Goal: Task Accomplishment & Management: Use online tool/utility

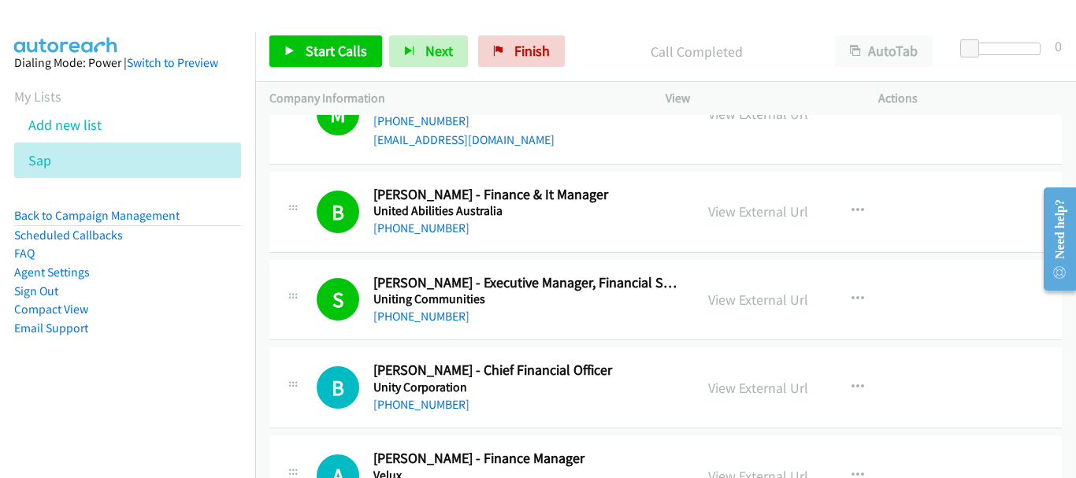
click at [948, 260] on div "S Callback Scheduled Shane Tonkin - Executive Manager, Financial Services Uniti…" at bounding box center [665, 300] width 792 height 81
click at [63, 163] on icon at bounding box center [59, 161] width 11 height 11
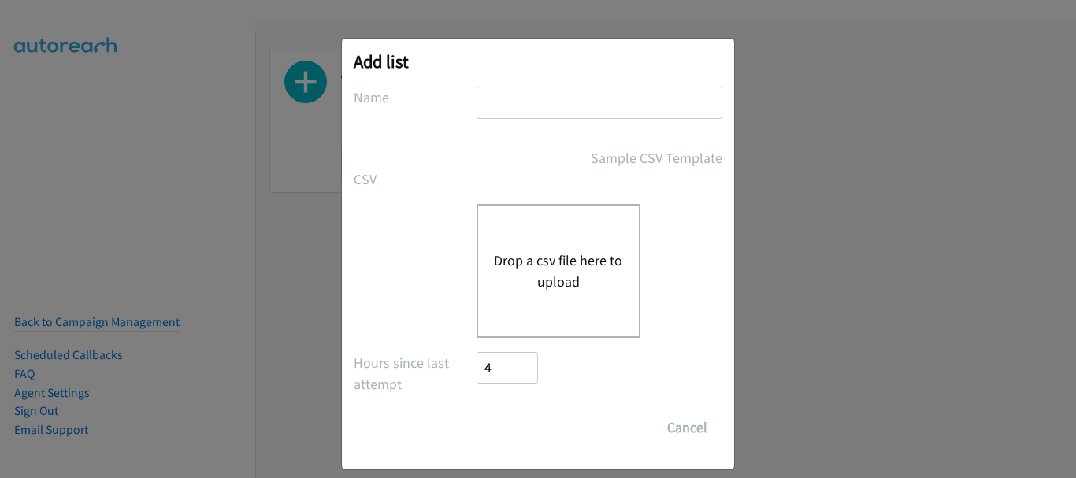
click at [529, 116] on input "text" at bounding box center [599, 103] width 246 height 32
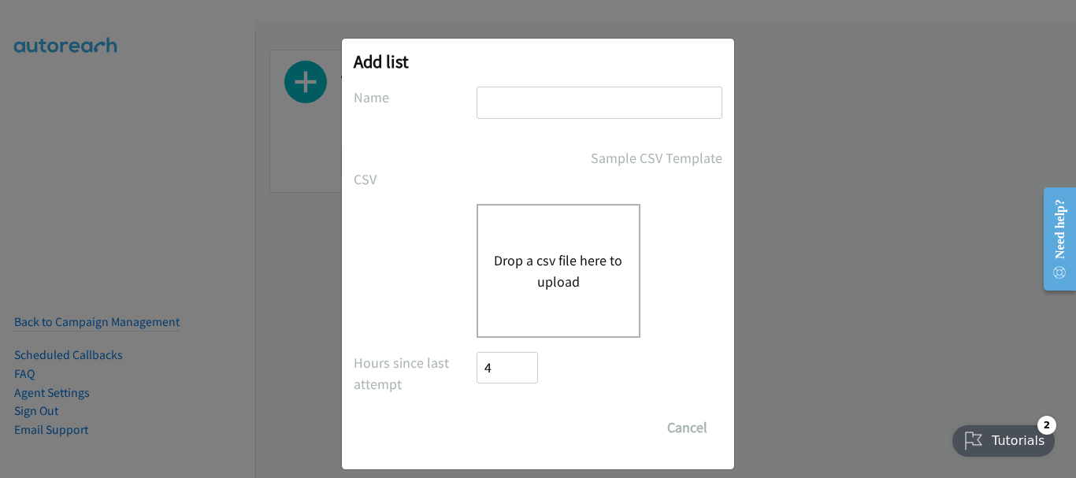
type input "sap"
click at [500, 278] on button "Drop a csv file here to upload" at bounding box center [558, 271] width 129 height 43
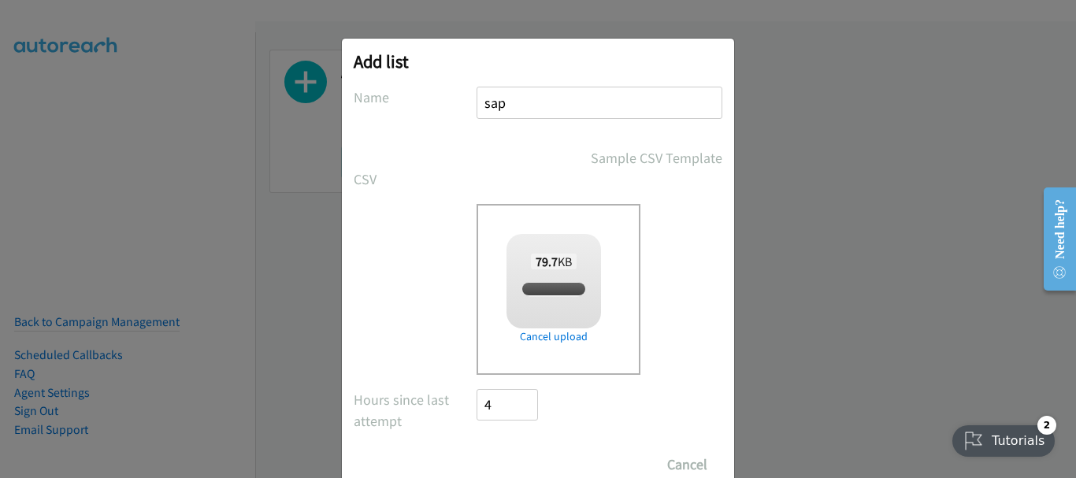
scroll to position [53, 0]
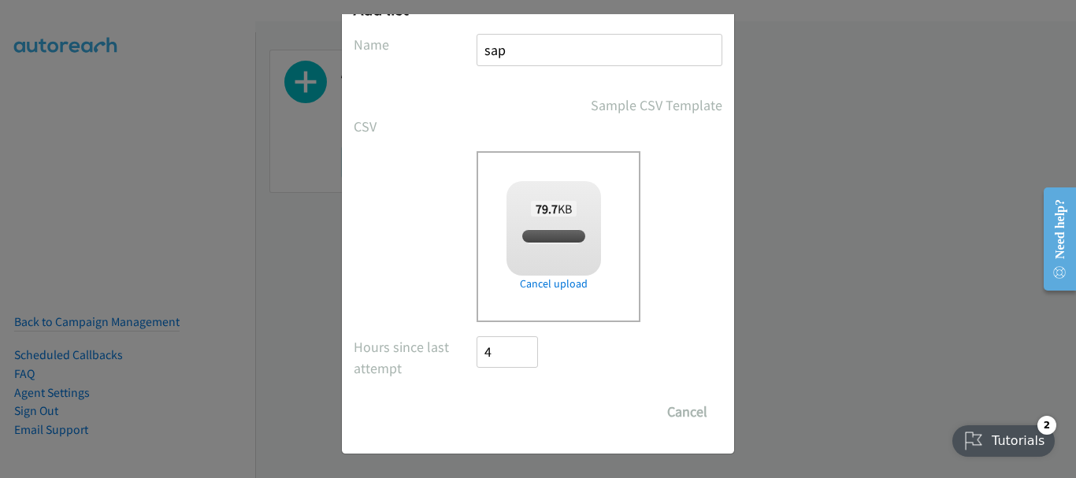
checkbox input "true"
click at [533, 416] on input "Save List" at bounding box center [517, 412] width 83 height 32
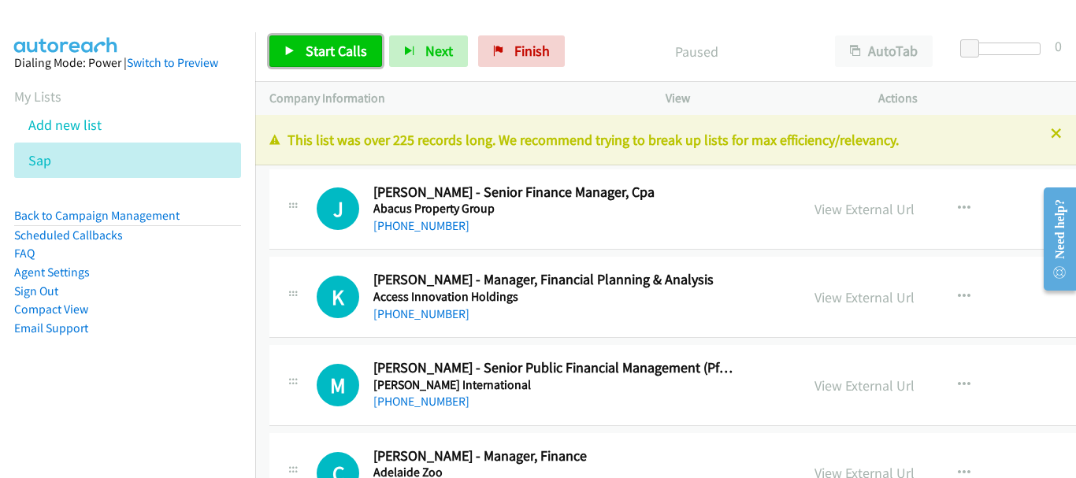
click at [296, 54] on link "Start Calls" at bounding box center [325, 51] width 113 height 32
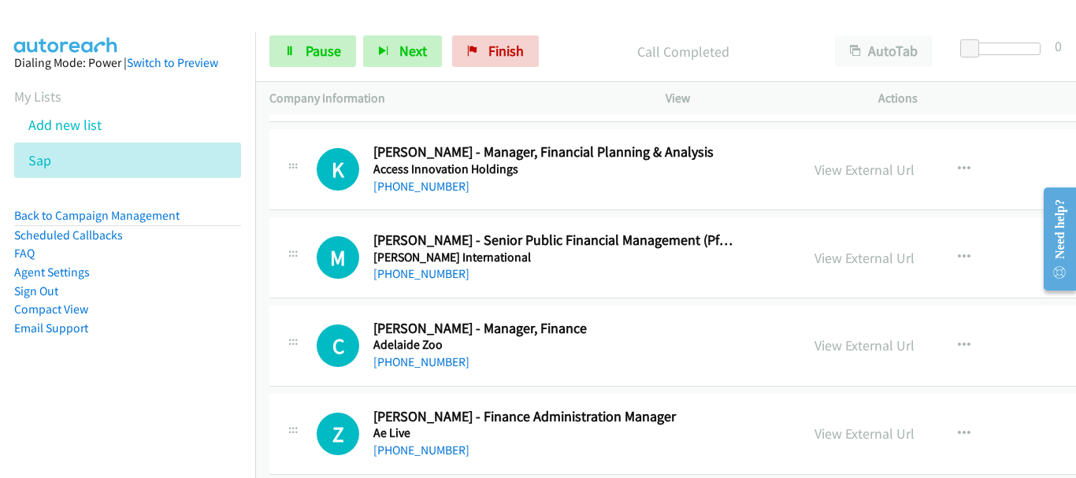
scroll to position [158, 0]
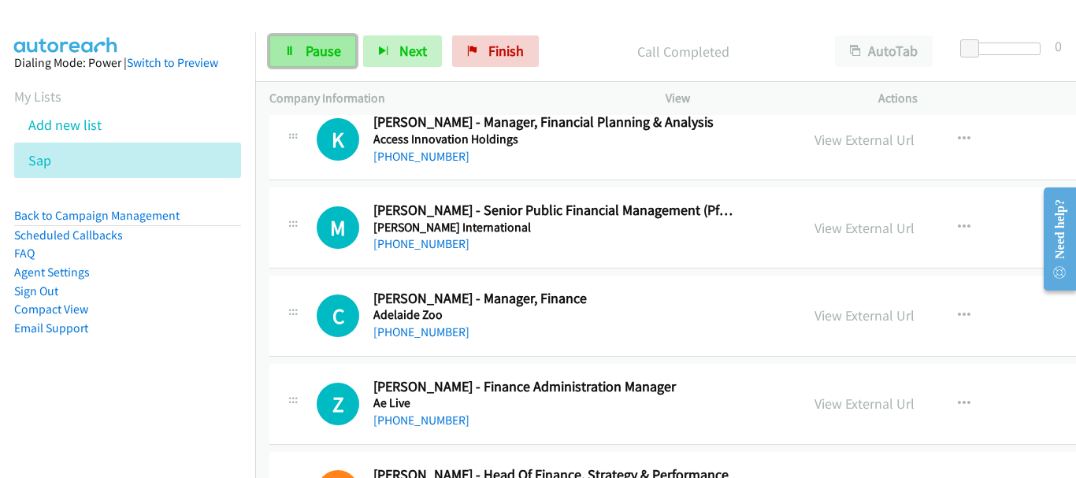
click at [309, 51] on span "Pause" at bounding box center [323, 51] width 35 height 18
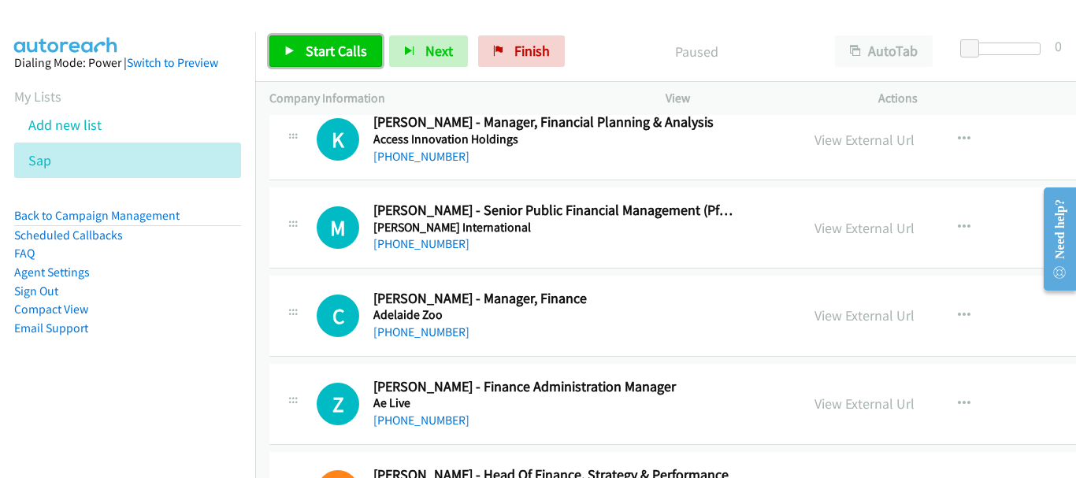
click at [354, 64] on link "Start Calls" at bounding box center [325, 51] width 113 height 32
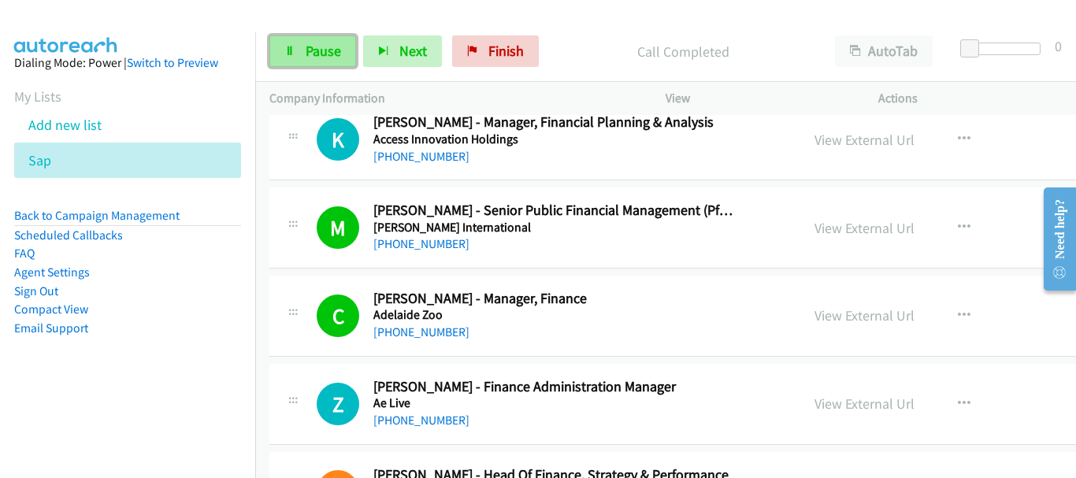
click at [317, 67] on link "Pause" at bounding box center [312, 51] width 87 height 32
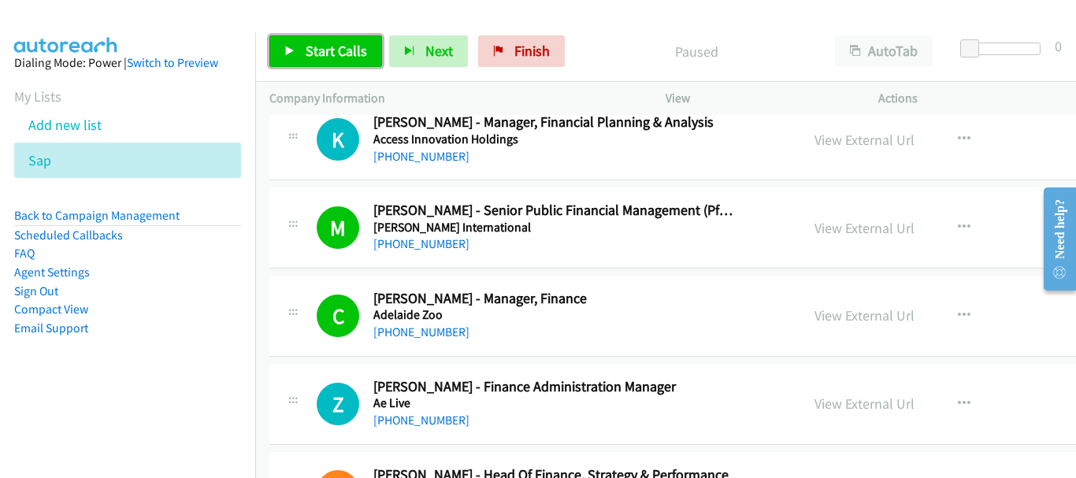
click at [313, 39] on link "Start Calls" at bounding box center [325, 51] width 113 height 32
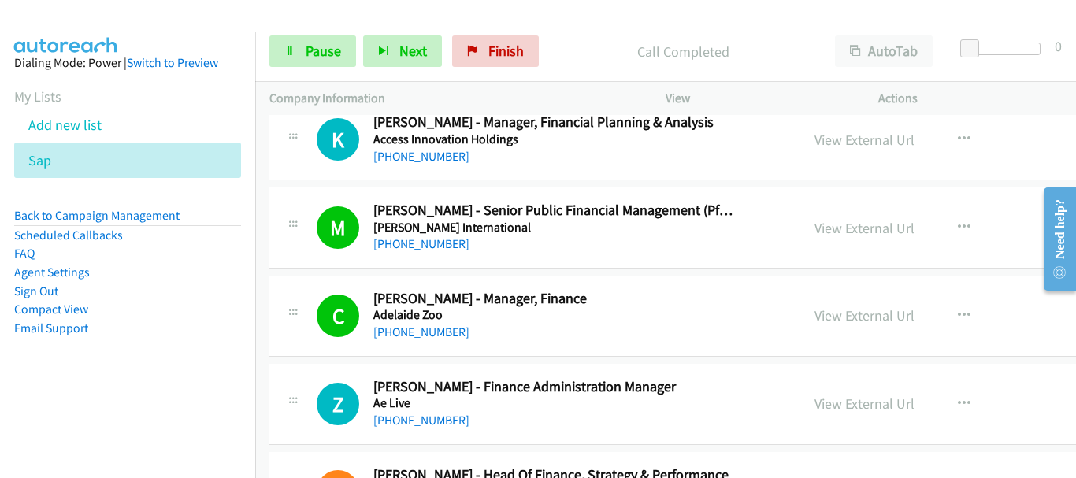
click at [154, 17] on div at bounding box center [531, 30] width 1062 height 61
click at [318, 62] on link "Pause" at bounding box center [312, 51] width 87 height 32
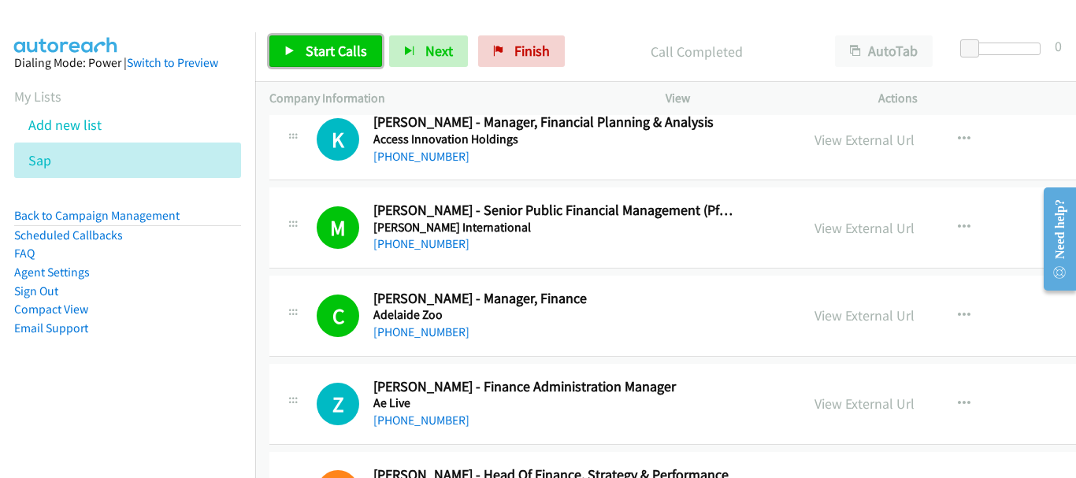
click at [309, 54] on span "Start Calls" at bounding box center [336, 51] width 61 height 18
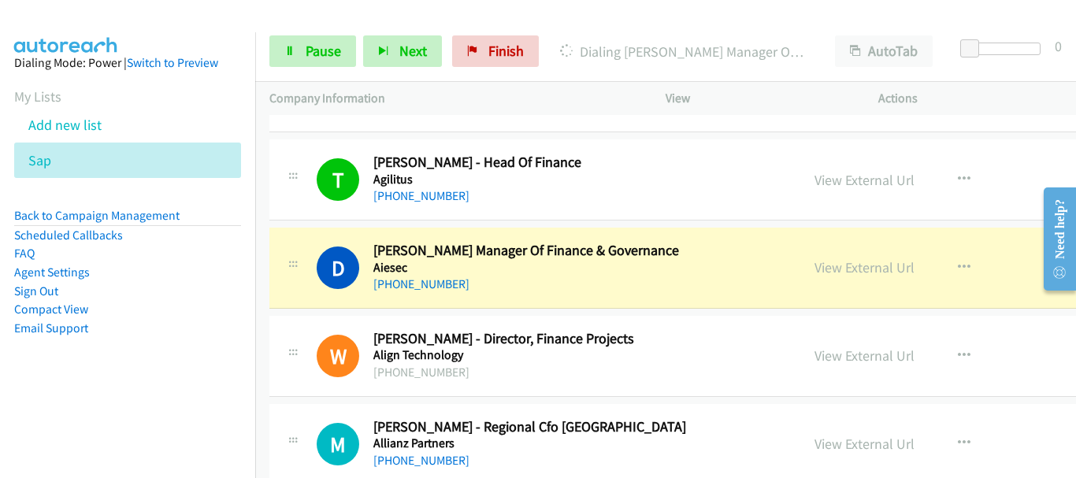
scroll to position [709, 0]
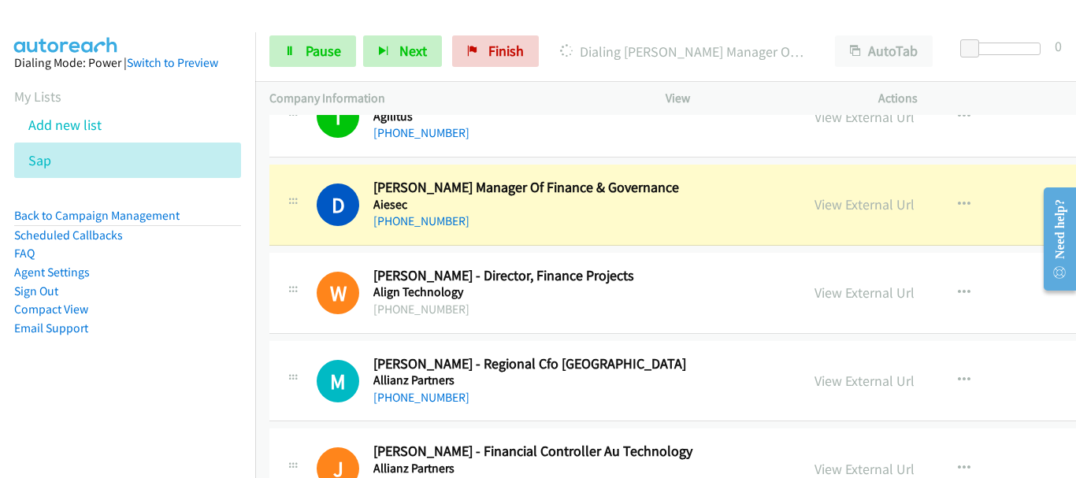
click at [267, 134] on td "T Callback Scheduled Tania Rich - Head Of Finance Agilitus Australia/Sydney +61…" at bounding box center [771, 117] width 1032 height 88
click at [847, 208] on link "View External Url" at bounding box center [864, 204] width 100 height 18
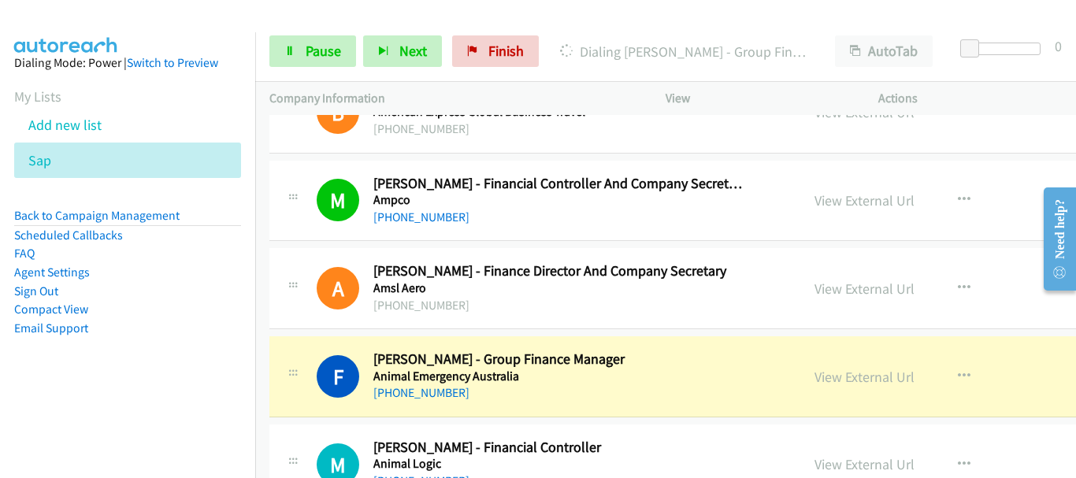
scroll to position [1575, 0]
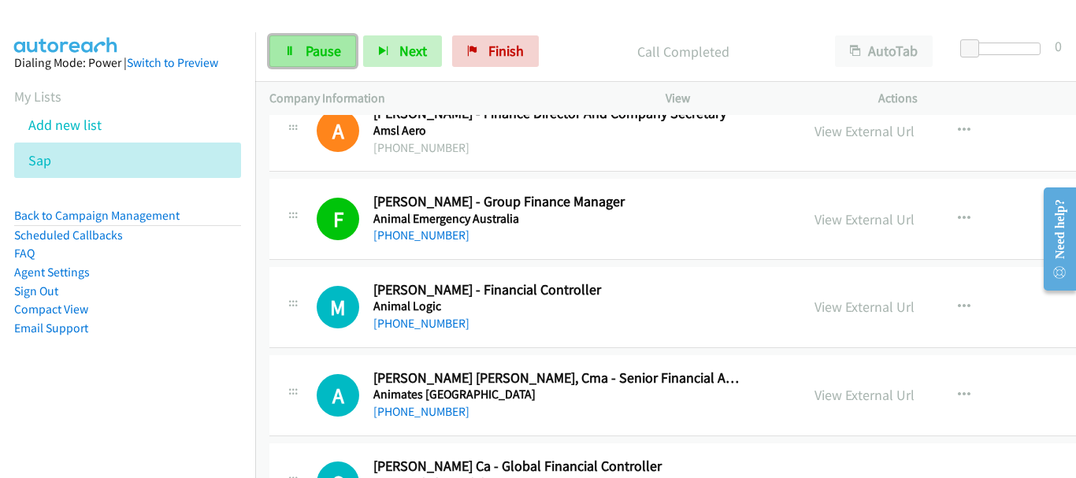
click at [298, 62] on link "Pause" at bounding box center [312, 51] width 87 height 32
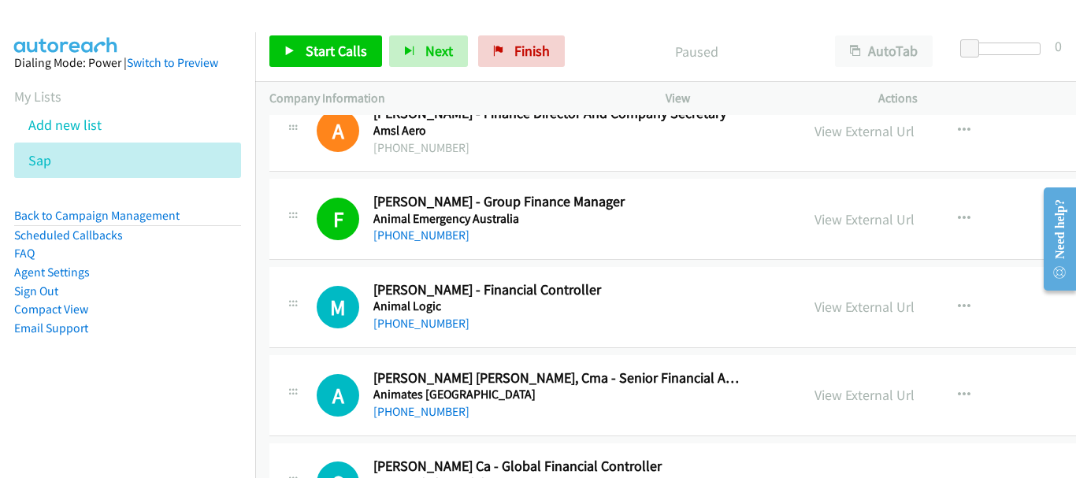
click at [298, 34] on div "Start Calls Pause Next Finish Paused AutoTab AutoTab 0" at bounding box center [665, 51] width 821 height 61
click at [310, 56] on span "Start Calls" at bounding box center [336, 51] width 61 height 18
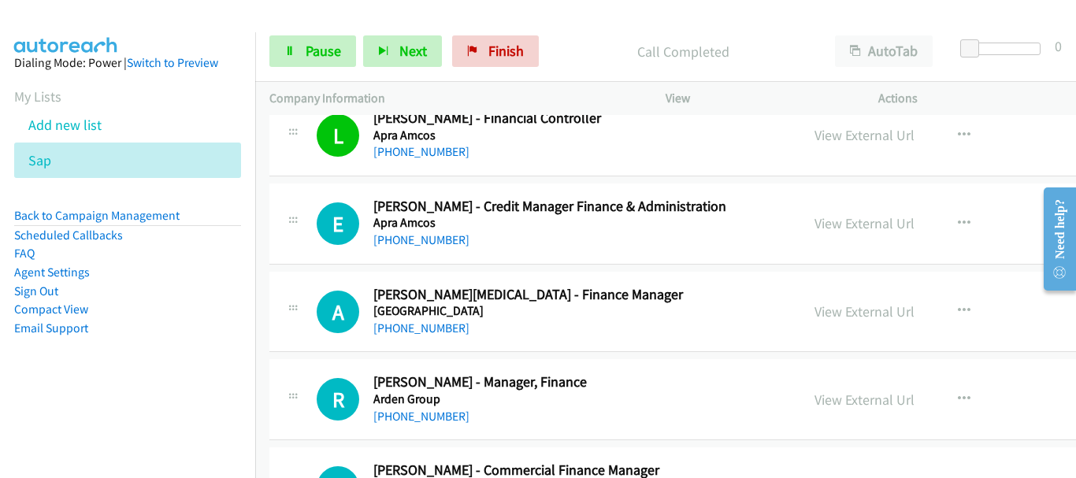
scroll to position [2205, 0]
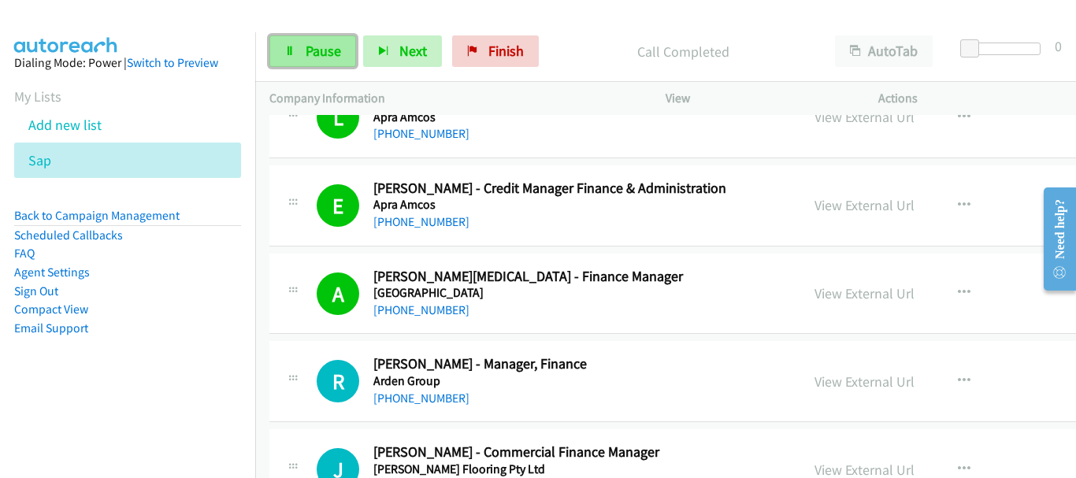
click at [307, 49] on span "Pause" at bounding box center [323, 51] width 35 height 18
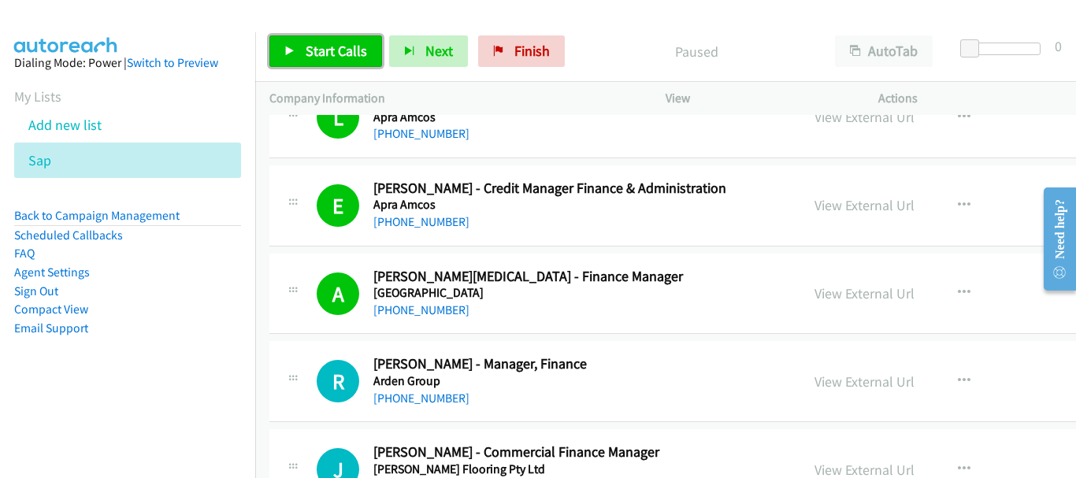
click at [307, 49] on span "Start Calls" at bounding box center [336, 51] width 61 height 18
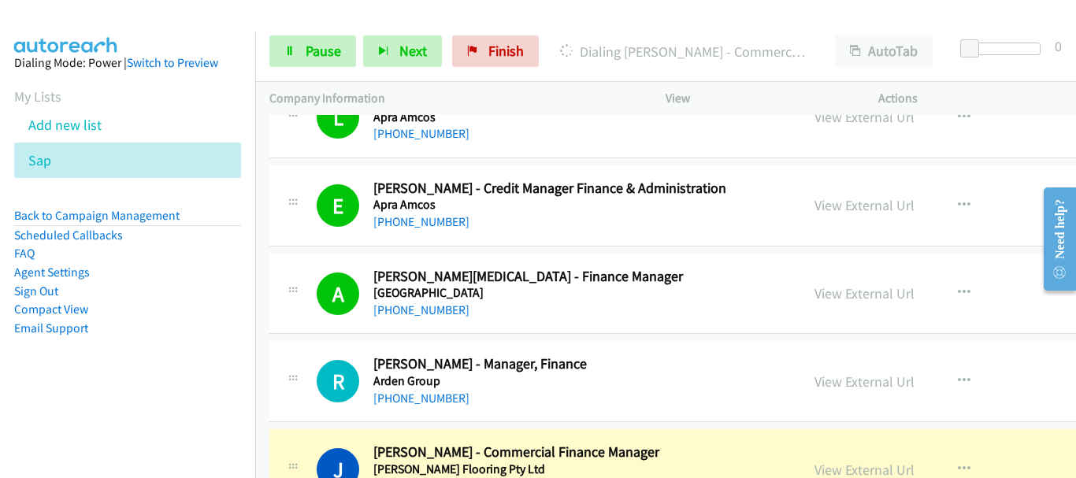
click at [125, 13] on div at bounding box center [531, 30] width 1062 height 61
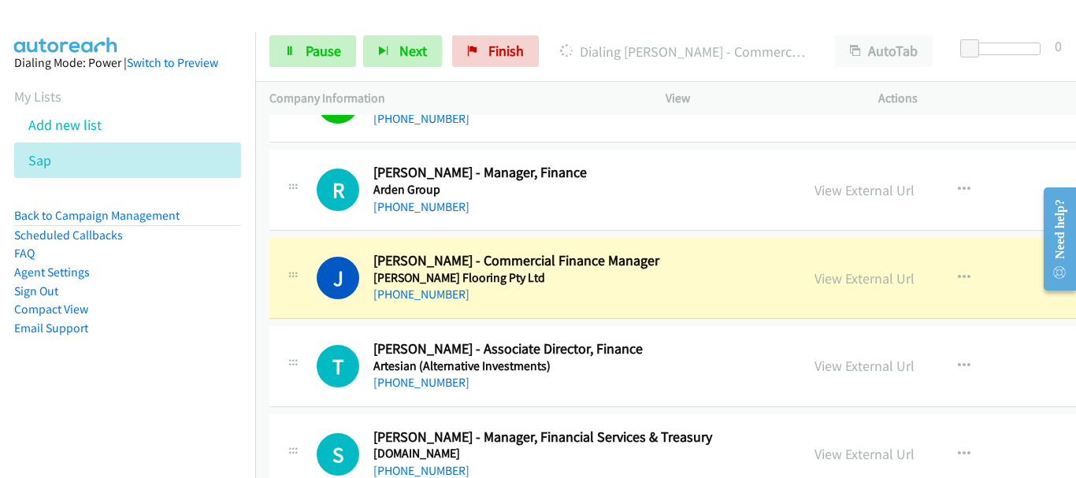
scroll to position [2441, 0]
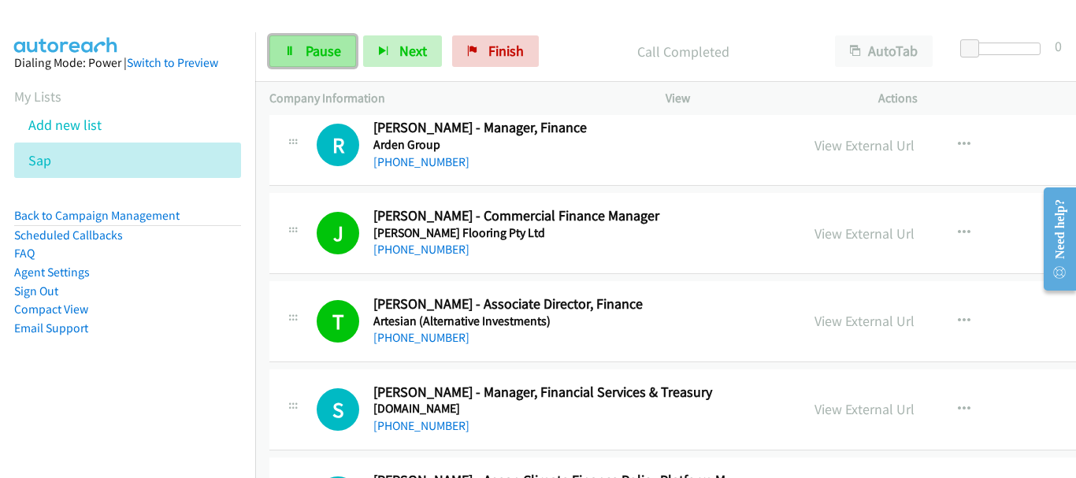
click at [272, 62] on link "Pause" at bounding box center [312, 51] width 87 height 32
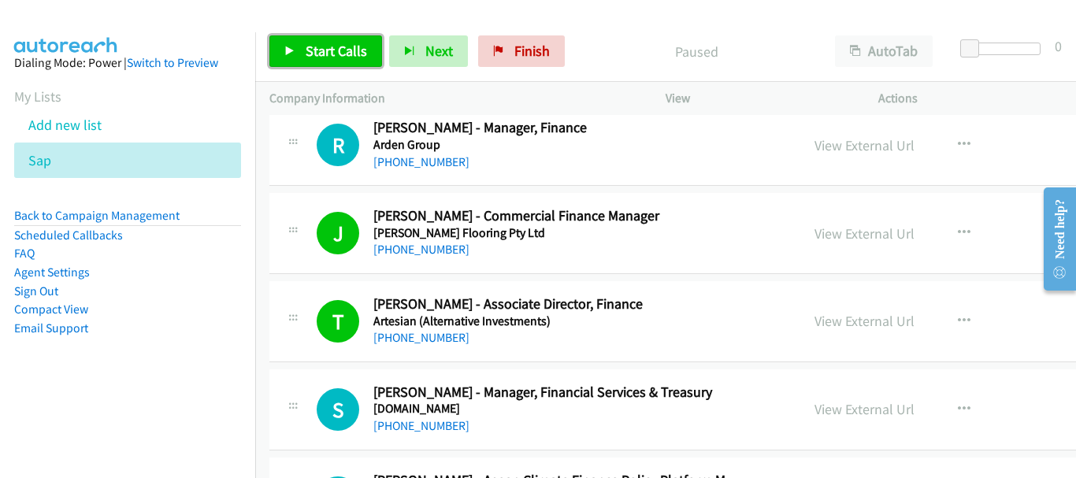
click at [293, 53] on icon at bounding box center [289, 51] width 11 height 11
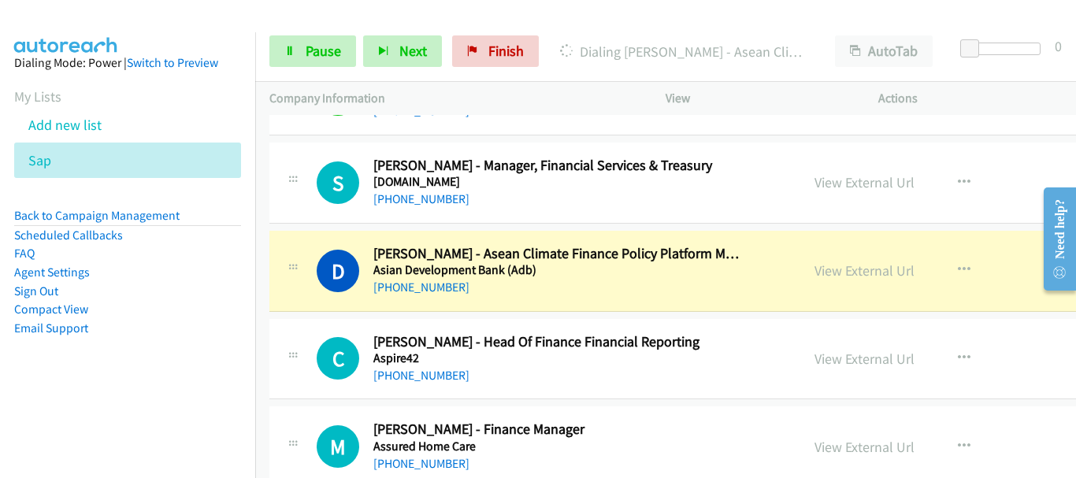
scroll to position [2678, 0]
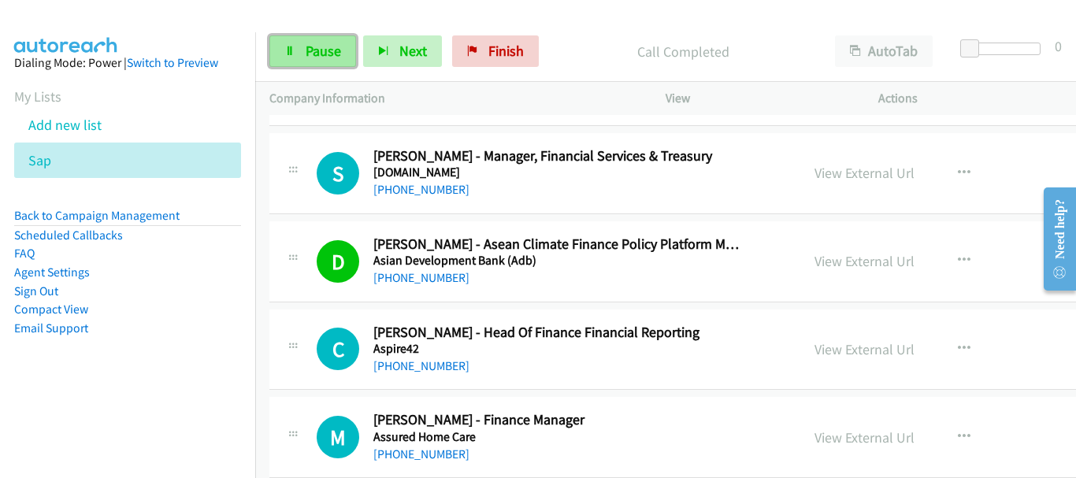
click at [335, 43] on span "Pause" at bounding box center [323, 51] width 35 height 18
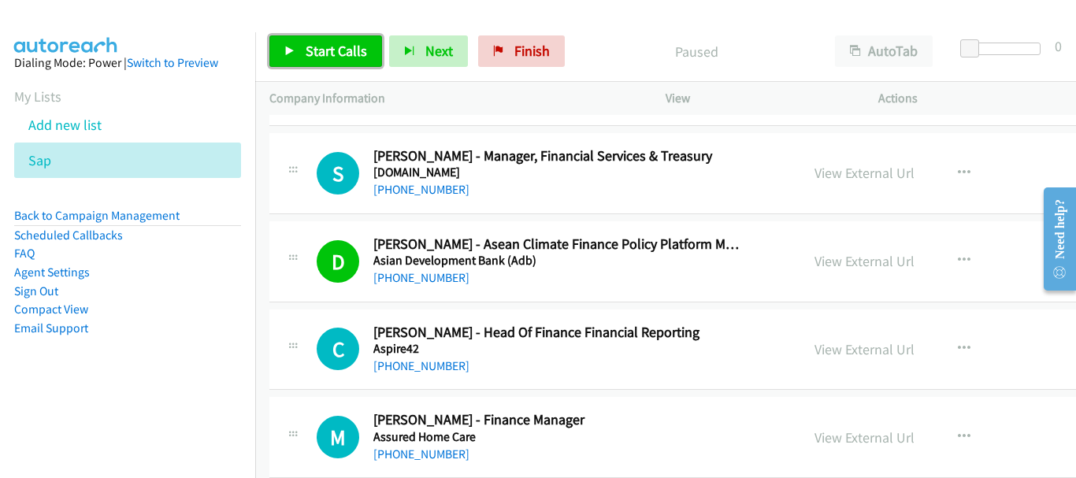
click at [310, 57] on span "Start Calls" at bounding box center [336, 51] width 61 height 18
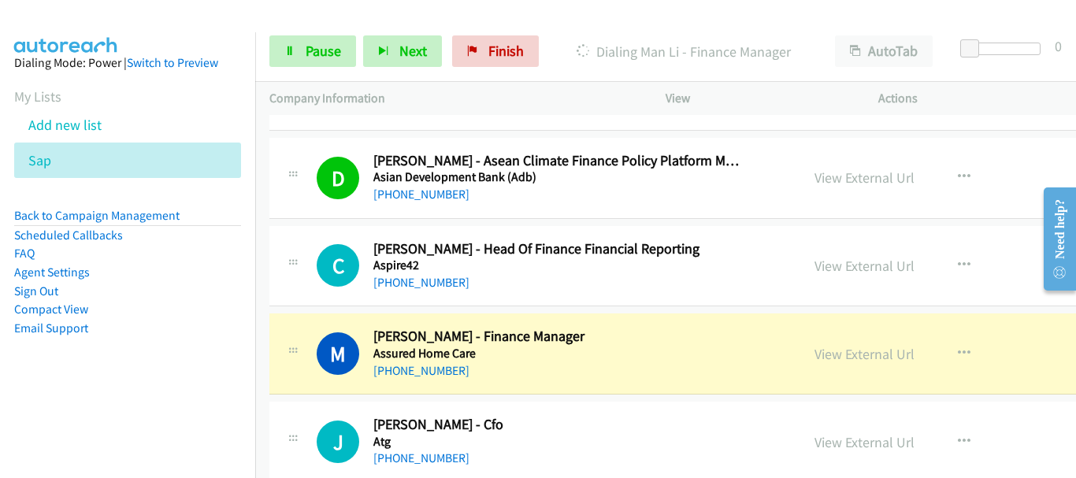
scroll to position [2914, 0]
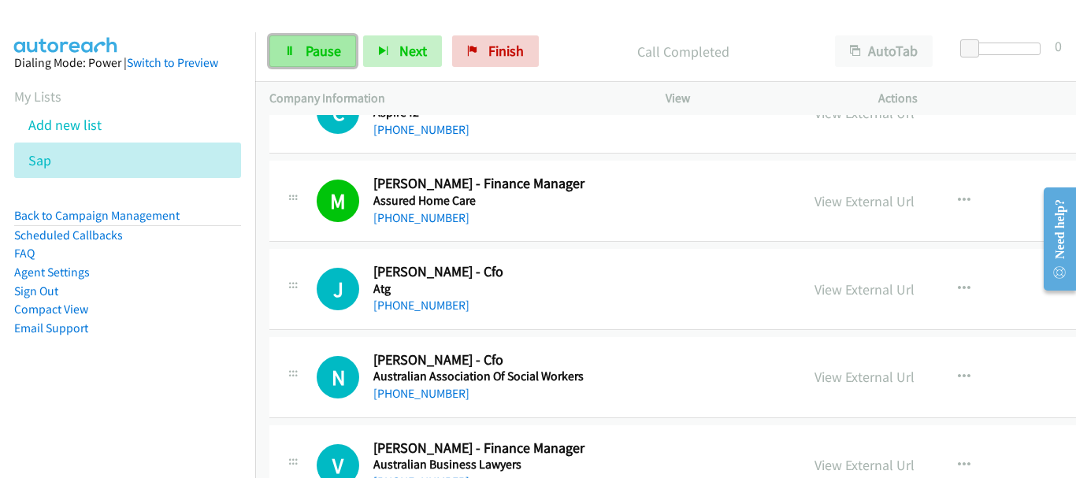
click at [304, 57] on link "Pause" at bounding box center [312, 51] width 87 height 32
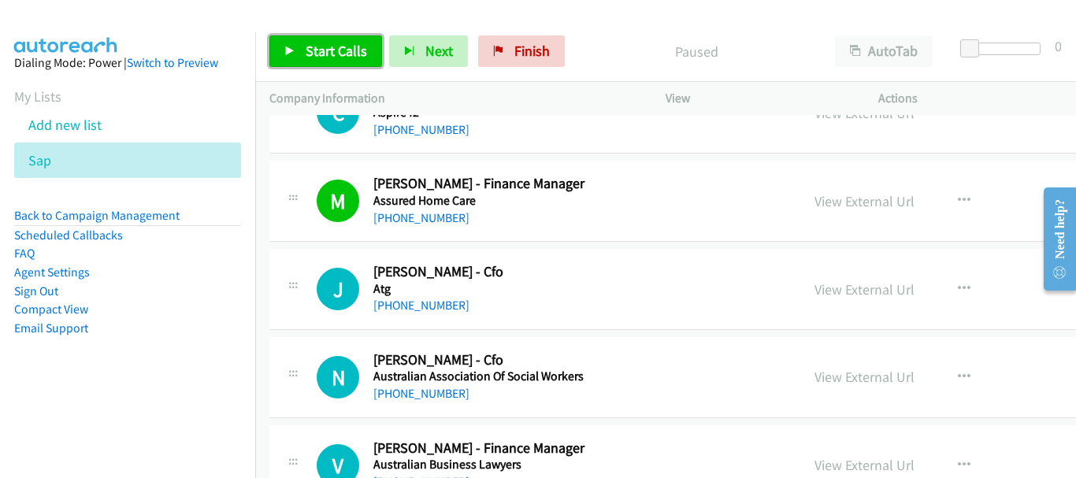
click at [304, 57] on link "Start Calls" at bounding box center [325, 51] width 113 height 32
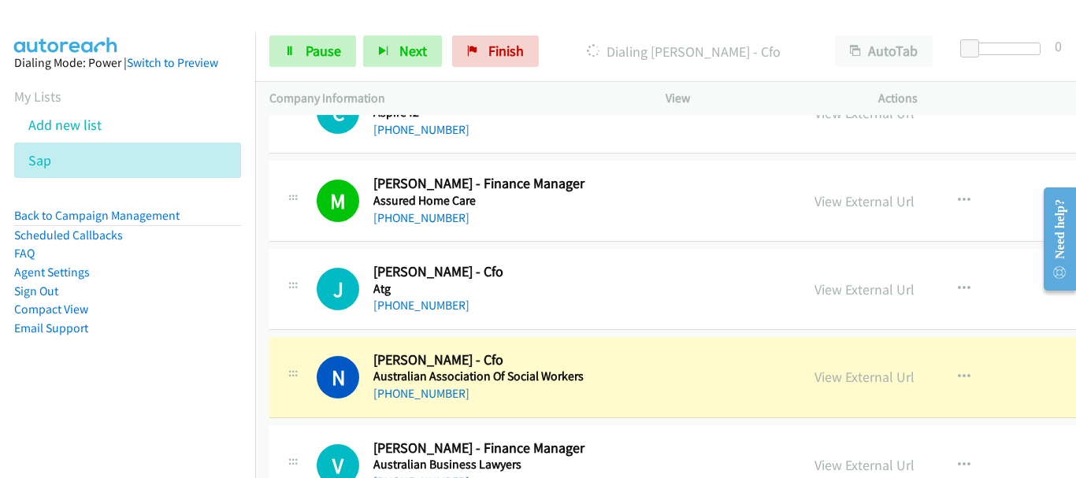
click at [161, 18] on div at bounding box center [531, 30] width 1062 height 61
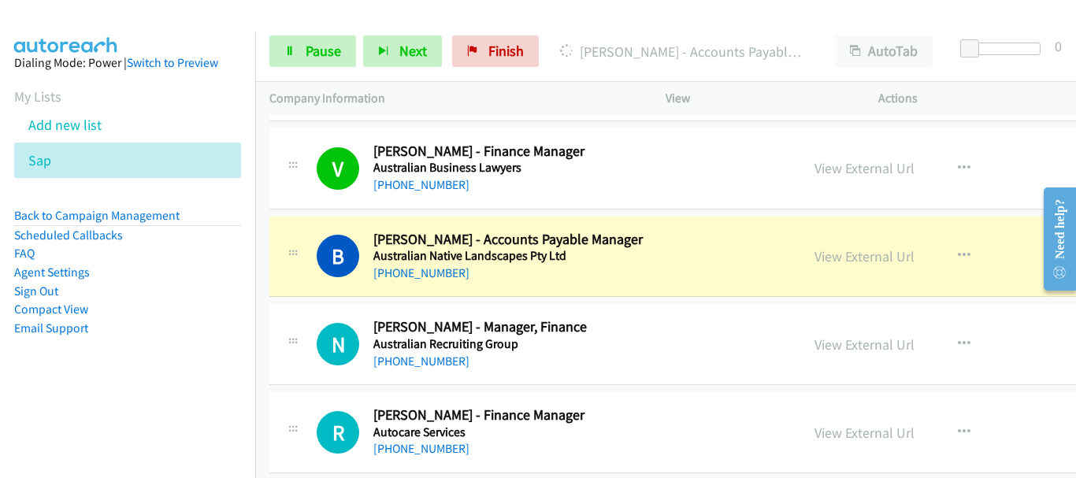
scroll to position [3229, 0]
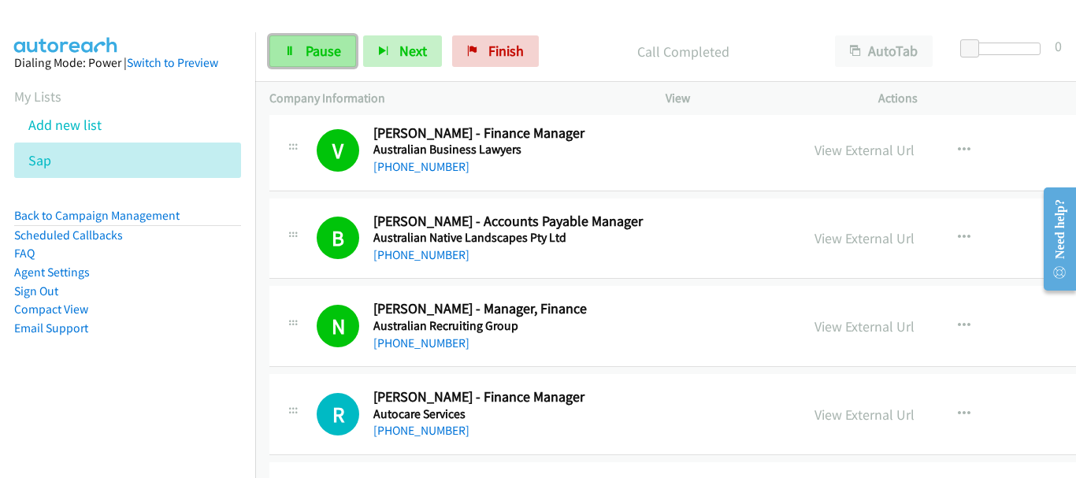
click at [317, 46] on span "Pause" at bounding box center [323, 51] width 35 height 18
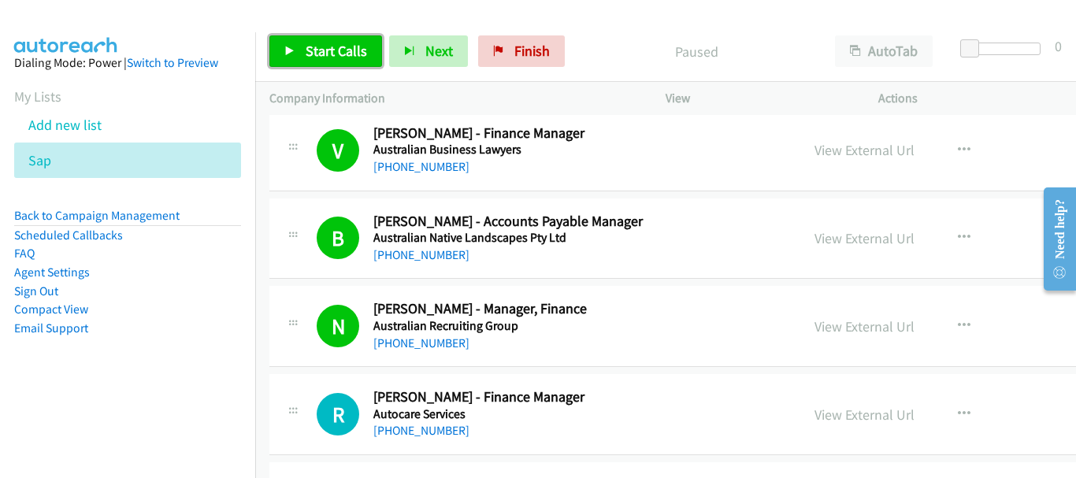
click at [299, 43] on link "Start Calls" at bounding box center [325, 51] width 113 height 32
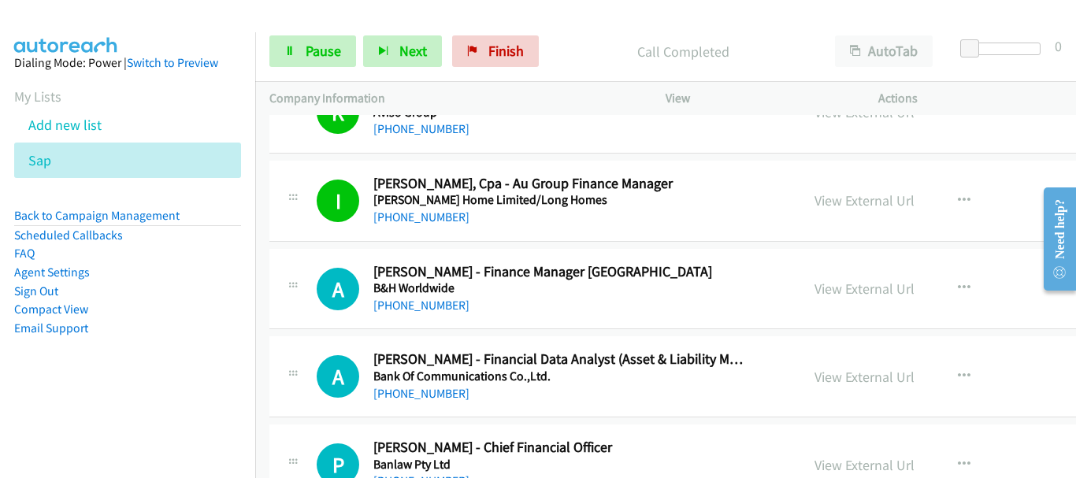
scroll to position [3623, 0]
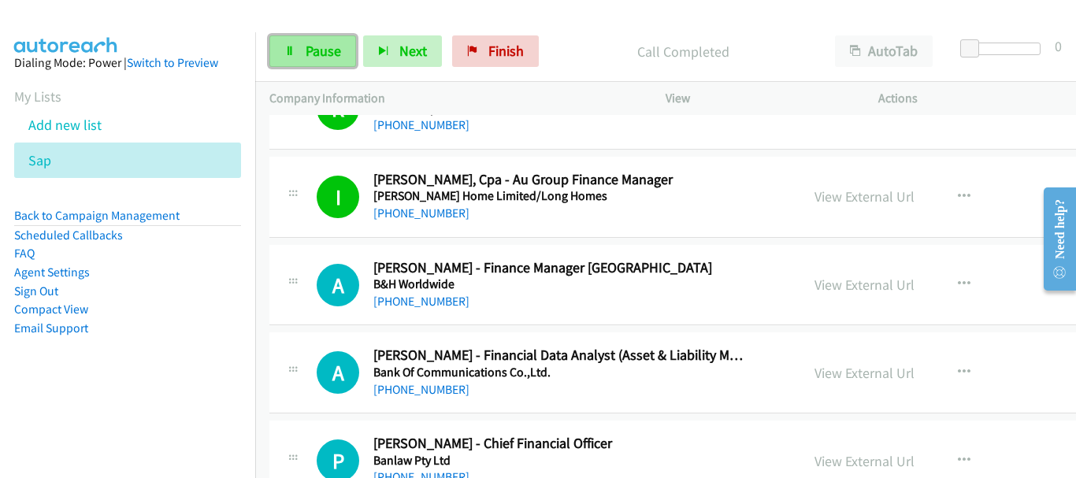
click at [312, 54] on span "Pause" at bounding box center [323, 51] width 35 height 18
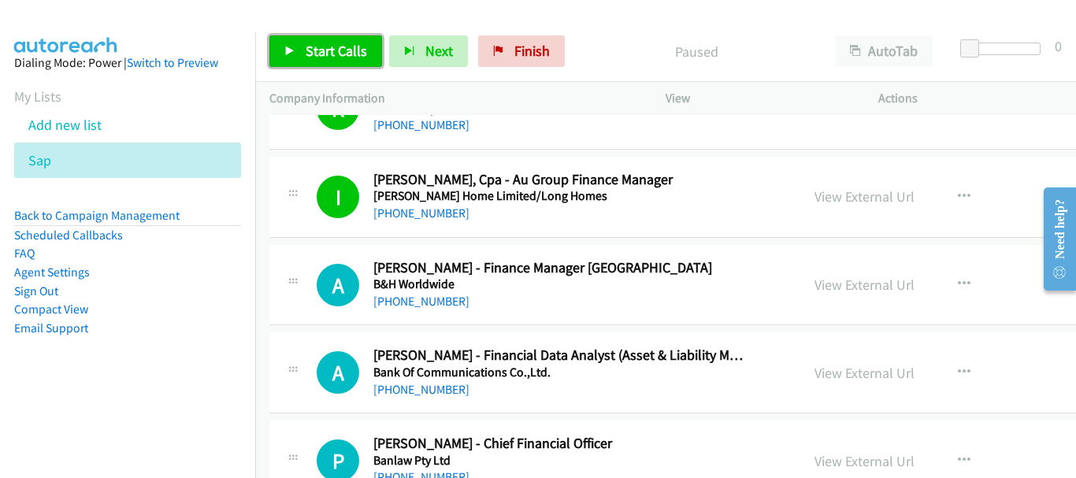
click at [312, 54] on span "Start Calls" at bounding box center [336, 51] width 61 height 18
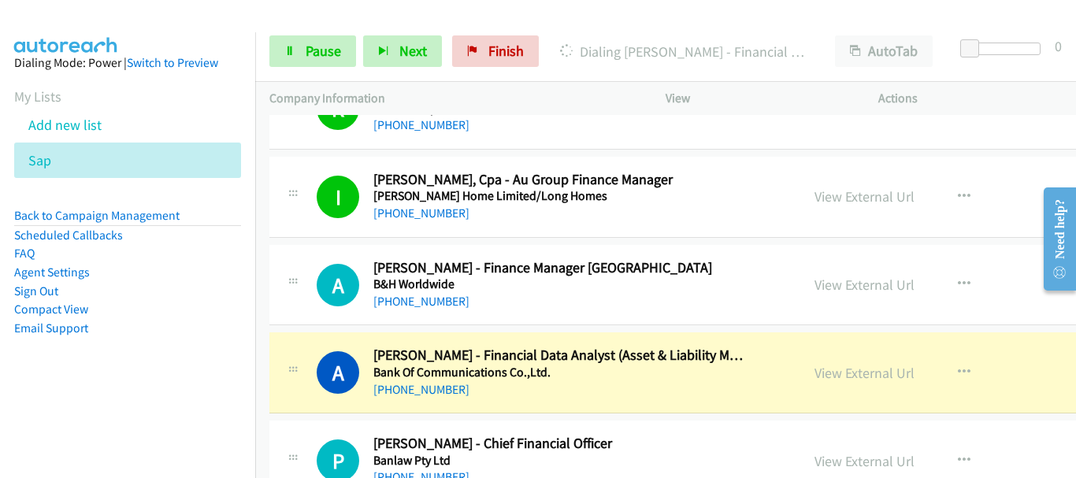
click at [156, 25] on div at bounding box center [531, 30] width 1062 height 61
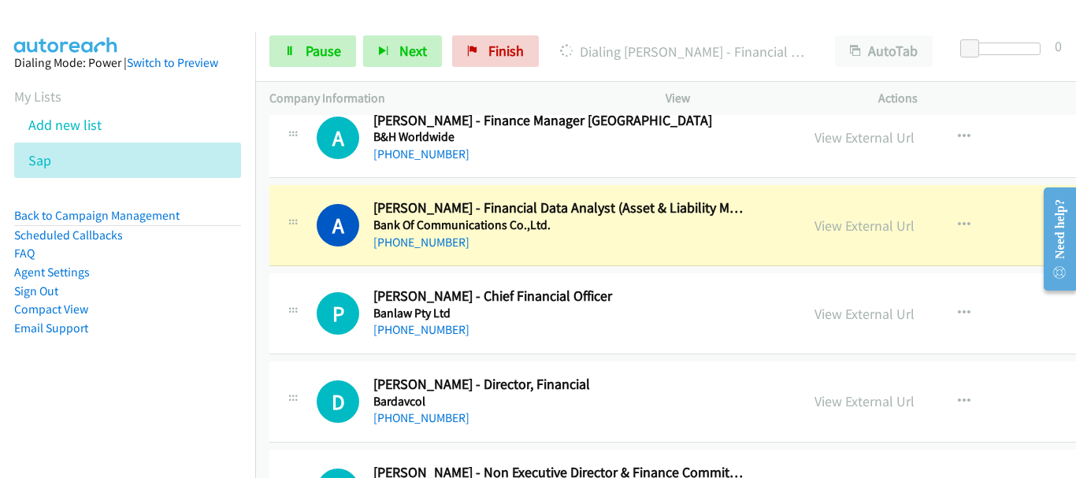
scroll to position [3780, 0]
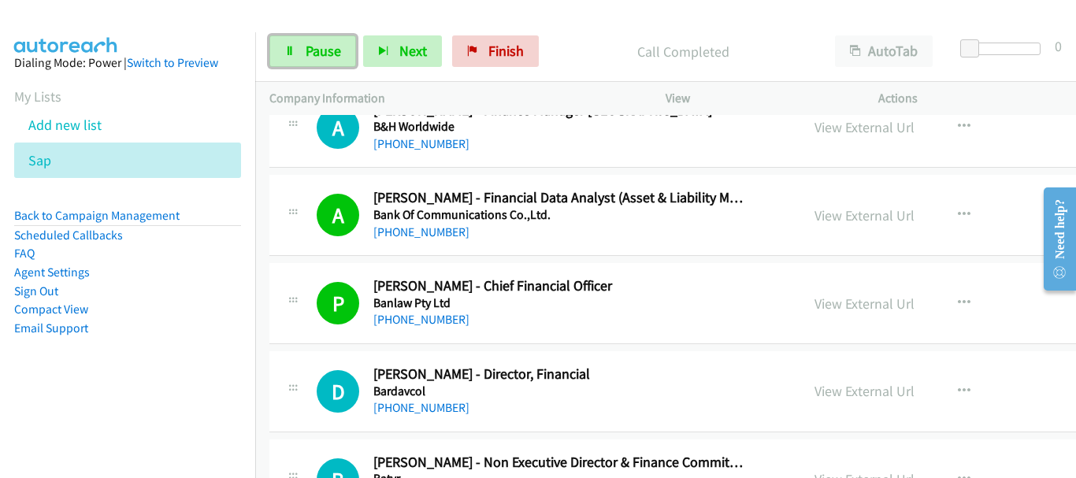
drag, startPoint x: 297, startPoint y: 43, endPoint x: 297, endPoint y: 3, distance: 40.2
click at [297, 41] on link "Pause" at bounding box center [312, 51] width 87 height 32
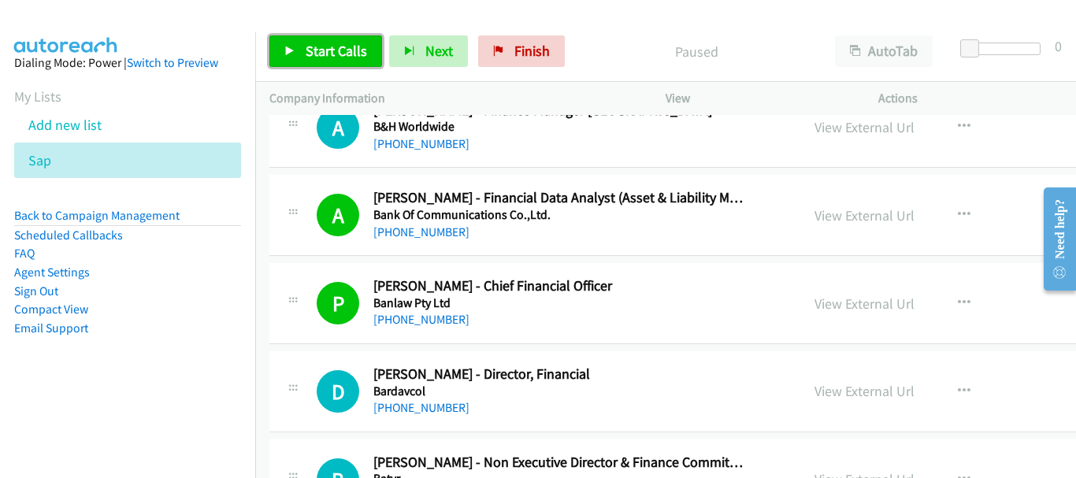
click at [284, 42] on link "Start Calls" at bounding box center [325, 51] width 113 height 32
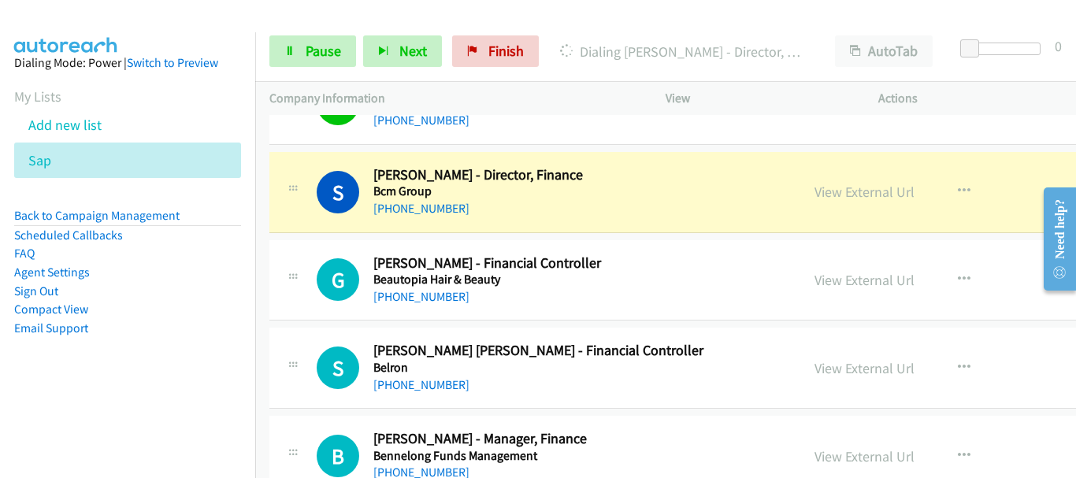
scroll to position [4174, 0]
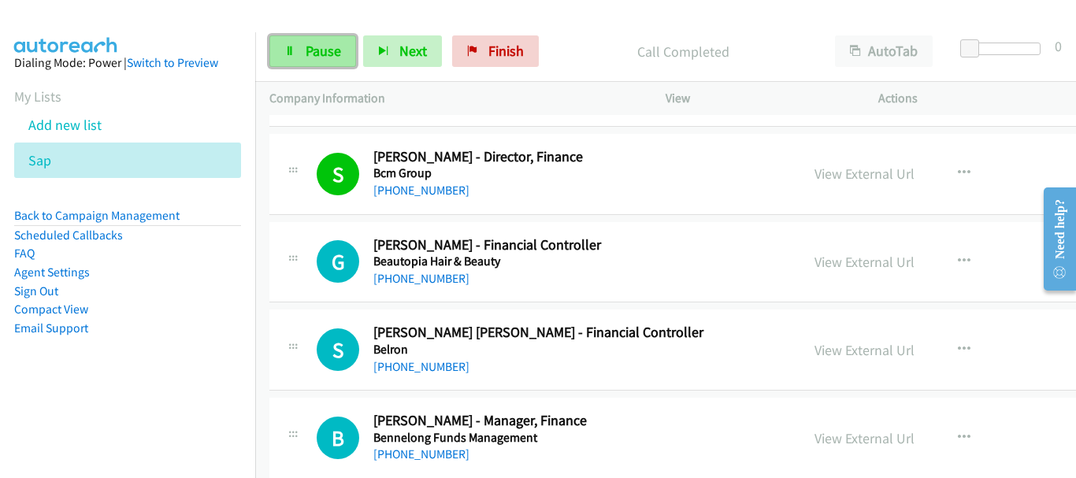
click at [313, 46] on span "Pause" at bounding box center [323, 51] width 35 height 18
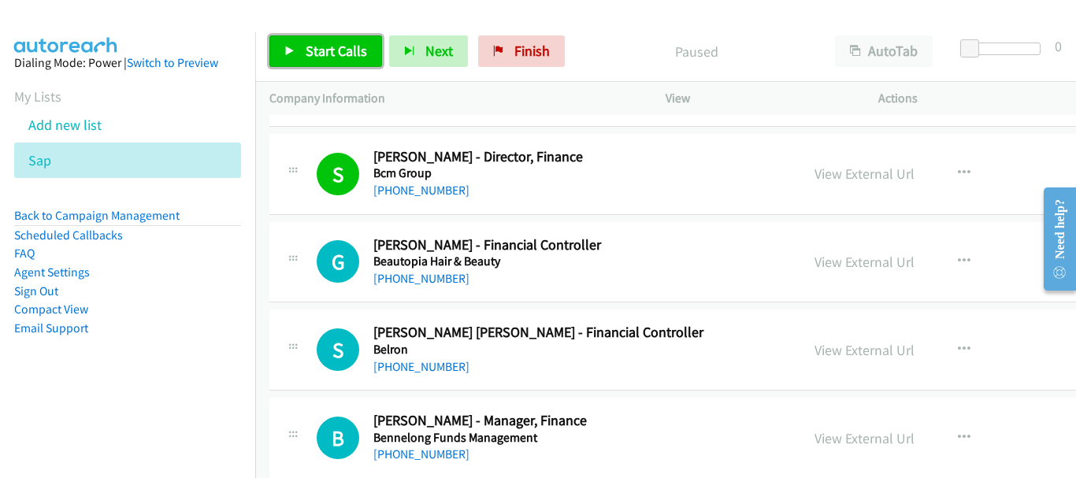
click at [332, 55] on span "Start Calls" at bounding box center [336, 51] width 61 height 18
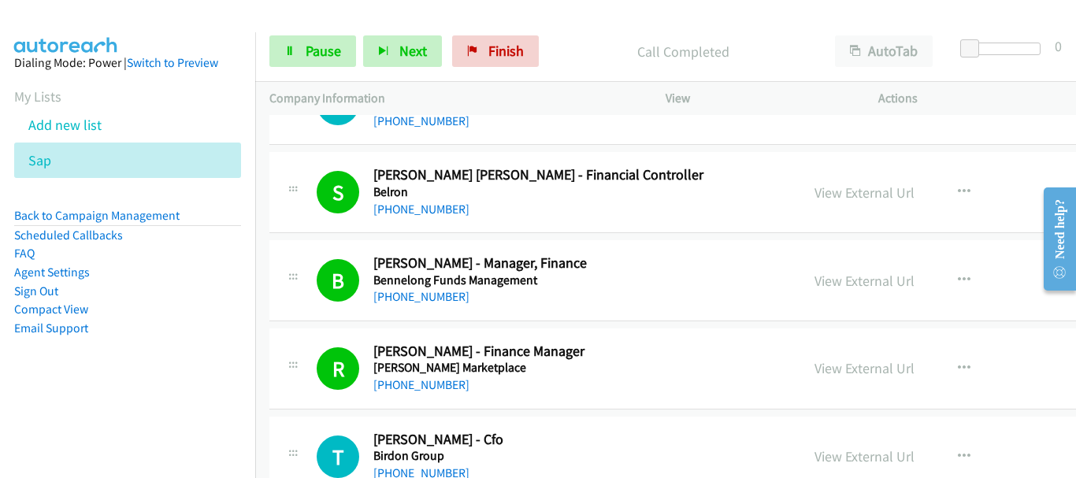
scroll to position [4489, 0]
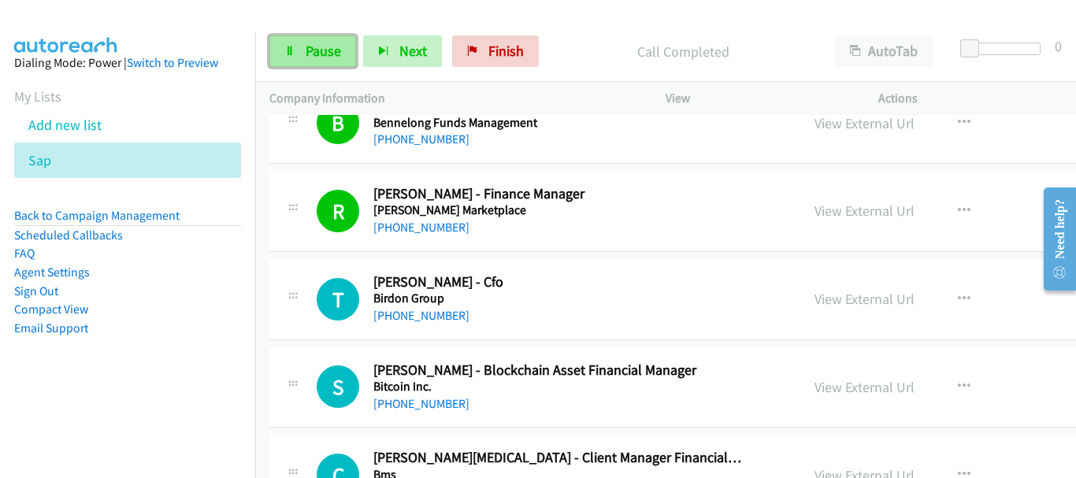
click at [330, 61] on link "Pause" at bounding box center [312, 51] width 87 height 32
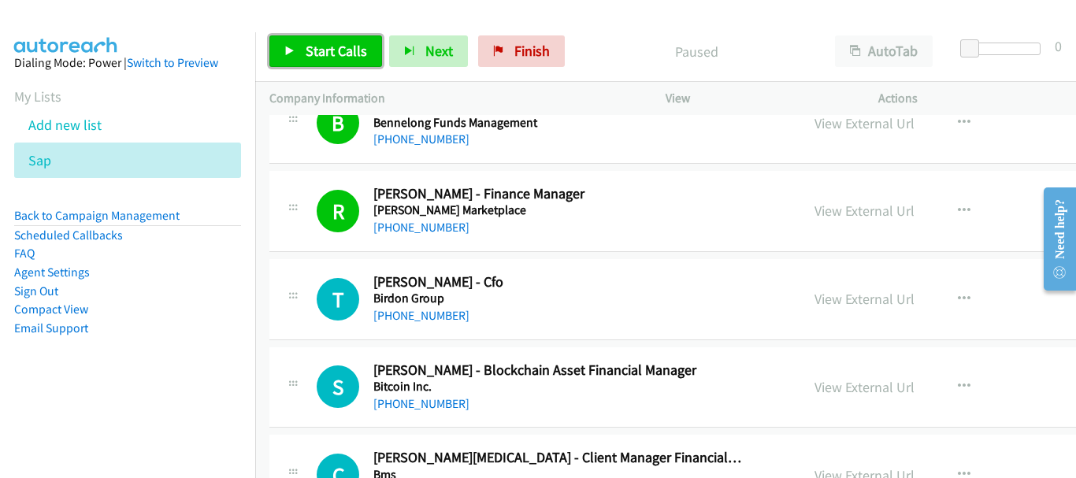
click at [332, 57] on span "Start Calls" at bounding box center [336, 51] width 61 height 18
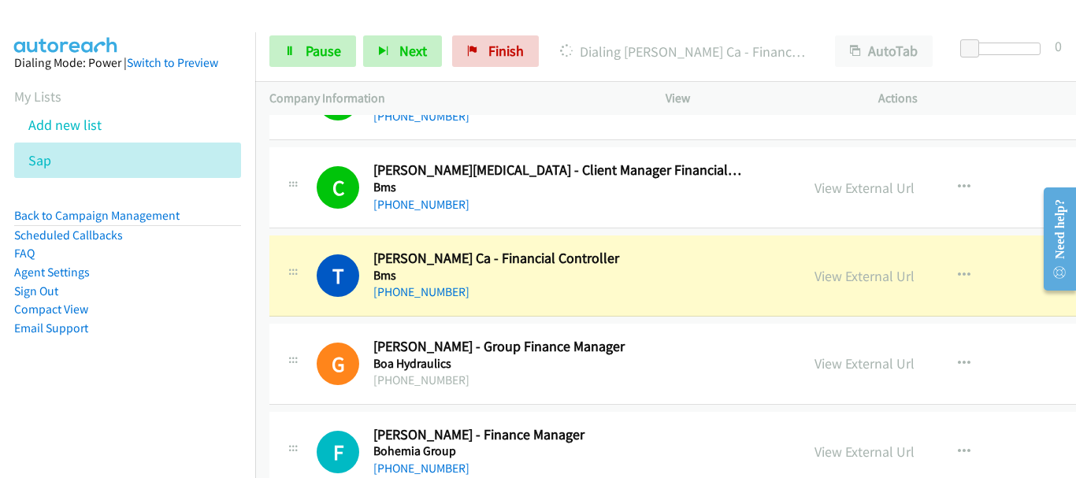
scroll to position [4804, 0]
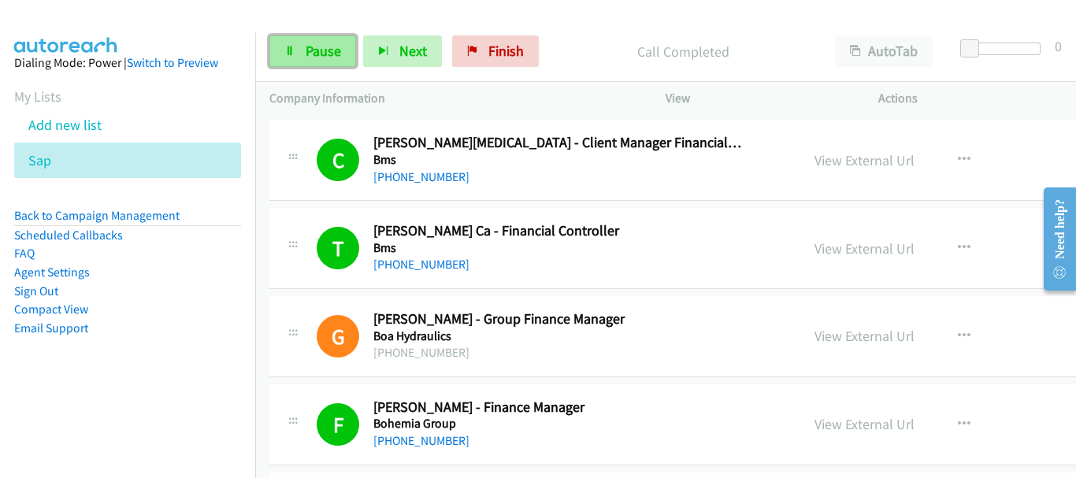
click at [299, 55] on link "Pause" at bounding box center [312, 51] width 87 height 32
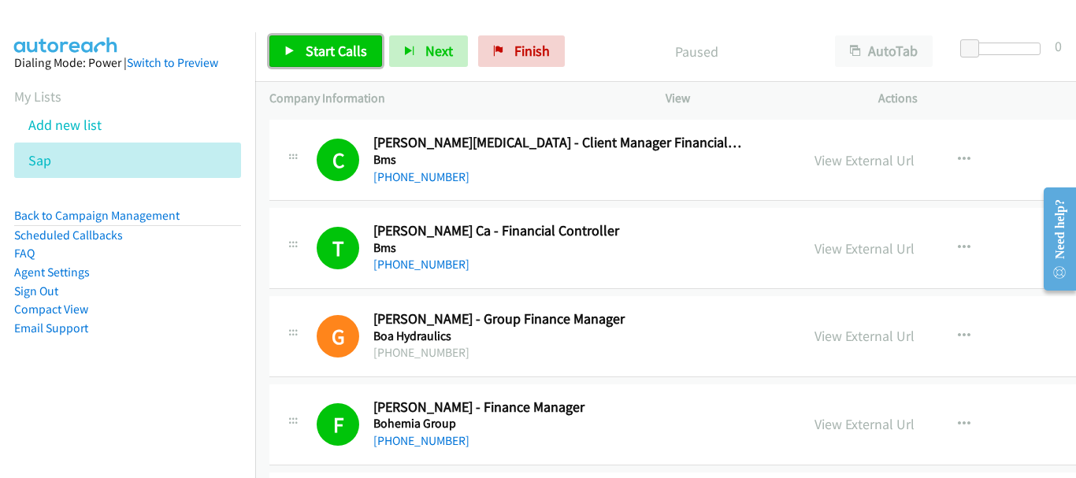
click at [316, 50] on span "Start Calls" at bounding box center [336, 51] width 61 height 18
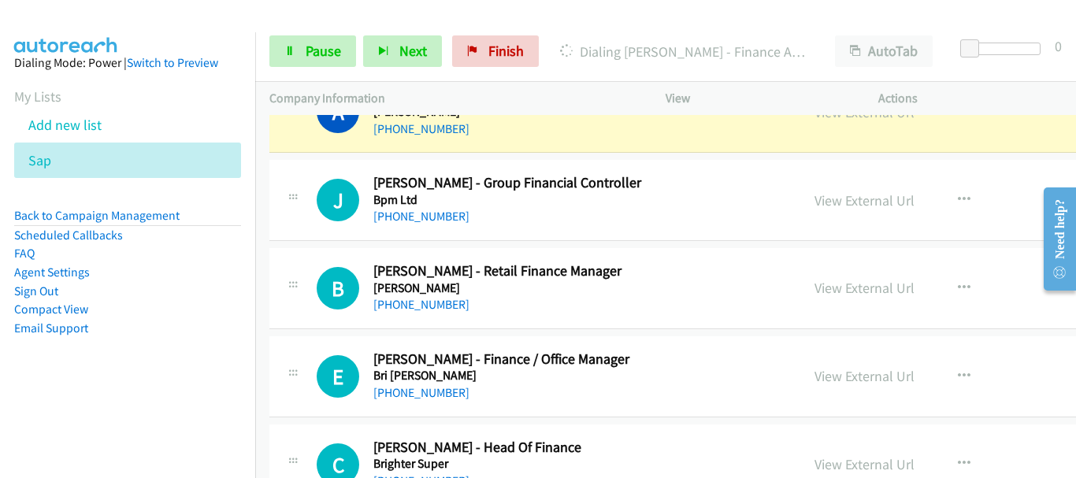
scroll to position [5198, 0]
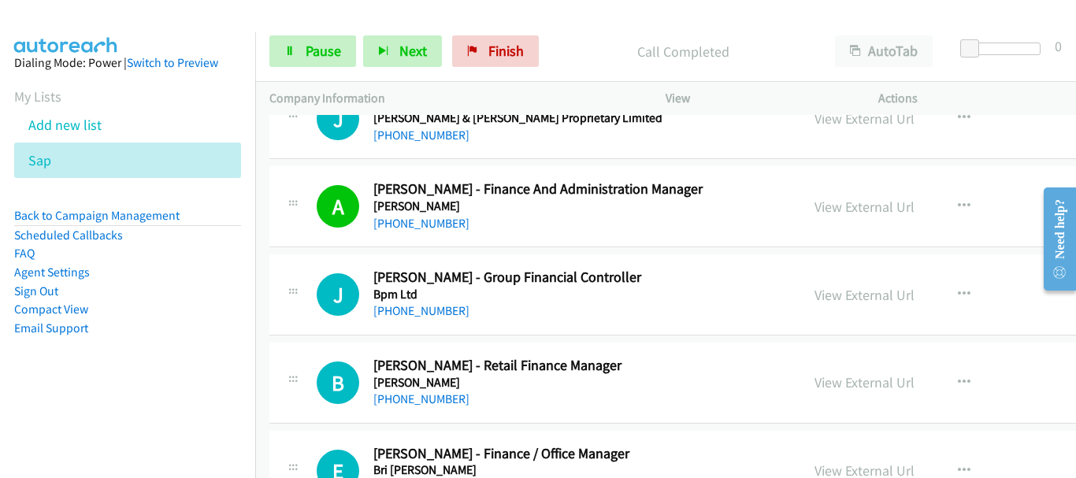
click at [333, 74] on div "Start Calls Pause Next Finish Call Completed AutoTab AutoTab 0" at bounding box center [665, 51] width 821 height 61
click at [334, 67] on div "Start Calls Pause Next Finish Call Completed AutoTab AutoTab 0" at bounding box center [665, 51] width 821 height 61
click at [324, 61] on div at bounding box center [324, 61] width 0 height 0
click at [332, 75] on body "Start Calls Pause Next Finish Call Completed AutoTab AutoTab 0 Company Informat…" at bounding box center [538, 37] width 1076 height 75
click at [309, 46] on span "Pause" at bounding box center [323, 51] width 35 height 18
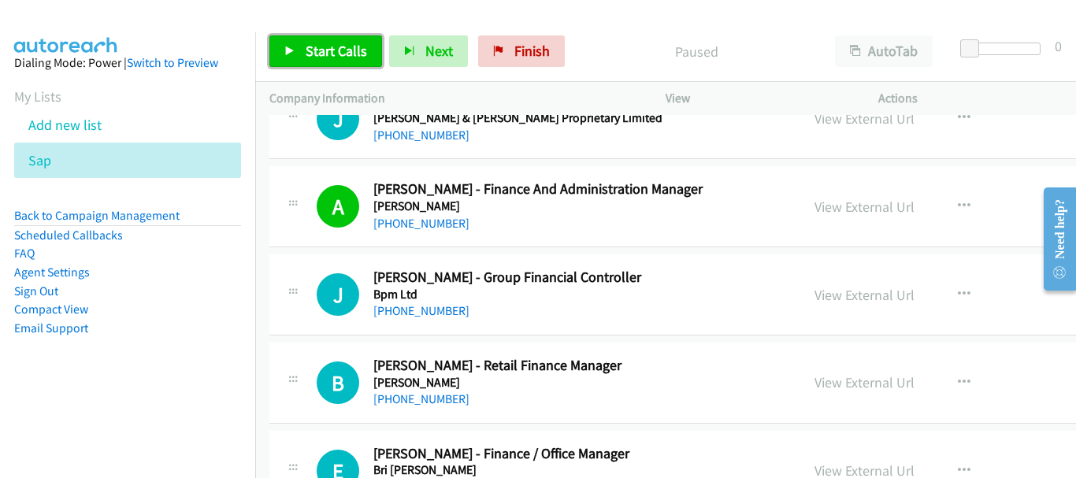
click at [324, 39] on link "Start Calls" at bounding box center [325, 51] width 113 height 32
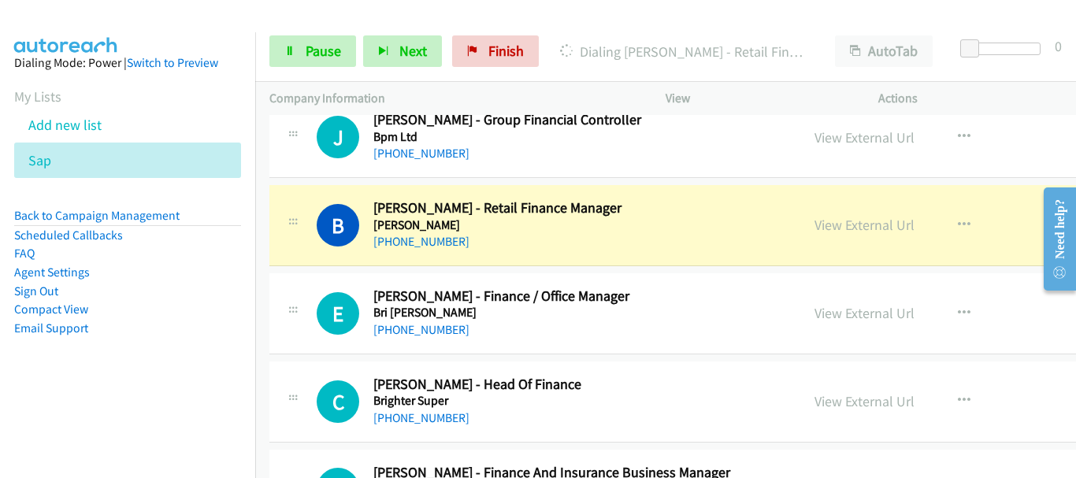
scroll to position [5434, 0]
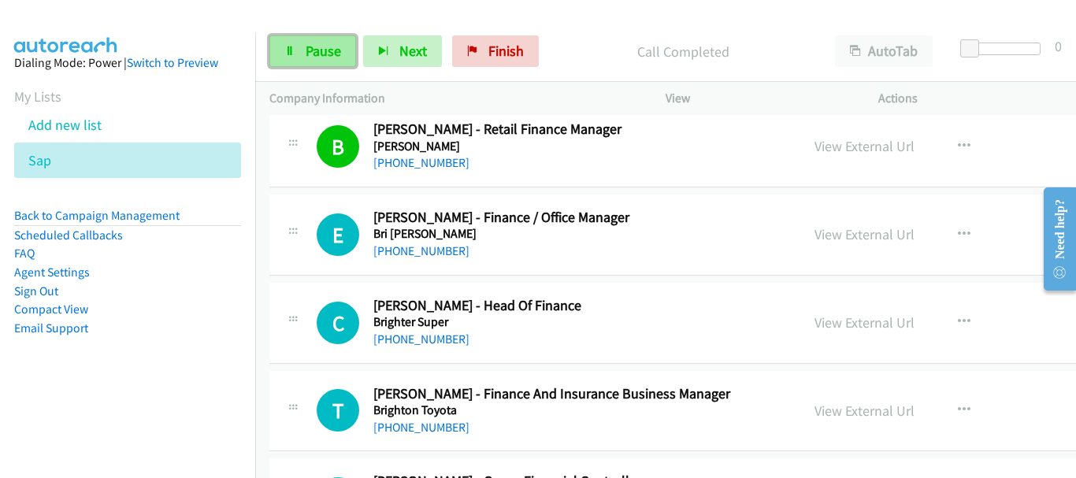
click at [332, 61] on link "Pause" at bounding box center [312, 51] width 87 height 32
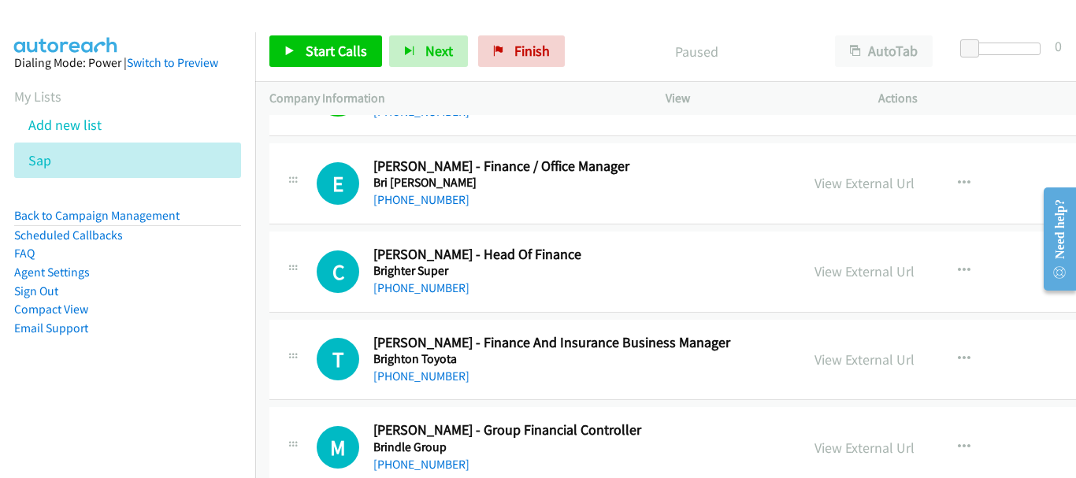
scroll to position [5513, 0]
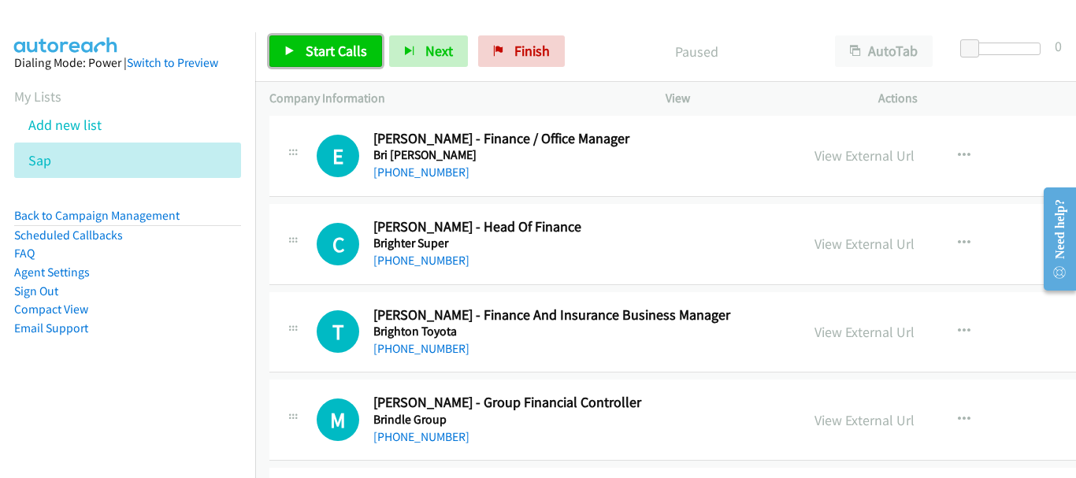
click at [280, 67] on link "Start Calls" at bounding box center [325, 51] width 113 height 32
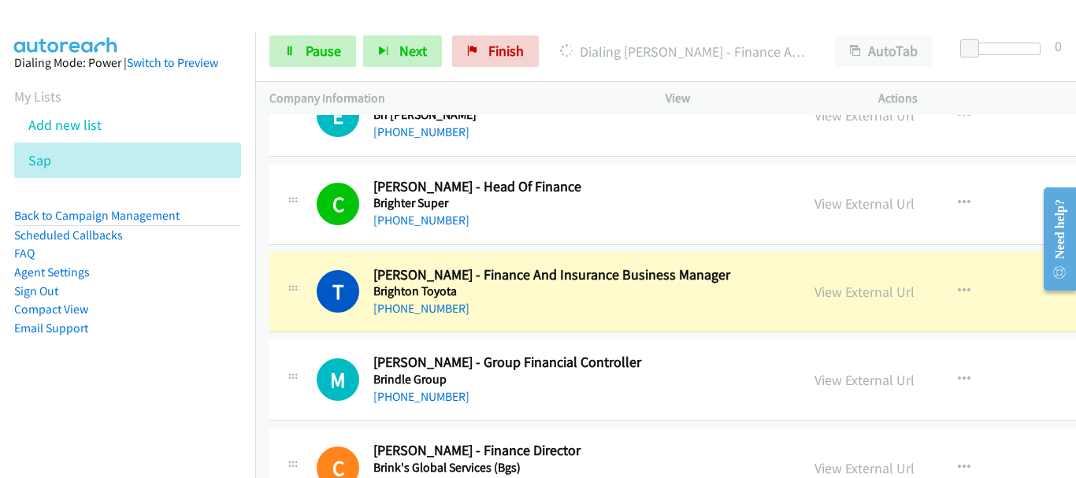
scroll to position [5591, 0]
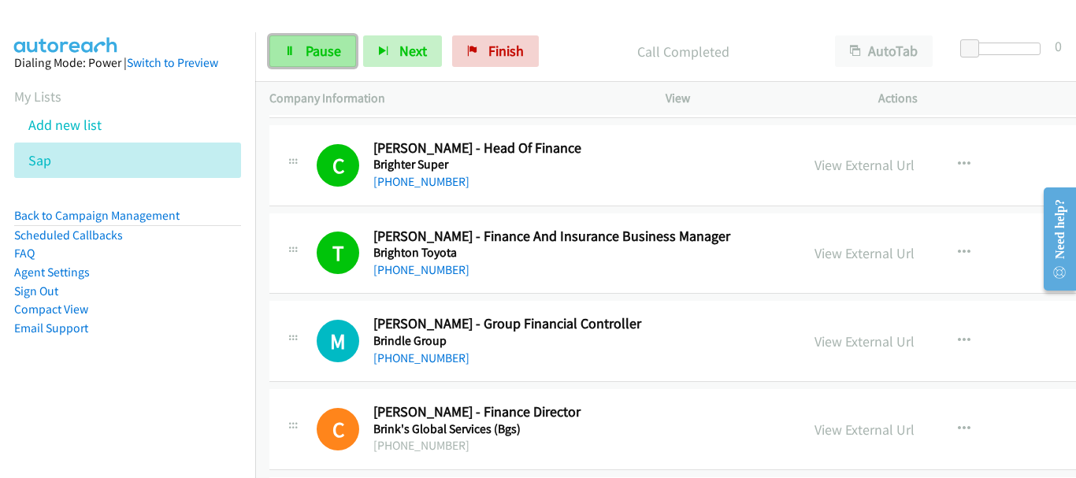
click at [295, 39] on link "Pause" at bounding box center [312, 51] width 87 height 32
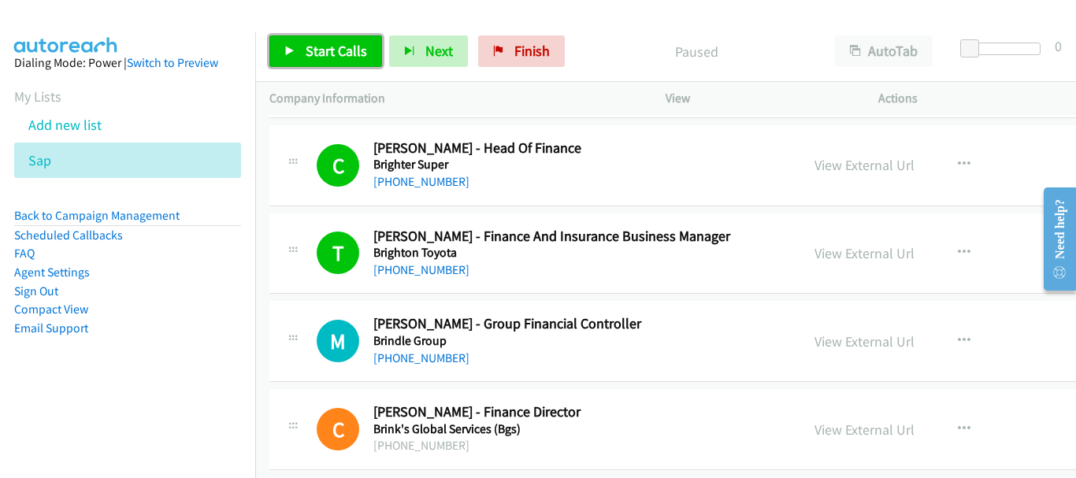
click at [309, 42] on span "Start Calls" at bounding box center [336, 51] width 61 height 18
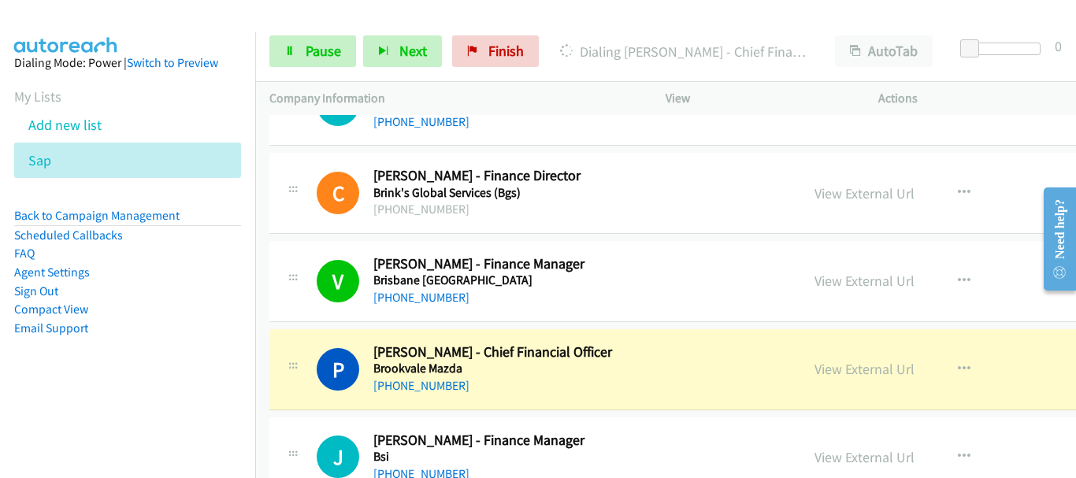
scroll to position [5906, 0]
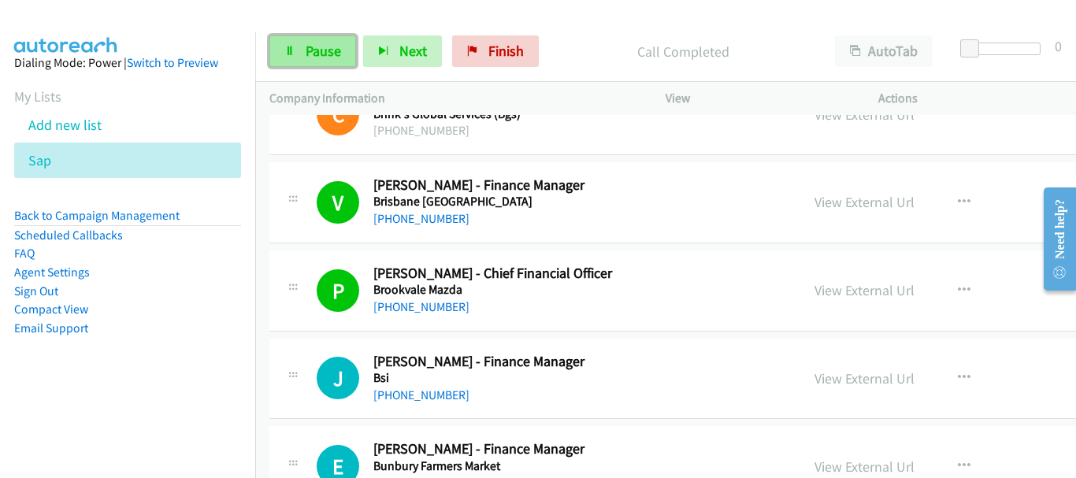
click at [309, 39] on link "Pause" at bounding box center [312, 51] width 87 height 32
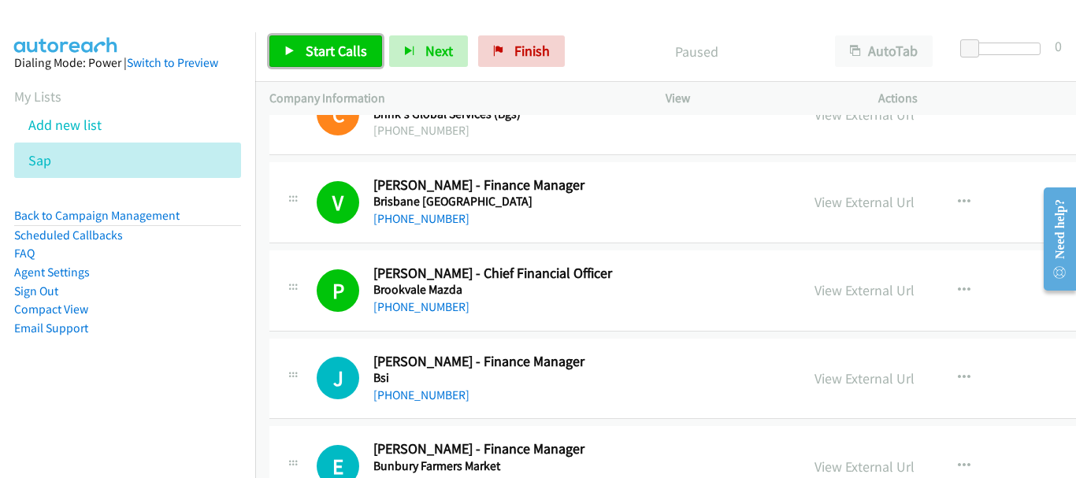
click at [298, 59] on link "Start Calls" at bounding box center [325, 51] width 113 height 32
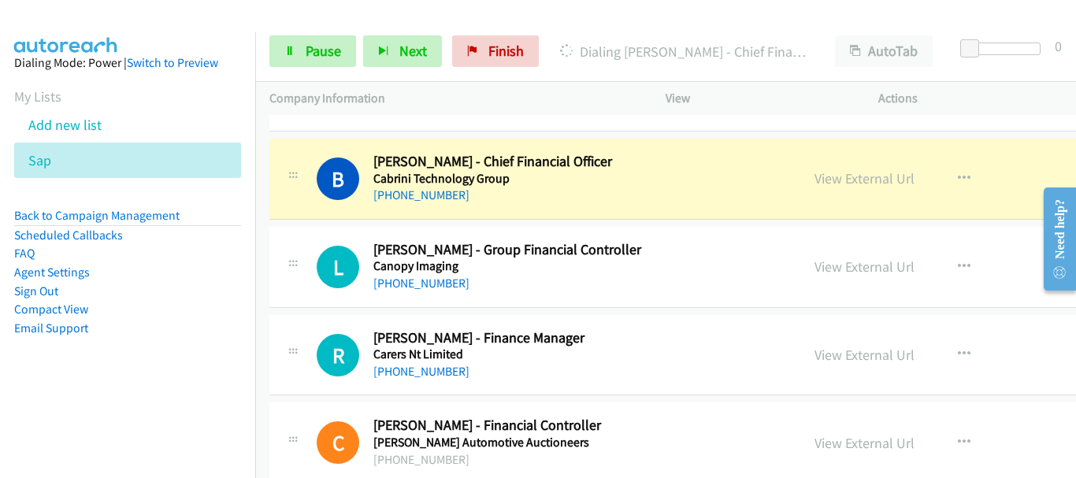
scroll to position [6379, 0]
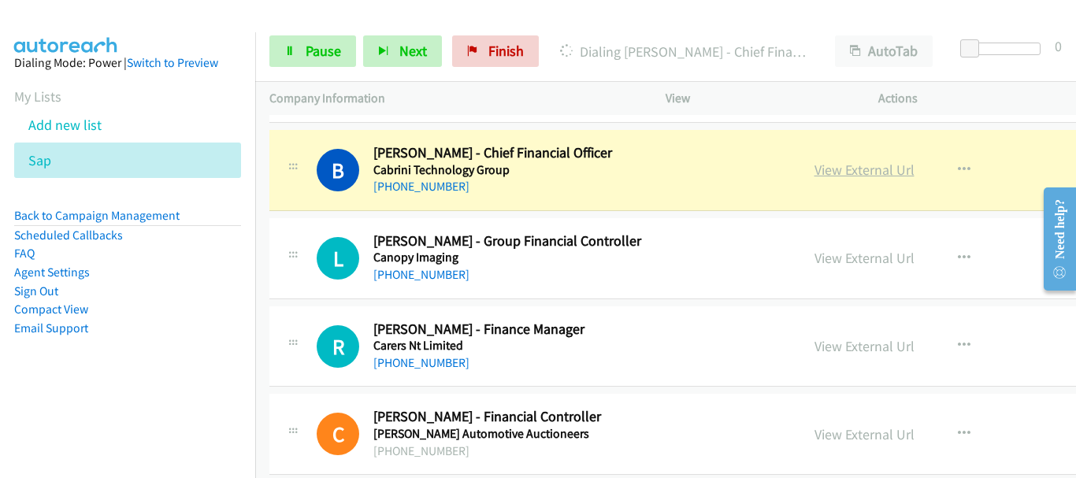
click at [814, 165] on link "View External Url" at bounding box center [864, 170] width 100 height 18
click at [304, 47] on link "Pause" at bounding box center [312, 51] width 87 height 32
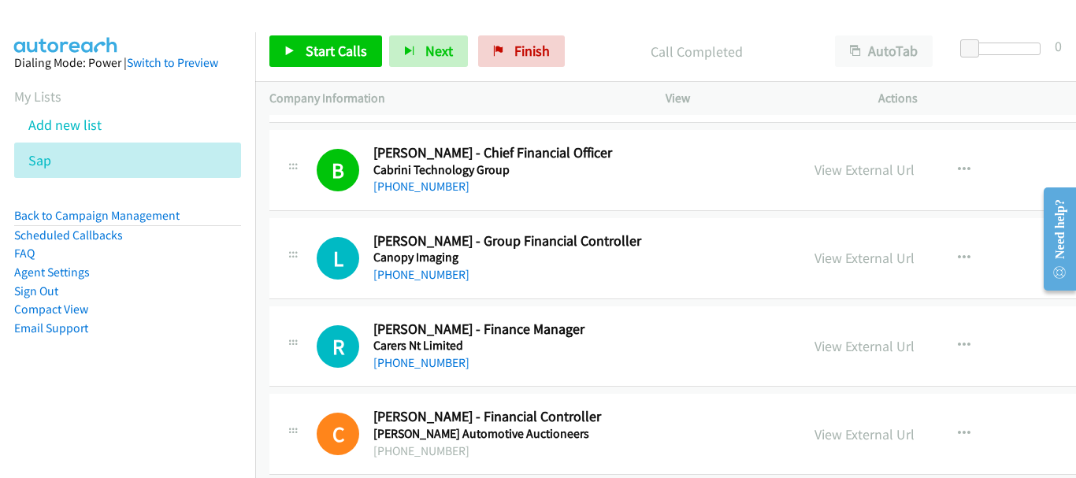
click at [321, 27] on div "Start Calls Pause Next Finish Call Completed AutoTab AutoTab 0" at bounding box center [665, 51] width 821 height 61
click at [322, 49] on span "Start Calls" at bounding box center [336, 51] width 61 height 18
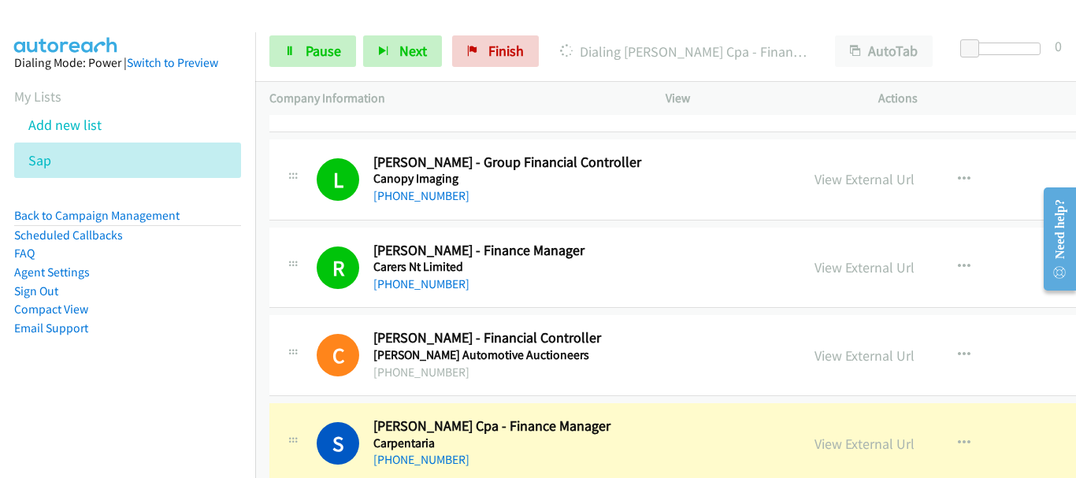
scroll to position [6694, 0]
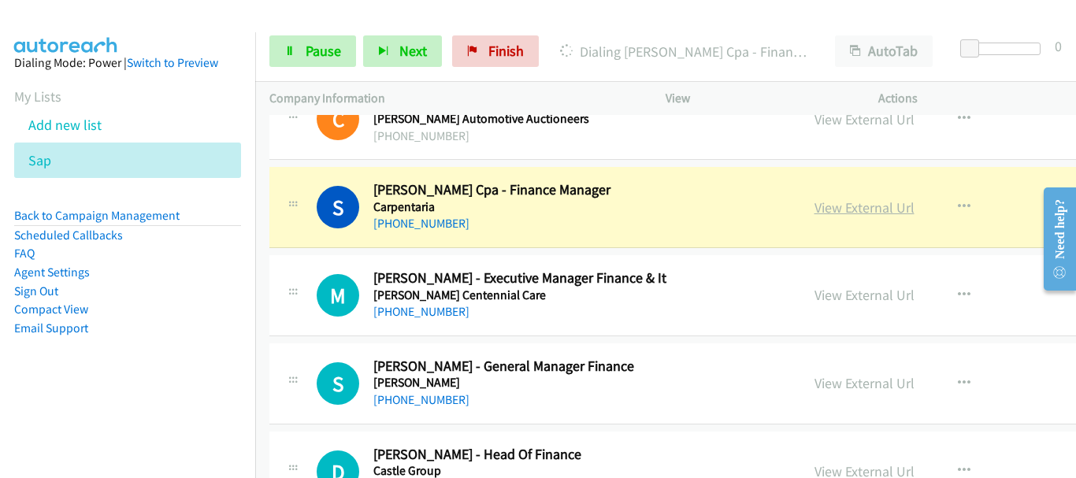
click at [814, 205] on link "View External Url" at bounding box center [864, 207] width 100 height 18
click at [326, 52] on span "Pause" at bounding box center [323, 51] width 35 height 18
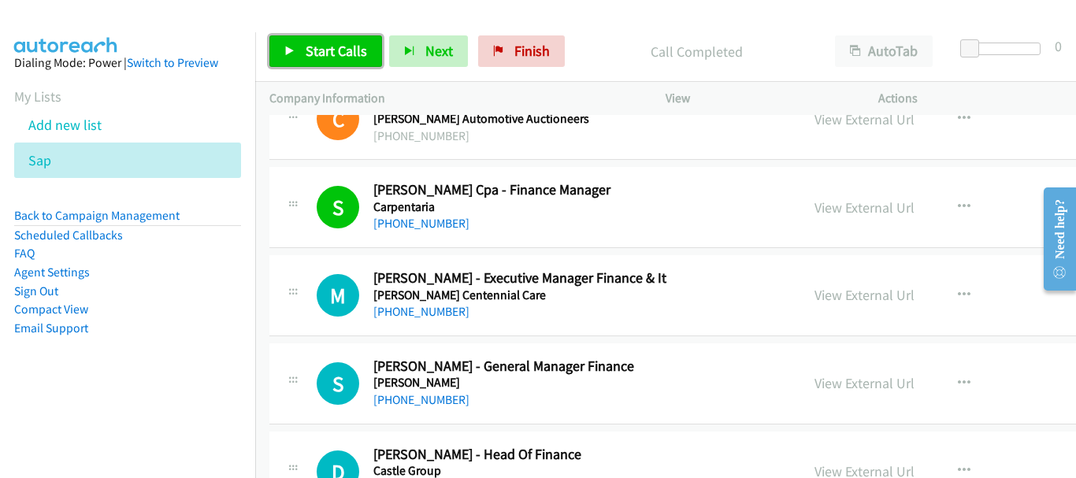
click at [325, 50] on span "Start Calls" at bounding box center [336, 51] width 61 height 18
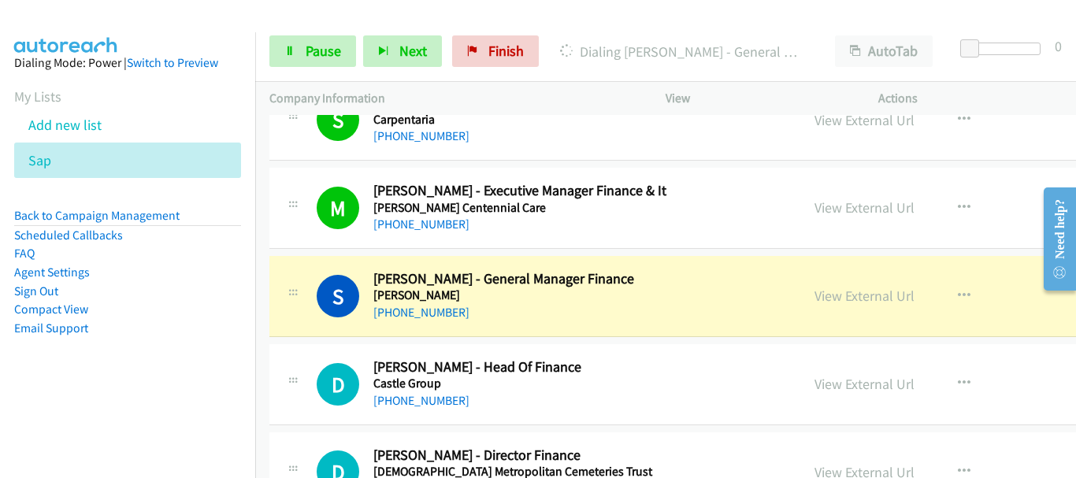
scroll to position [6851, 0]
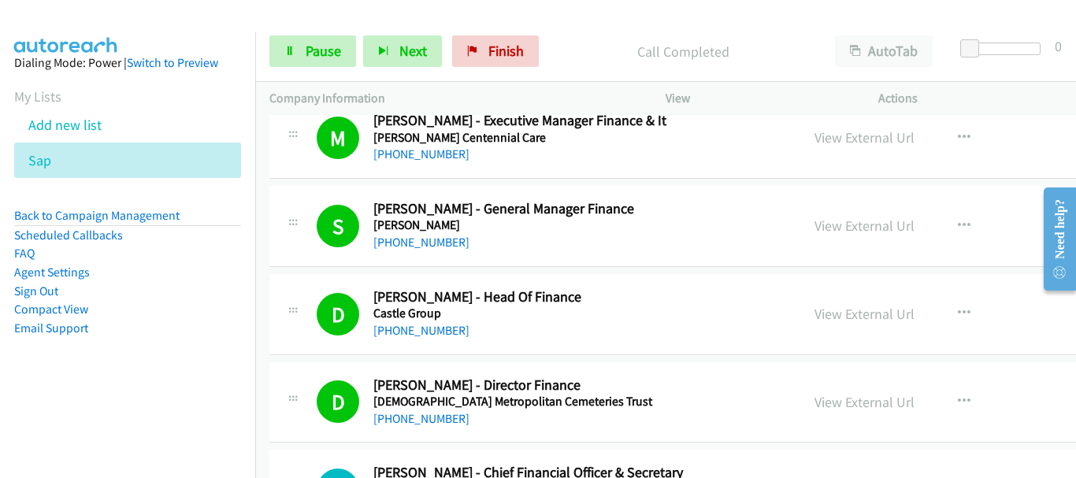
click at [1006, 139] on div "View External Url View External Url Schedule/Manage Callback Start Calls Here R…" at bounding box center [940, 138] width 280 height 52
click at [289, 43] on link "Pause" at bounding box center [312, 51] width 87 height 32
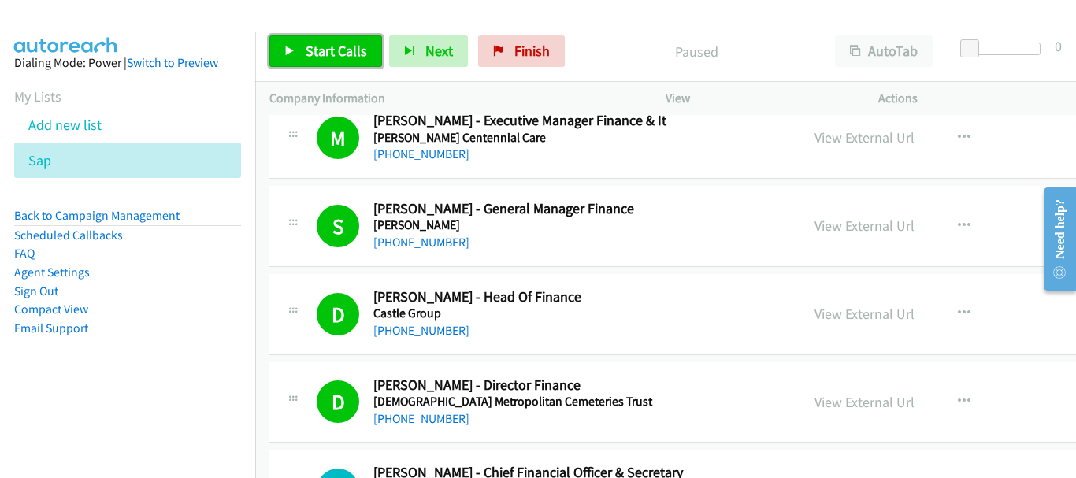
click at [358, 50] on span "Start Calls" at bounding box center [336, 51] width 61 height 18
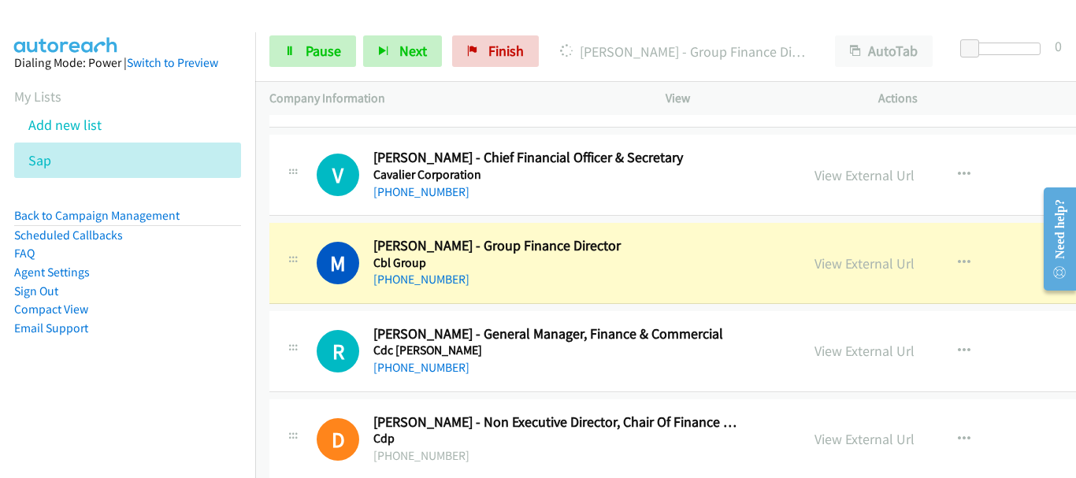
scroll to position [7245, 0]
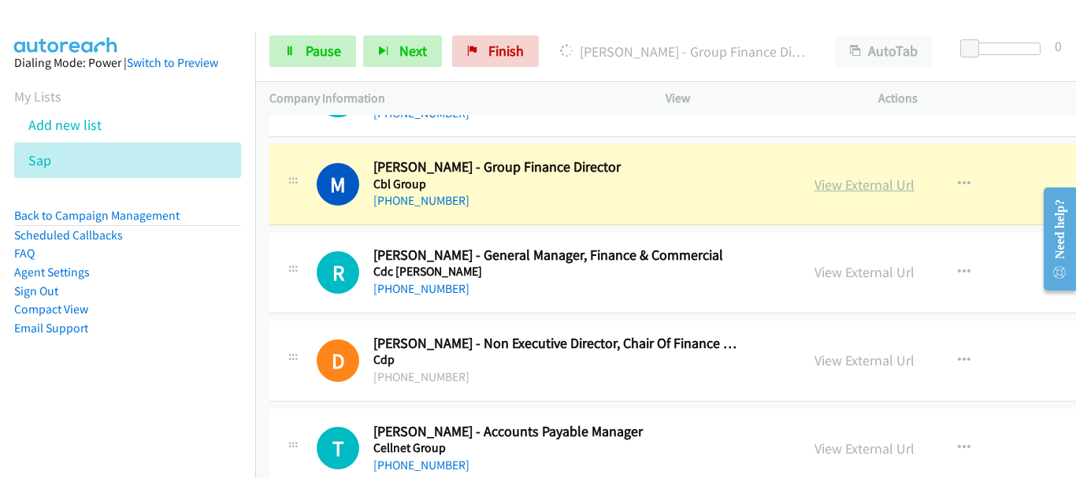
click at [814, 186] on link "View External Url" at bounding box center [864, 185] width 100 height 18
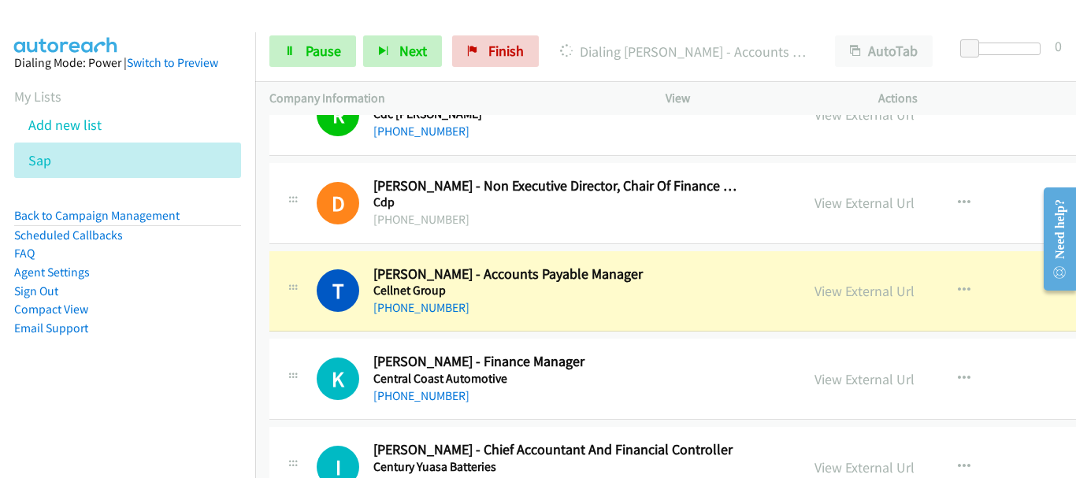
scroll to position [7481, 0]
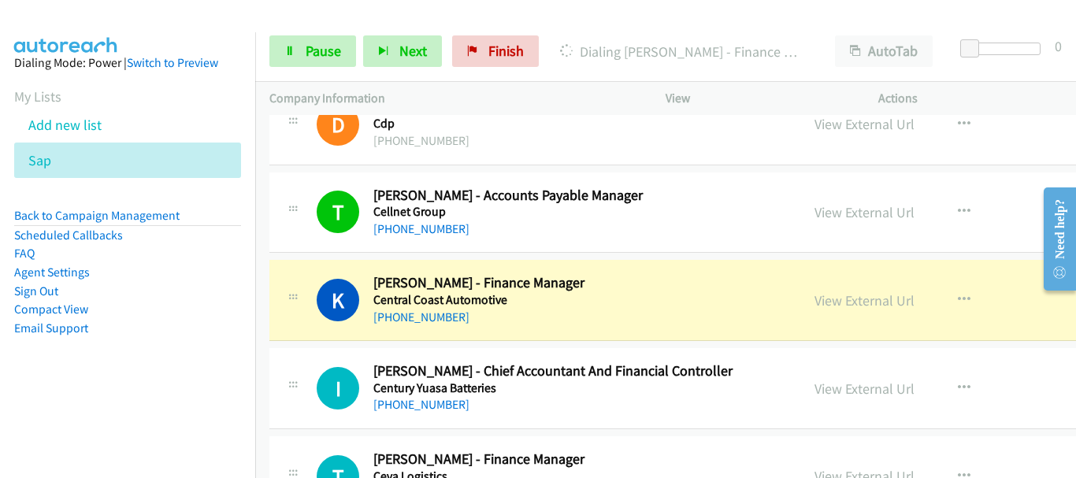
drag, startPoint x: 995, startPoint y: 144, endPoint x: 908, endPoint y: 130, distance: 87.8
click at [995, 144] on div "View External Url View External Url Schedule/Manage Callback Start Calls Here R…" at bounding box center [940, 124] width 280 height 52
click at [132, 28] on div at bounding box center [531, 30] width 1062 height 61
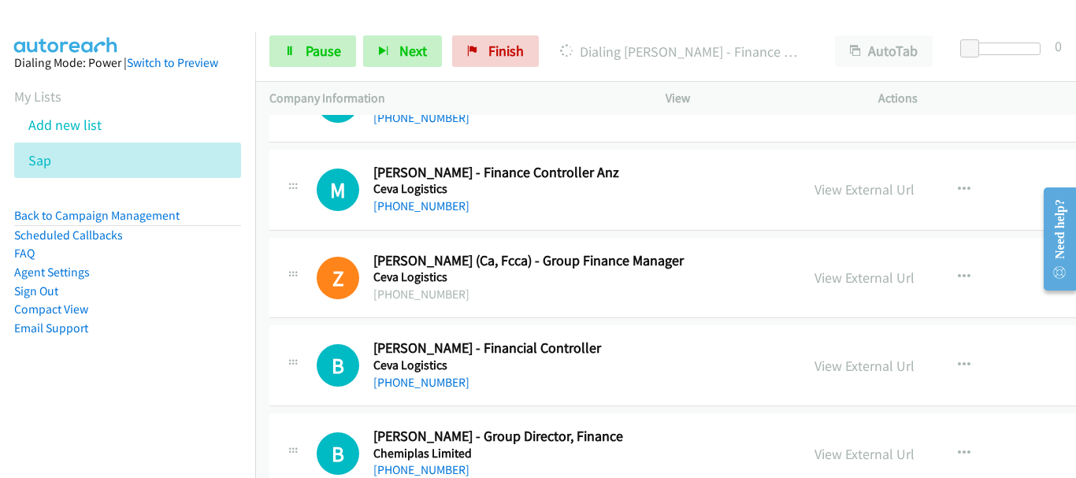
scroll to position [7875, 0]
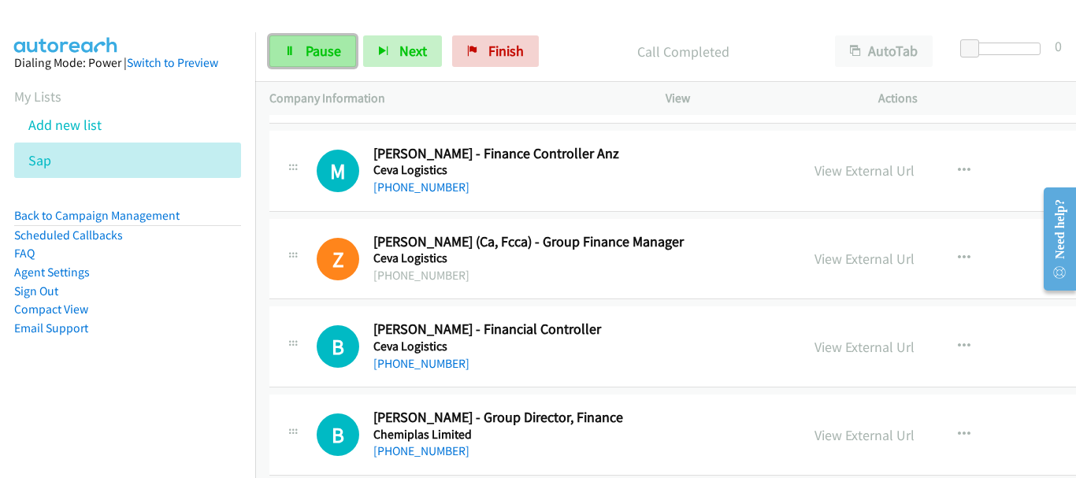
click at [324, 50] on span "Pause" at bounding box center [323, 51] width 35 height 18
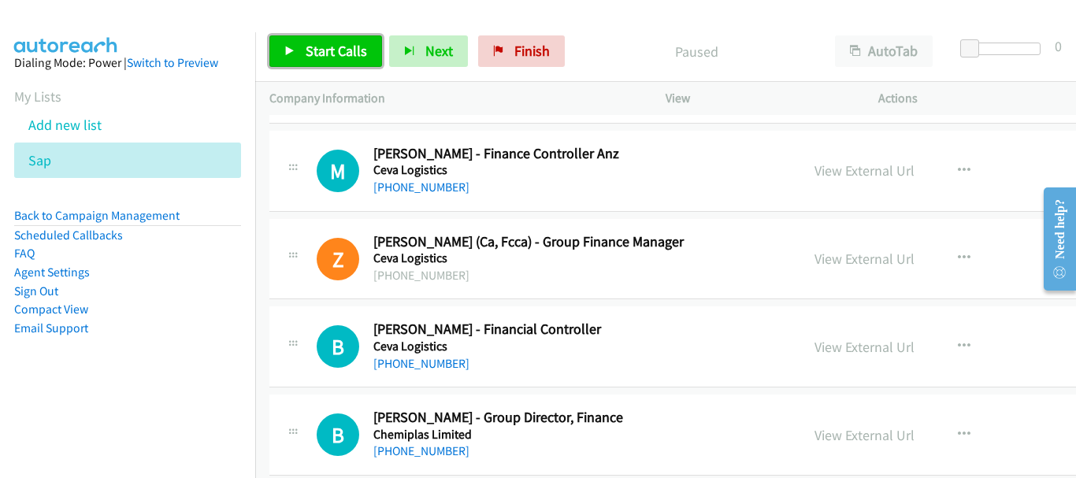
click at [360, 57] on span "Start Calls" at bounding box center [336, 51] width 61 height 18
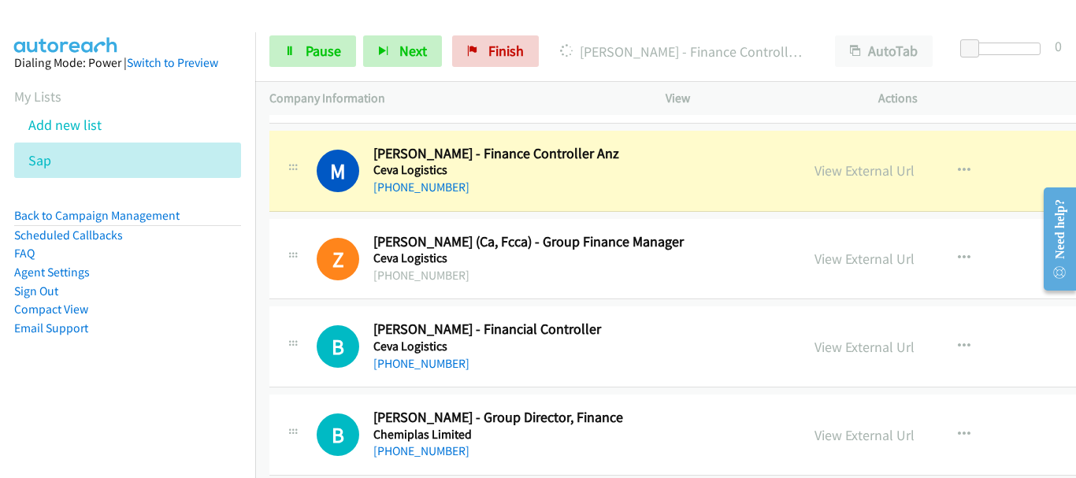
click at [45, 17] on img at bounding box center [66, 27] width 118 height 55
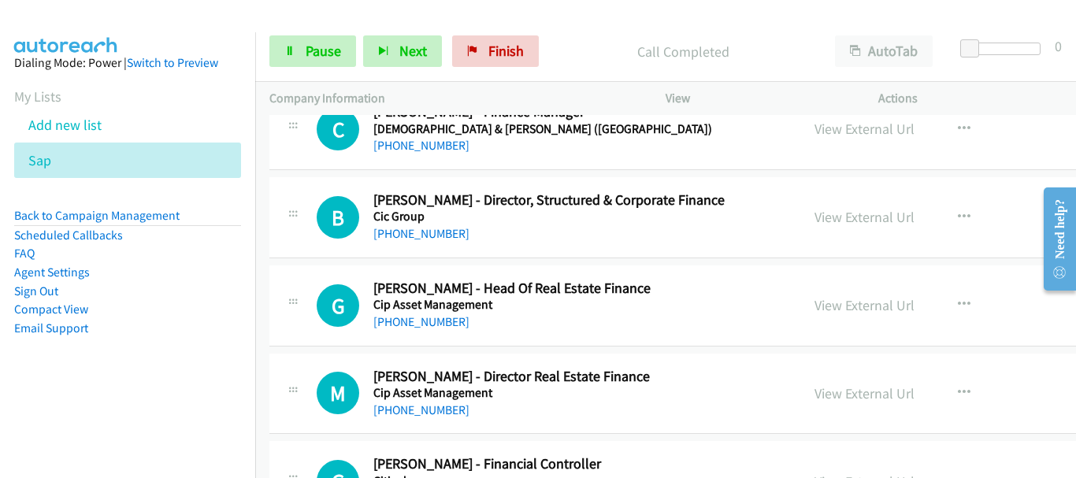
scroll to position [8426, 0]
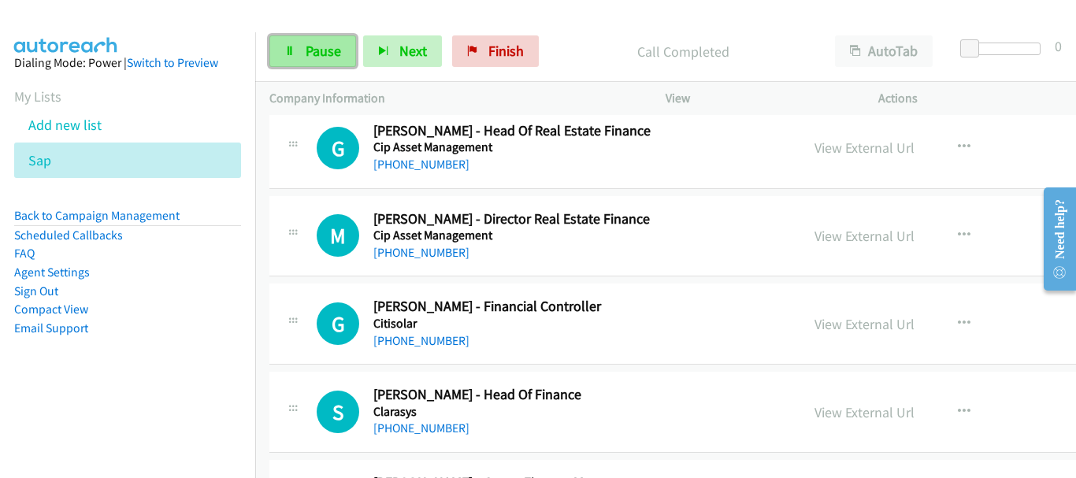
click at [326, 43] on span "Pause" at bounding box center [323, 51] width 35 height 18
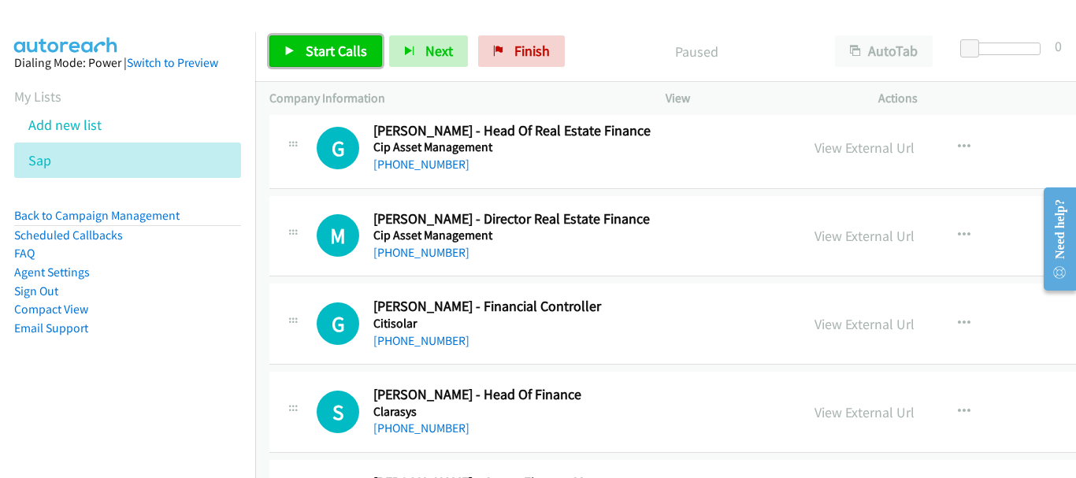
click at [340, 39] on link "Start Calls" at bounding box center [325, 51] width 113 height 32
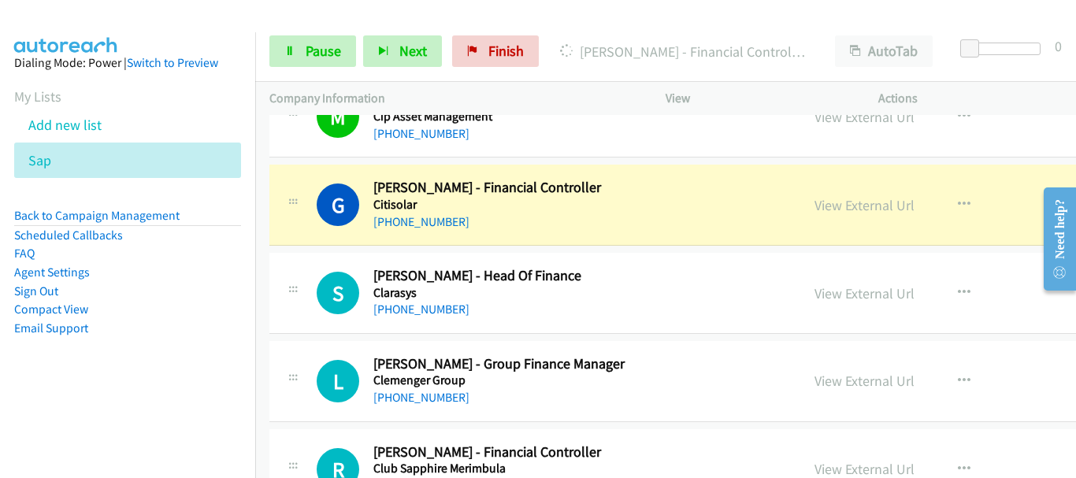
scroll to position [8584, 0]
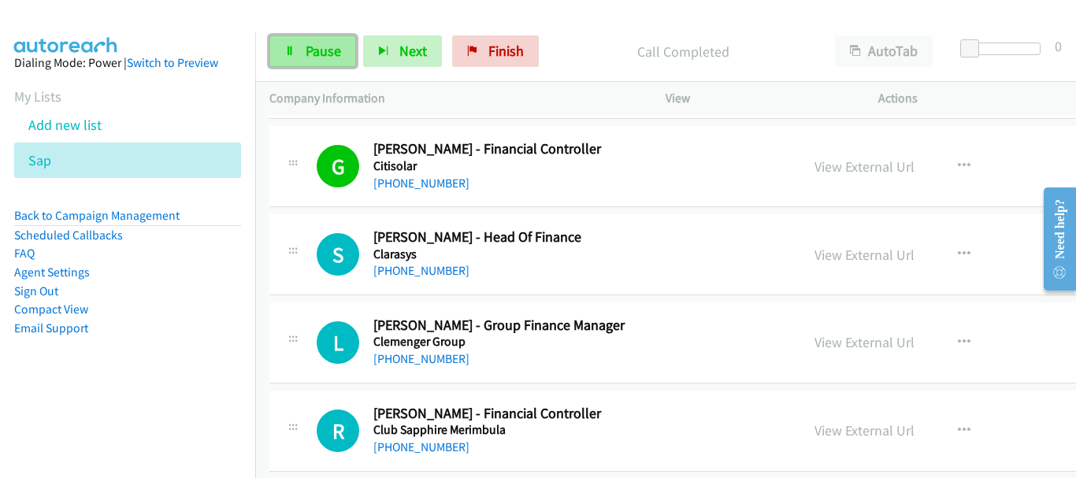
click at [340, 49] on link "Pause" at bounding box center [312, 51] width 87 height 32
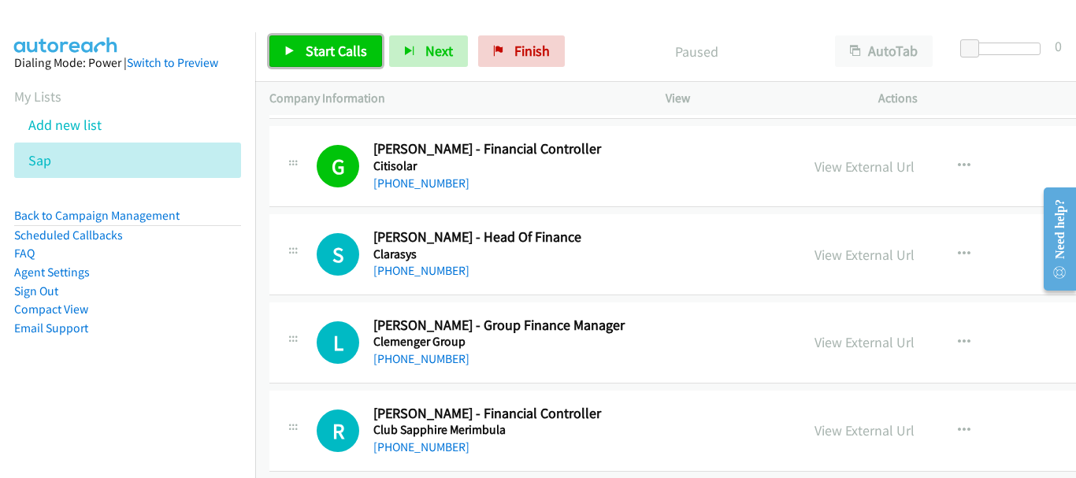
click at [374, 48] on link "Start Calls" at bounding box center [325, 51] width 113 height 32
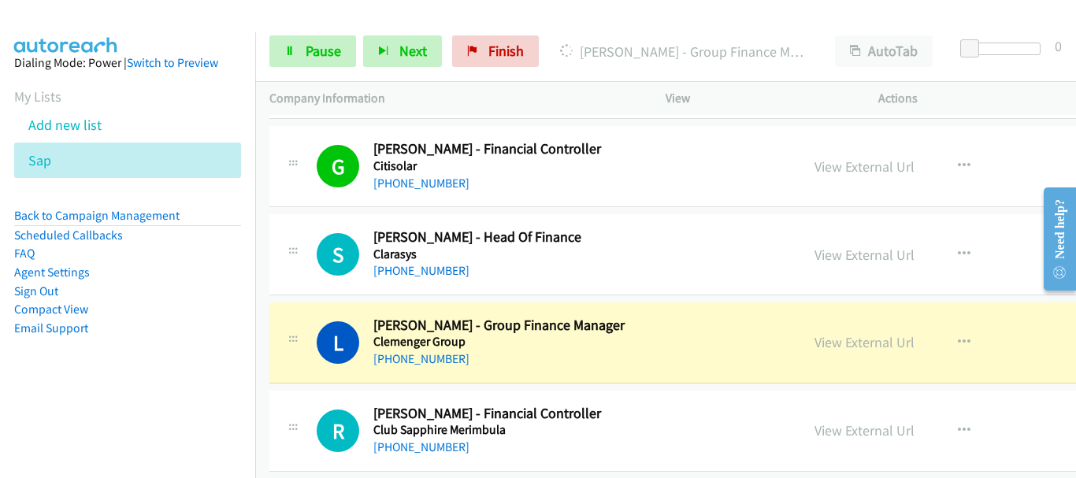
click at [126, 13] on div at bounding box center [531, 30] width 1062 height 61
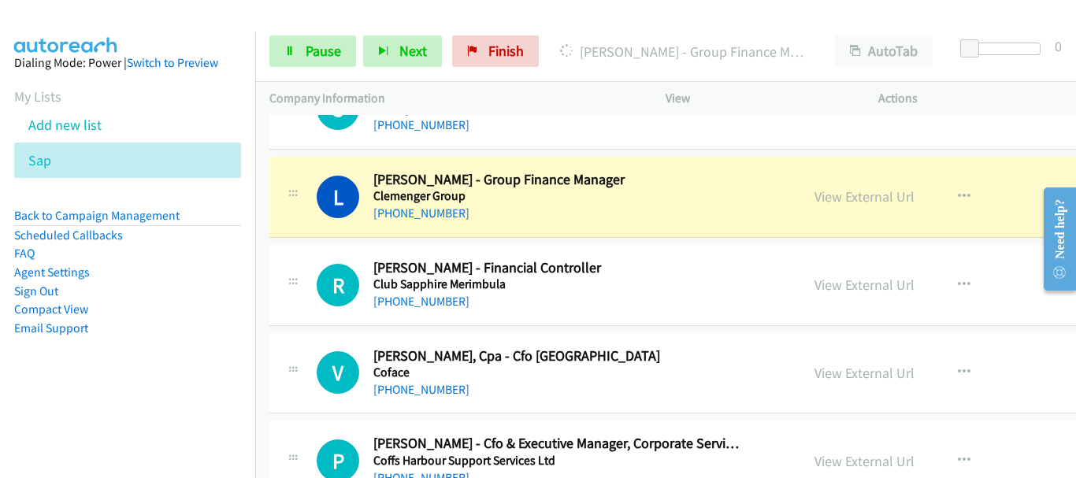
scroll to position [8741, 0]
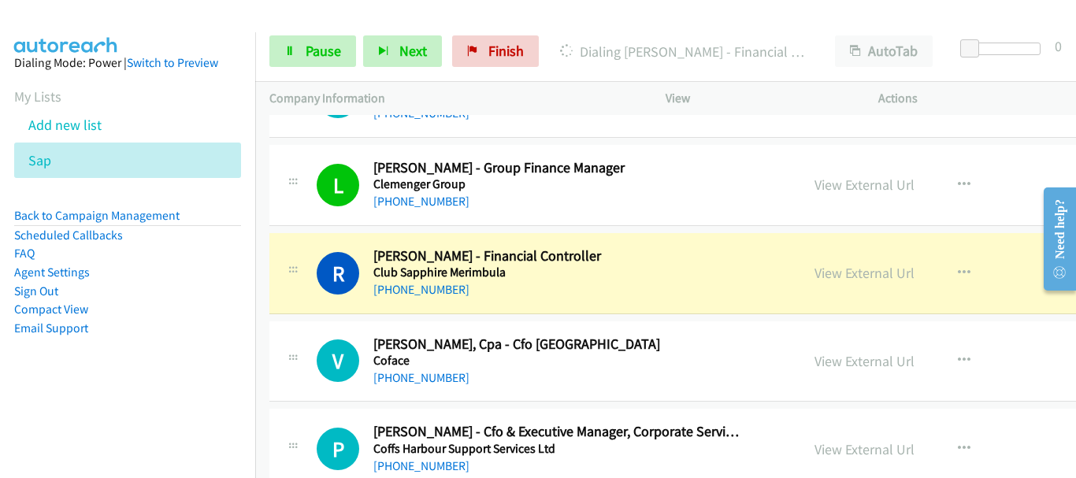
click at [83, 13] on img at bounding box center [66, 27] width 118 height 55
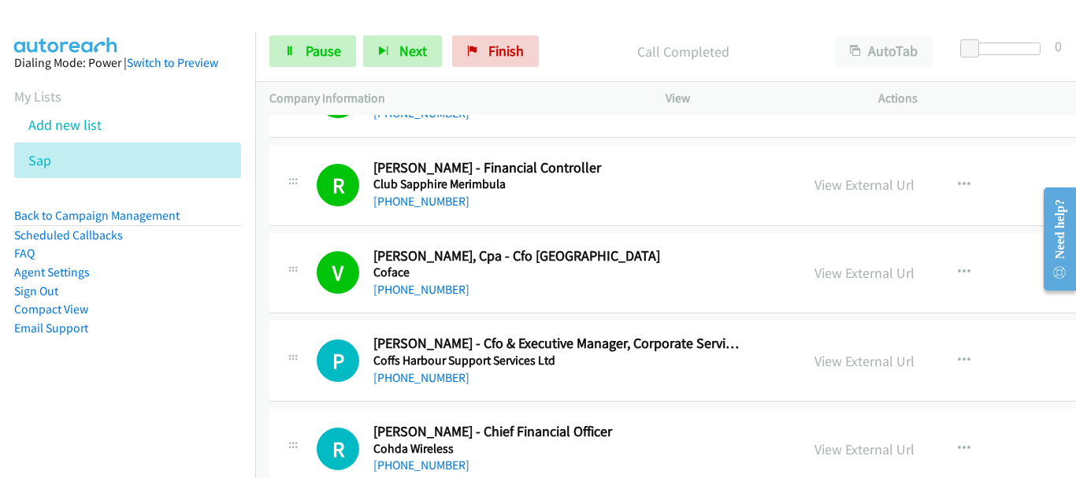
scroll to position [8899, 0]
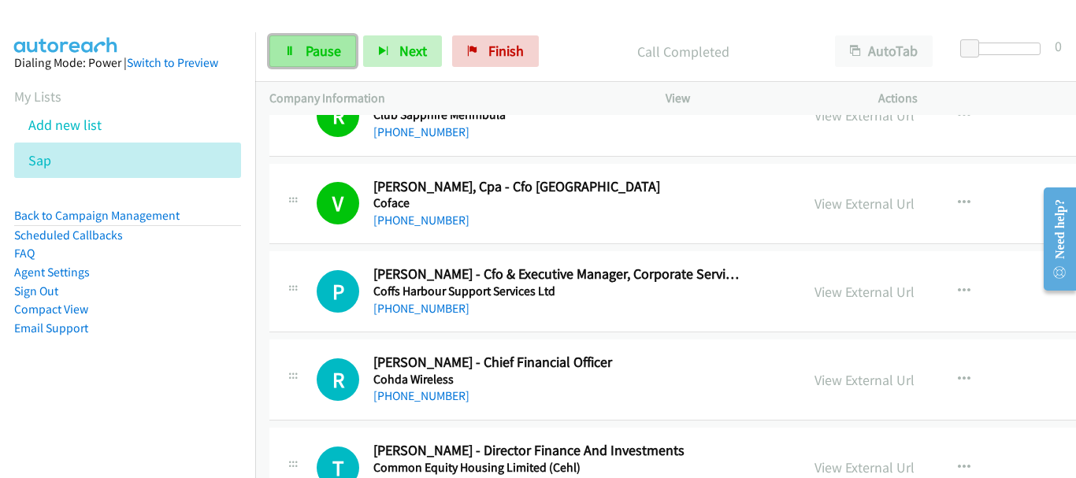
click at [339, 51] on span "Pause" at bounding box center [323, 51] width 35 height 18
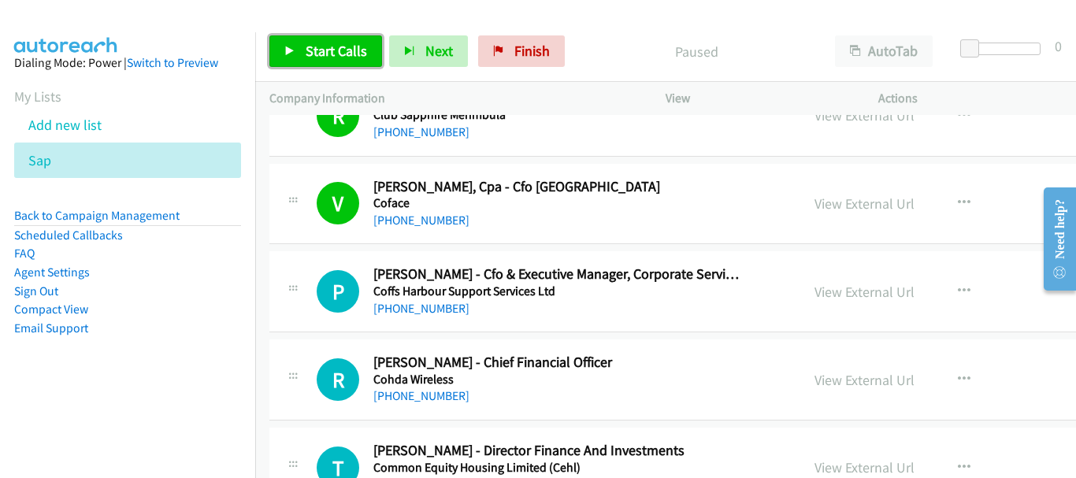
click at [339, 51] on span "Start Calls" at bounding box center [336, 51] width 61 height 18
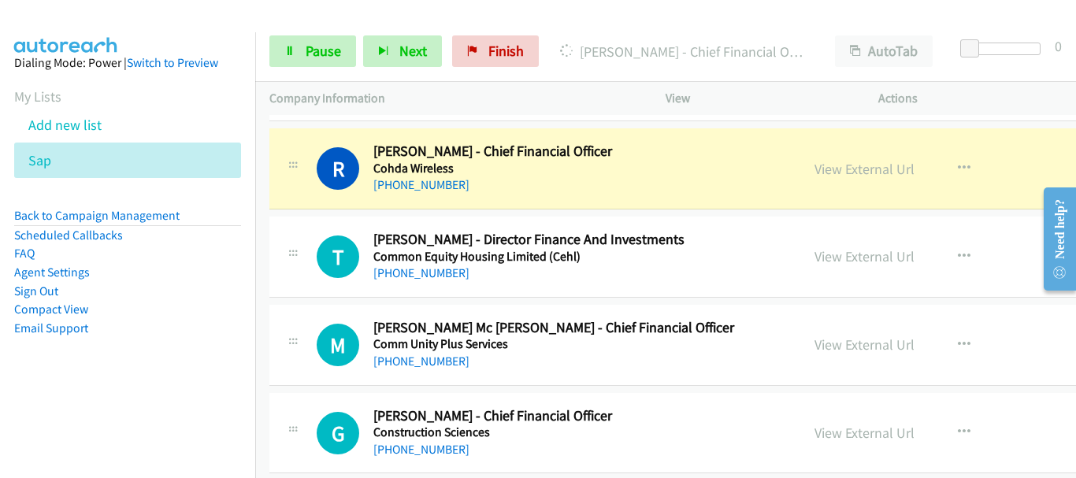
scroll to position [9135, 0]
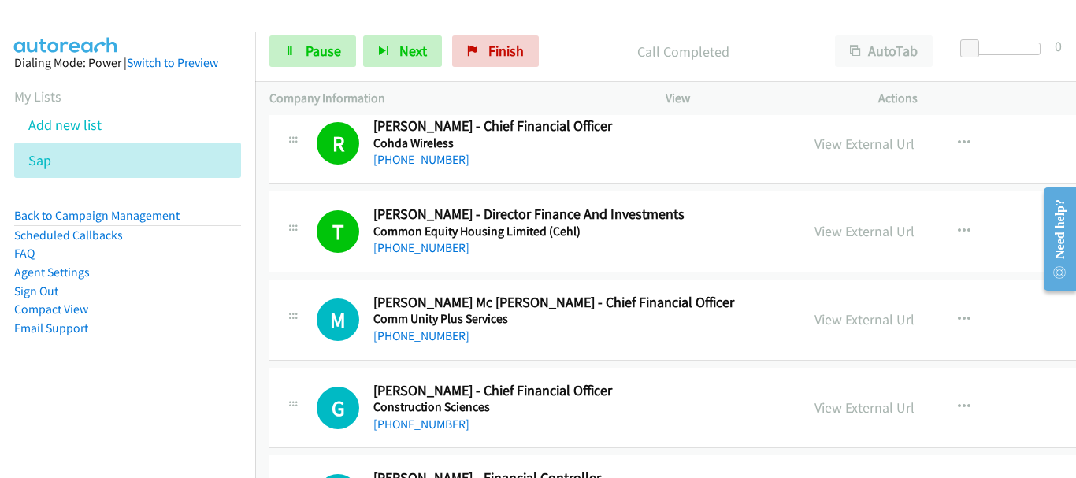
click at [291, 34] on div "Start Calls Pause Next Finish Call Completed AutoTab AutoTab 0" at bounding box center [665, 51] width 821 height 61
click at [299, 54] on link "Pause" at bounding box center [312, 51] width 87 height 32
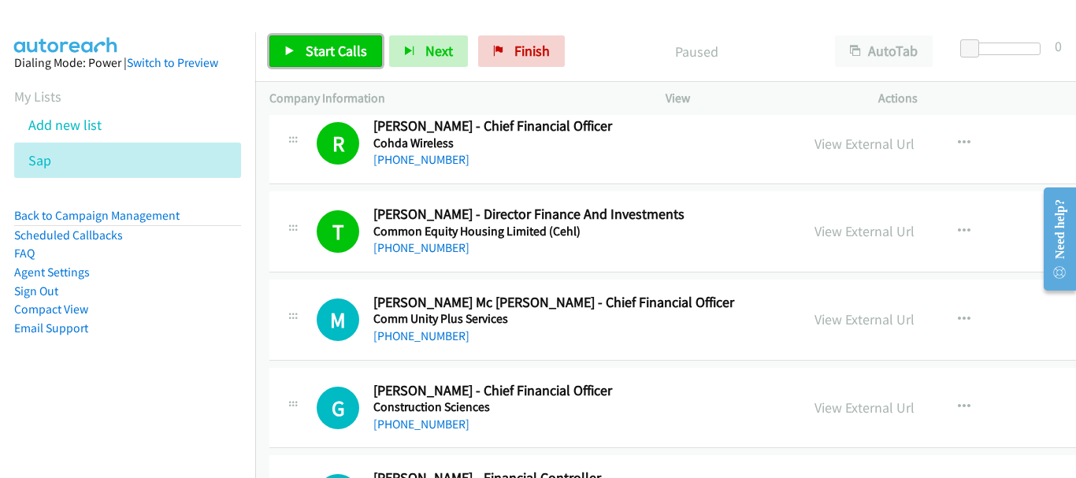
click at [319, 45] on span "Start Calls" at bounding box center [336, 51] width 61 height 18
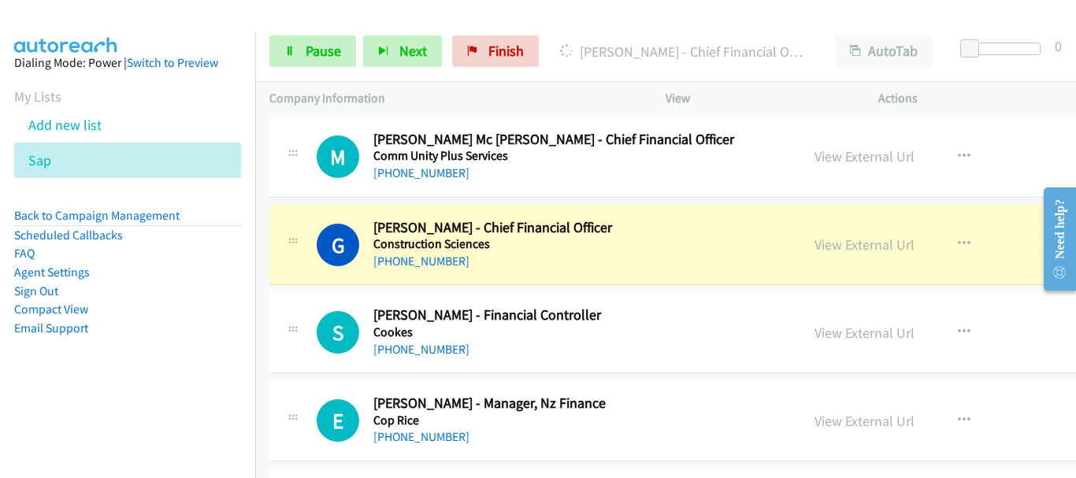
scroll to position [9371, 0]
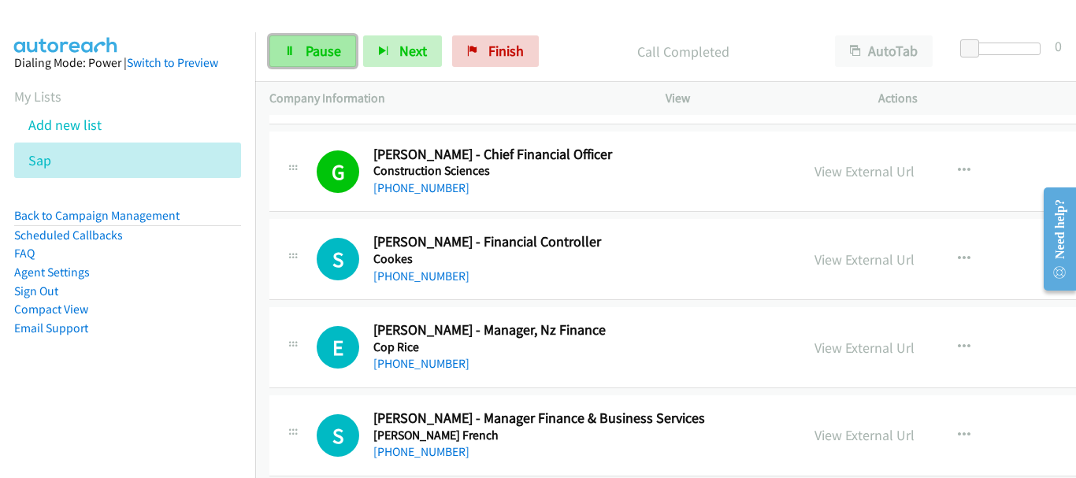
click at [321, 57] on span "Pause" at bounding box center [323, 51] width 35 height 18
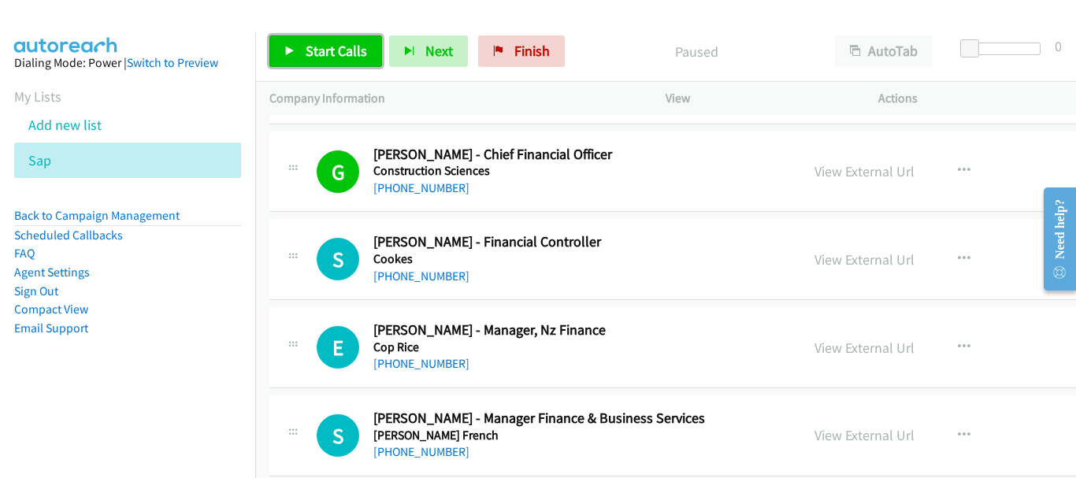
click at [321, 57] on span "Start Calls" at bounding box center [336, 51] width 61 height 18
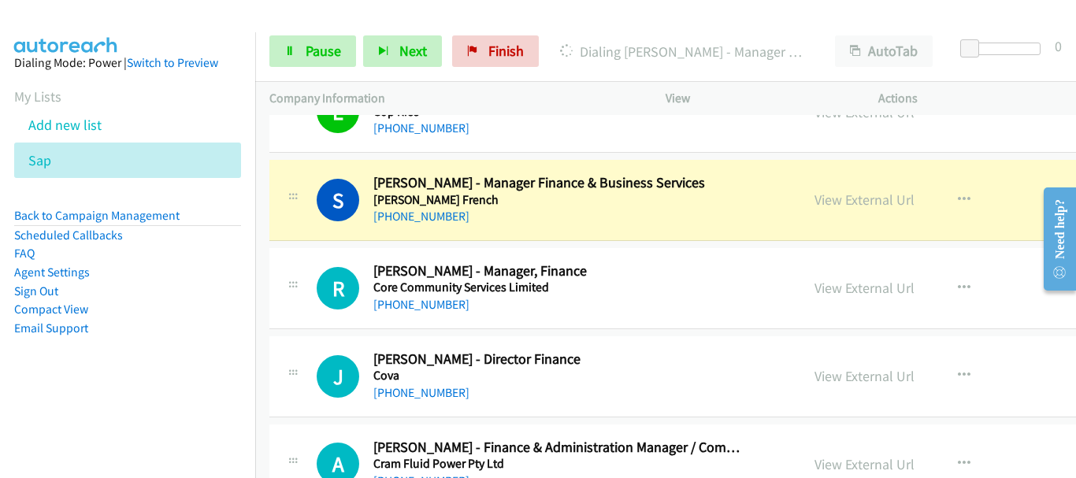
scroll to position [9608, 0]
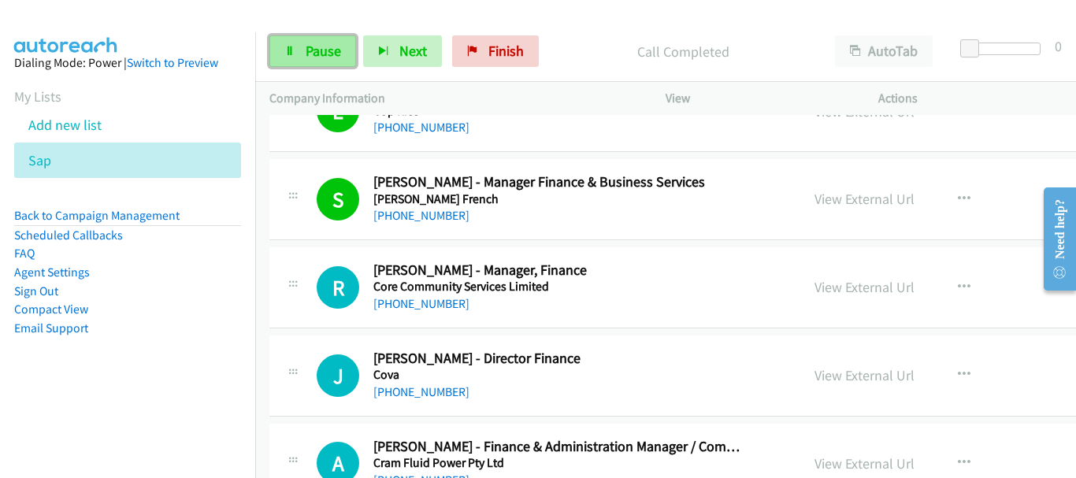
click at [321, 46] on span "Pause" at bounding box center [323, 51] width 35 height 18
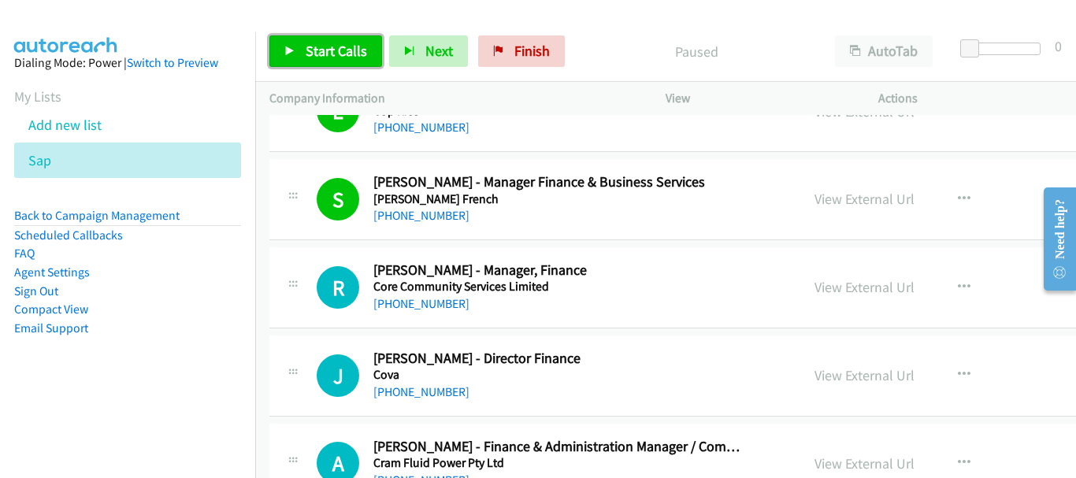
click at [321, 46] on span "Start Calls" at bounding box center [336, 51] width 61 height 18
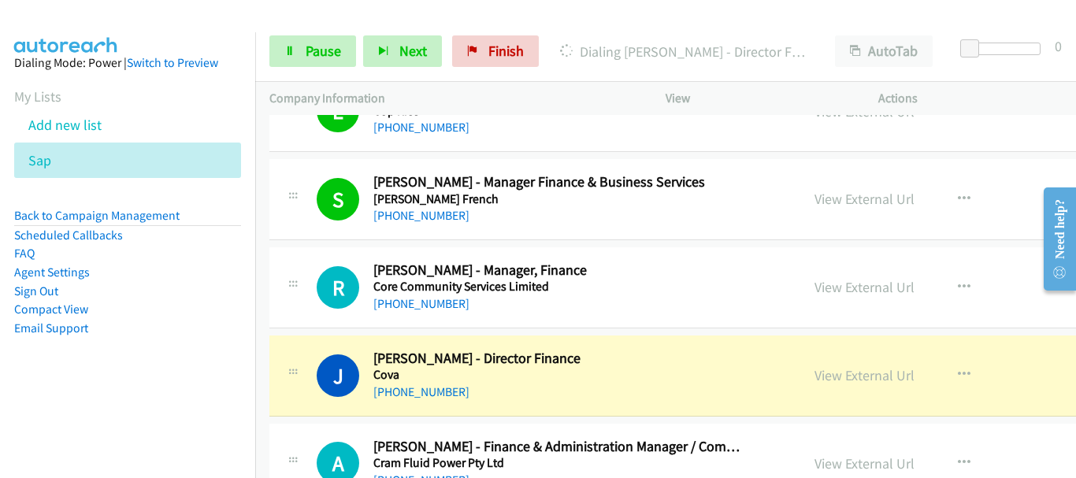
click at [123, 18] on img at bounding box center [66, 27] width 118 height 55
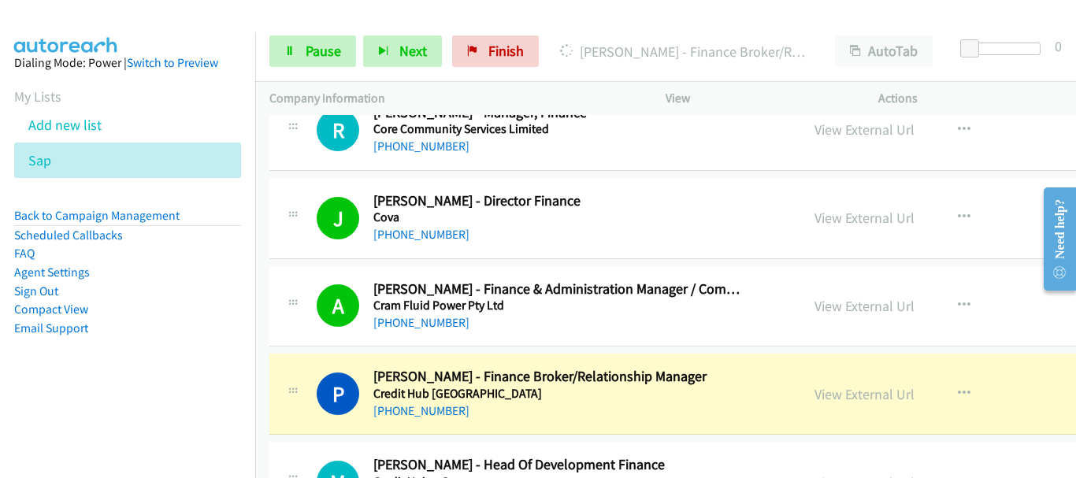
scroll to position [9923, 0]
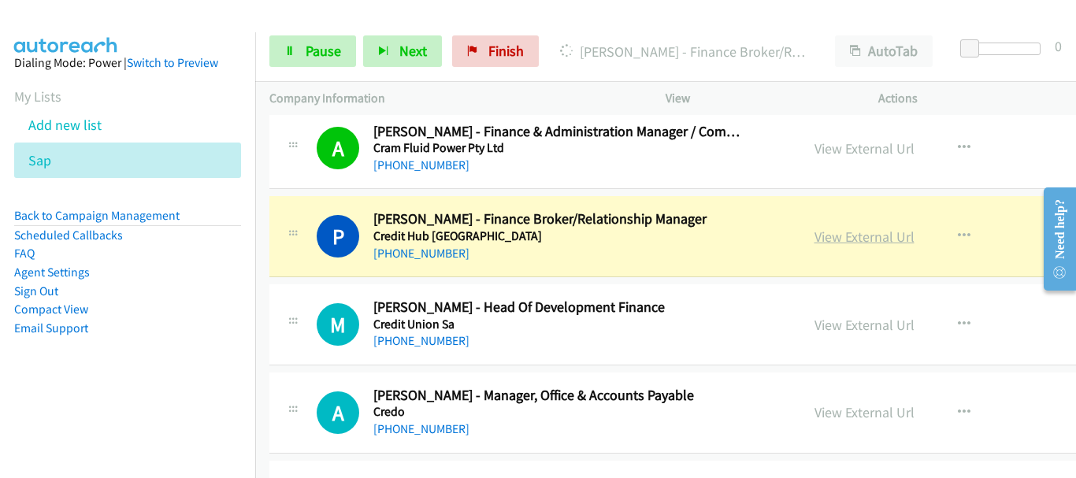
click at [814, 237] on link "View External Url" at bounding box center [864, 237] width 100 height 18
click at [295, 54] on icon at bounding box center [289, 51] width 11 height 11
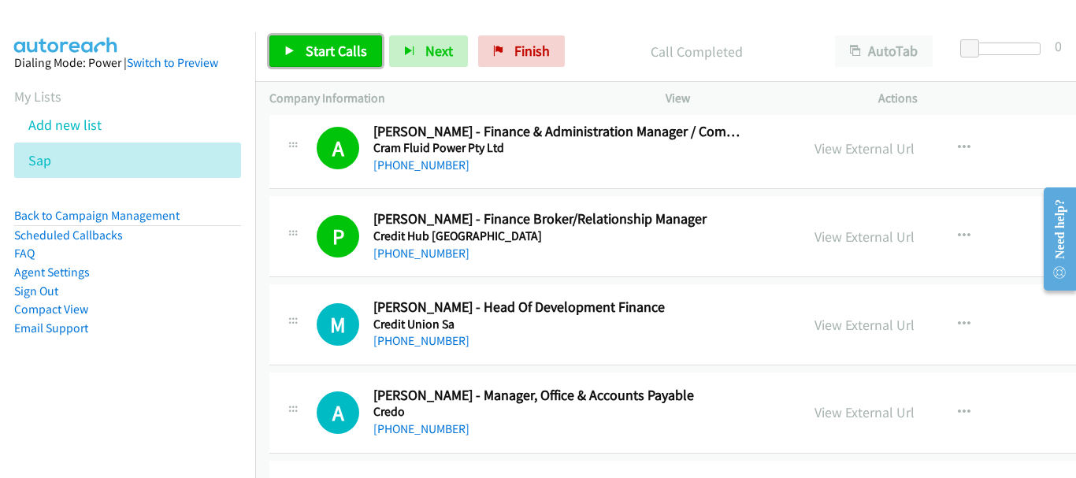
click at [308, 57] on span "Start Calls" at bounding box center [336, 51] width 61 height 18
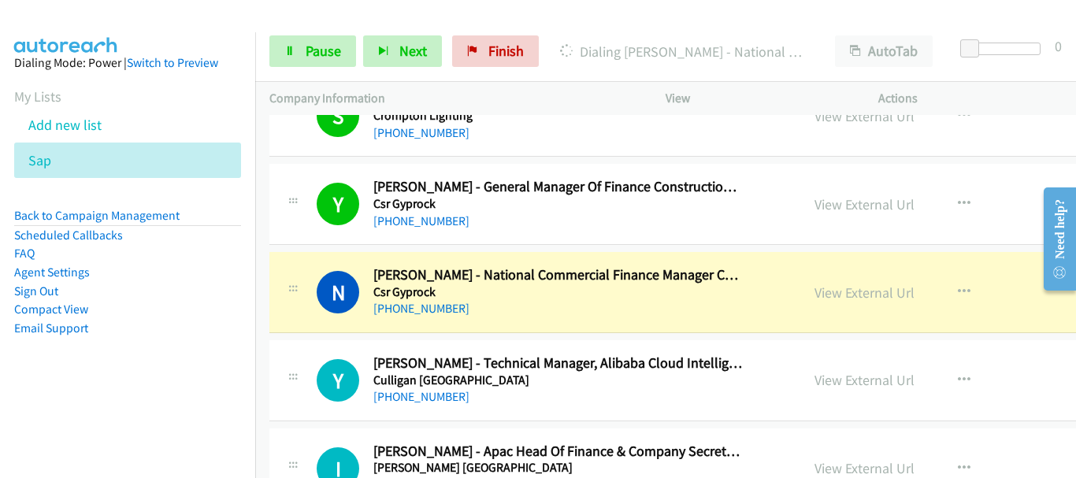
scroll to position [10474, 0]
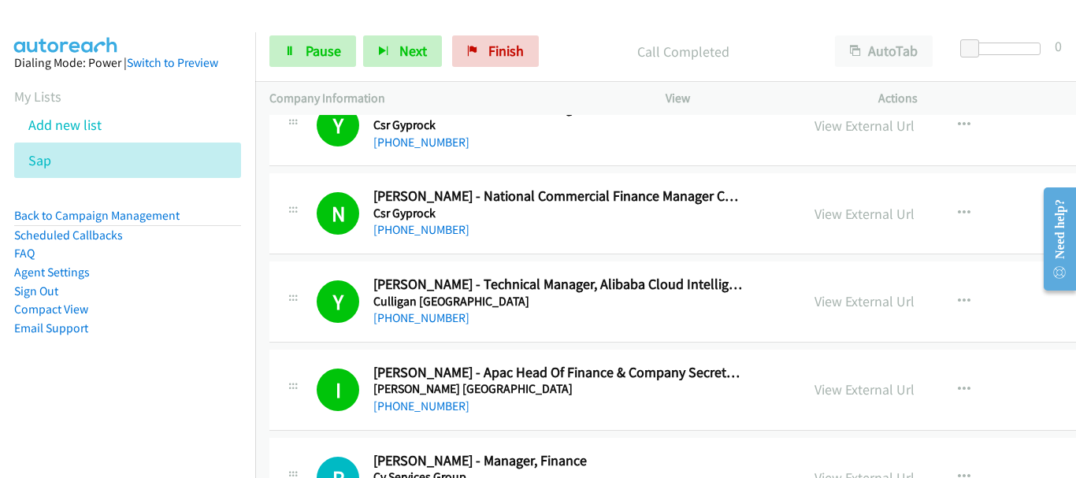
drag, startPoint x: 984, startPoint y: 117, endPoint x: 838, endPoint y: 176, distance: 156.9
click at [984, 117] on div "View External Url View External Url Schedule/Manage Callback Start Calls Here R…" at bounding box center [940, 125] width 280 height 52
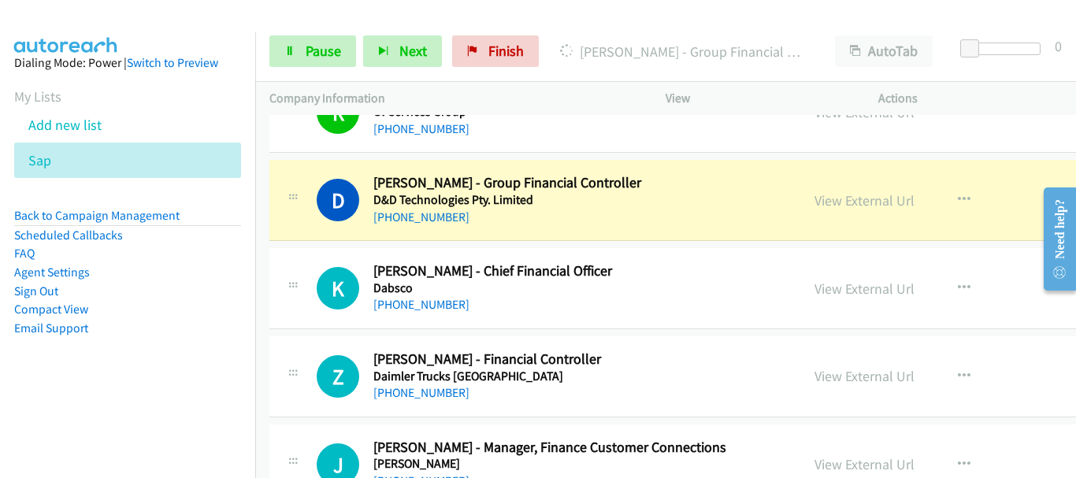
scroll to position [10868, 0]
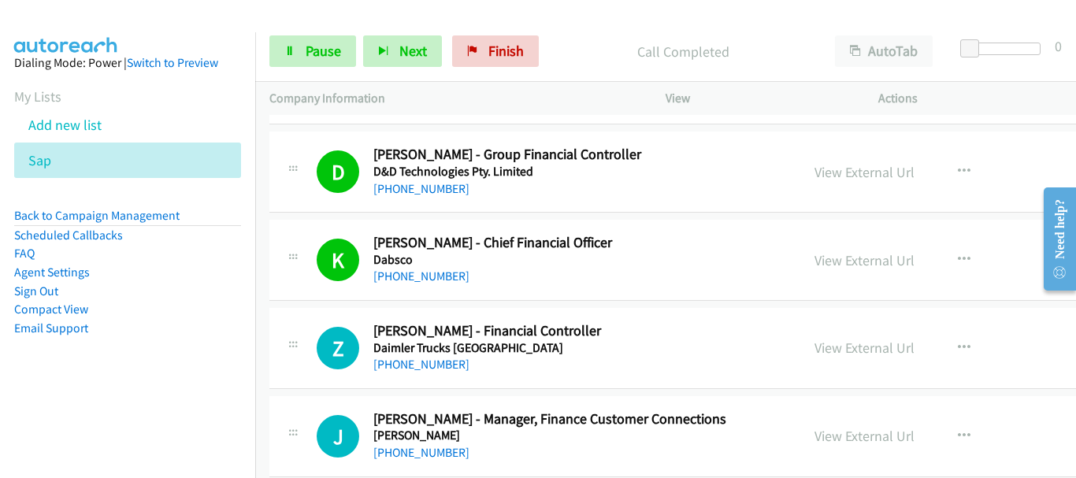
drag, startPoint x: 128, startPoint y: 22, endPoint x: 263, endPoint y: 73, distance: 144.1
click at [128, 22] on div at bounding box center [531, 30] width 1062 height 61
click at [309, 60] on link "Pause" at bounding box center [312, 51] width 87 height 32
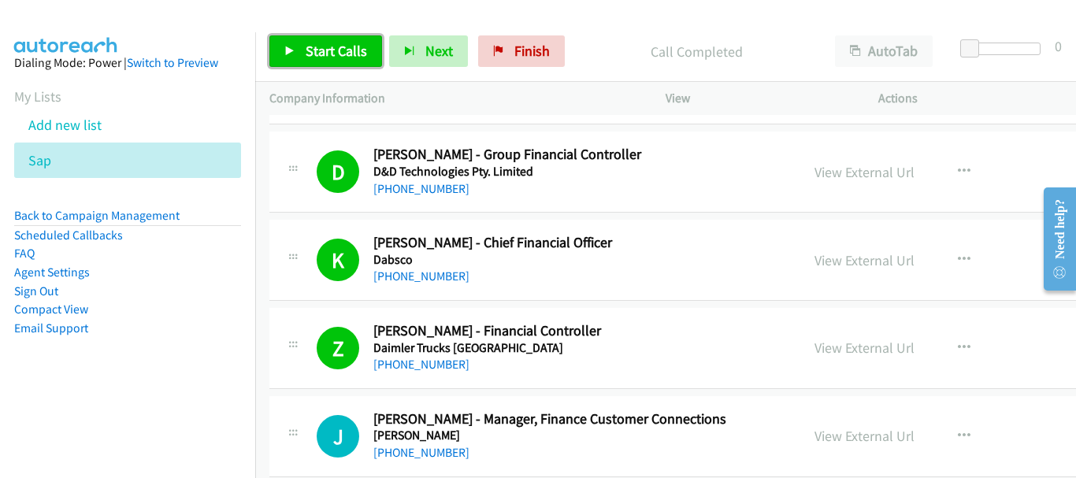
click at [301, 55] on link "Start Calls" at bounding box center [325, 51] width 113 height 32
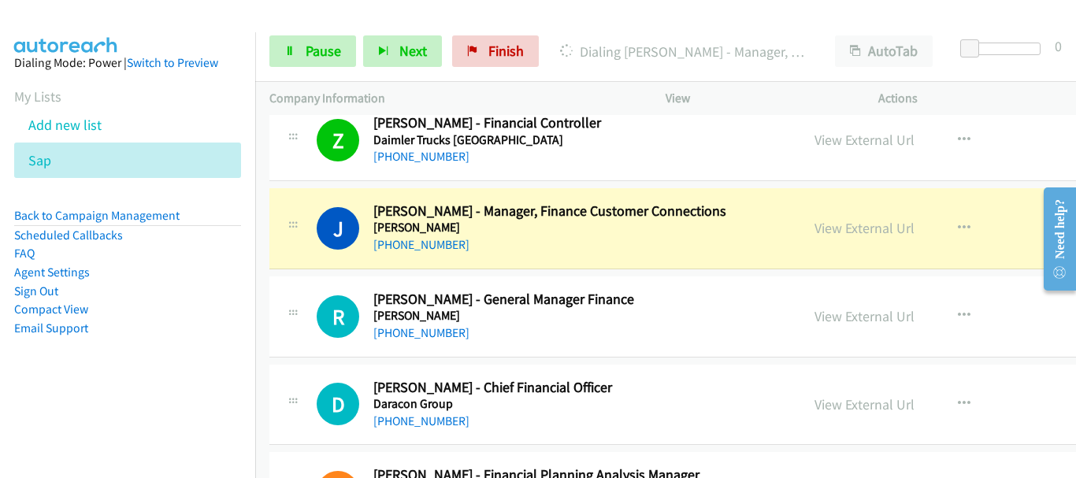
scroll to position [11104, 0]
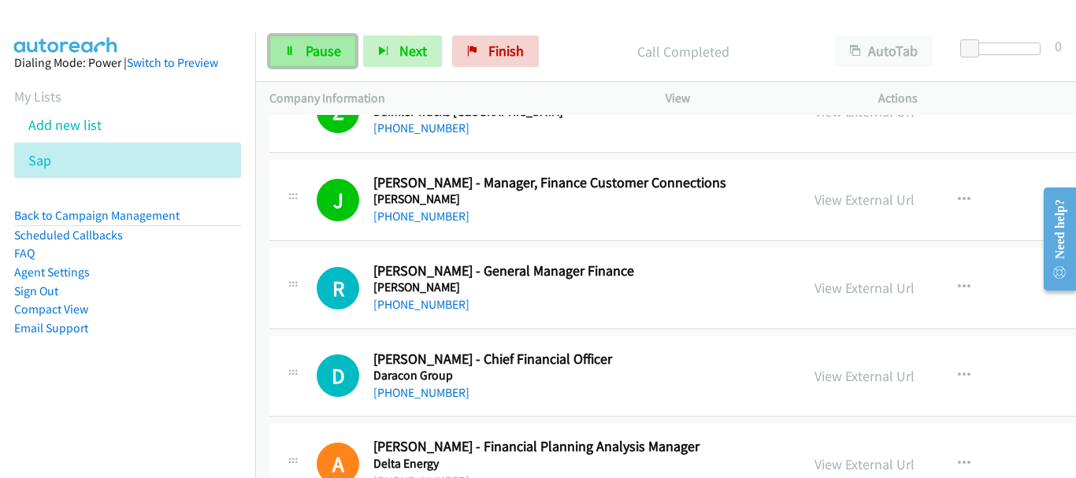
click at [277, 43] on link "Pause" at bounding box center [312, 51] width 87 height 32
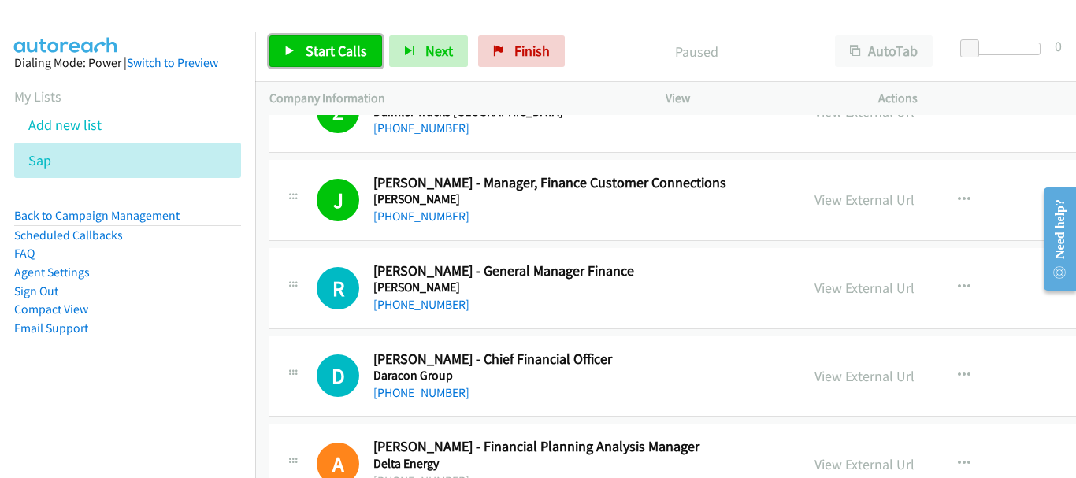
click at [307, 43] on span "Start Calls" at bounding box center [336, 51] width 61 height 18
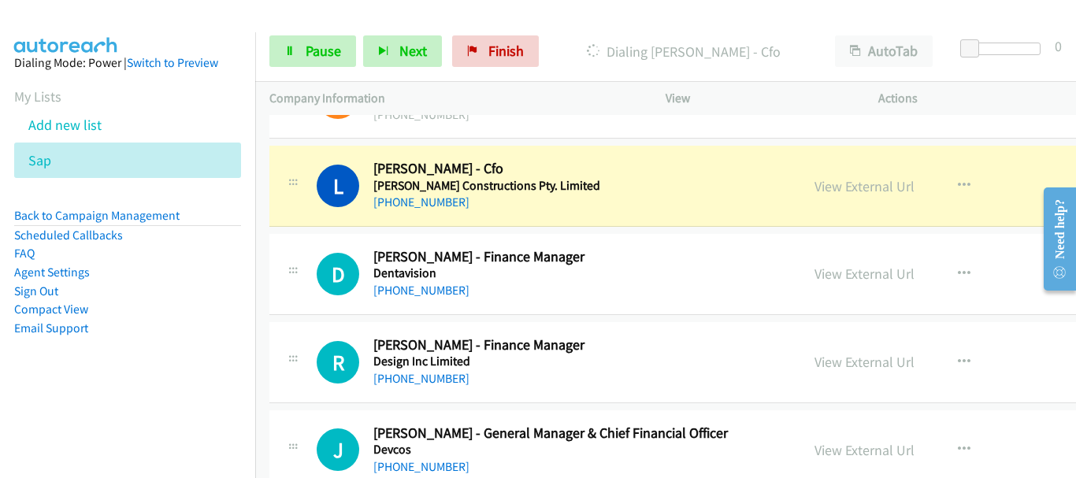
scroll to position [11498, 0]
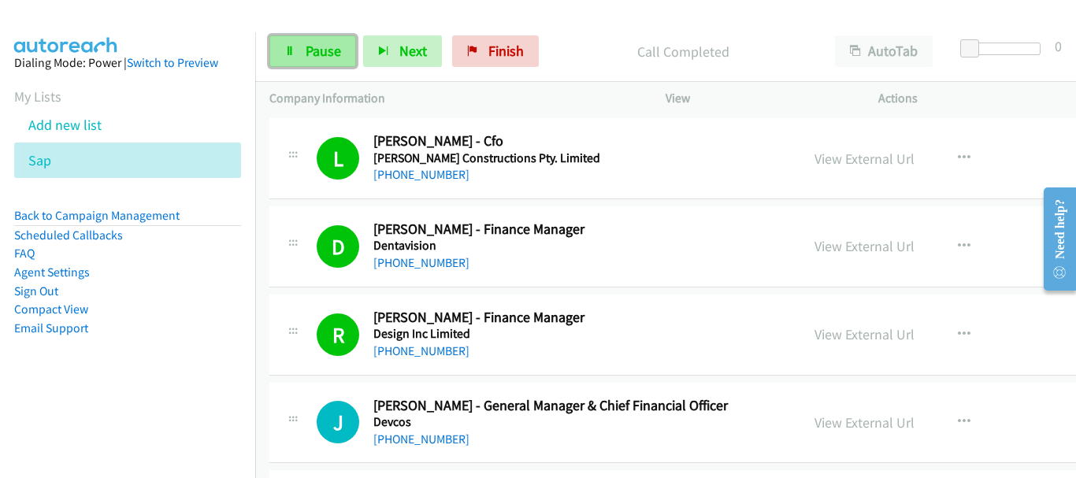
click at [347, 50] on link "Pause" at bounding box center [312, 51] width 87 height 32
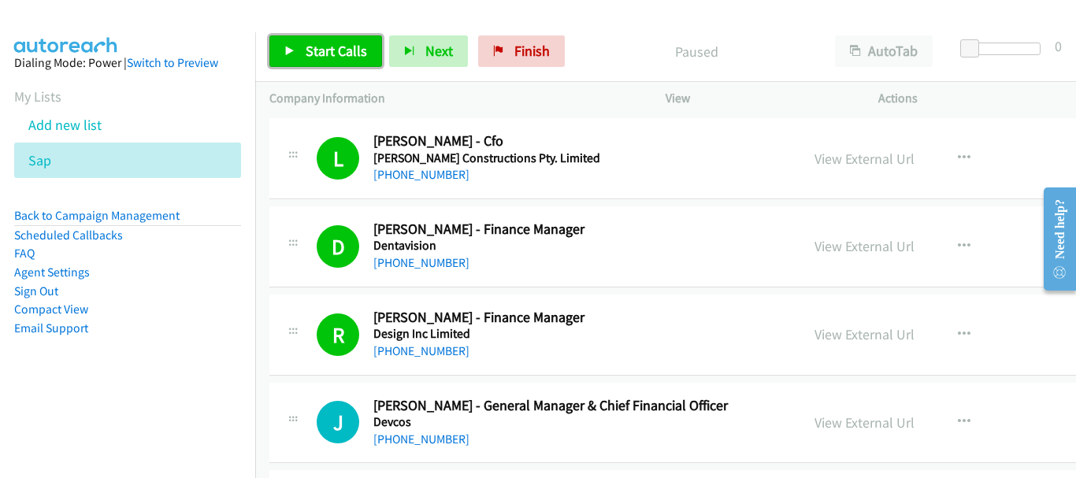
click at [347, 50] on span "Start Calls" at bounding box center [336, 51] width 61 height 18
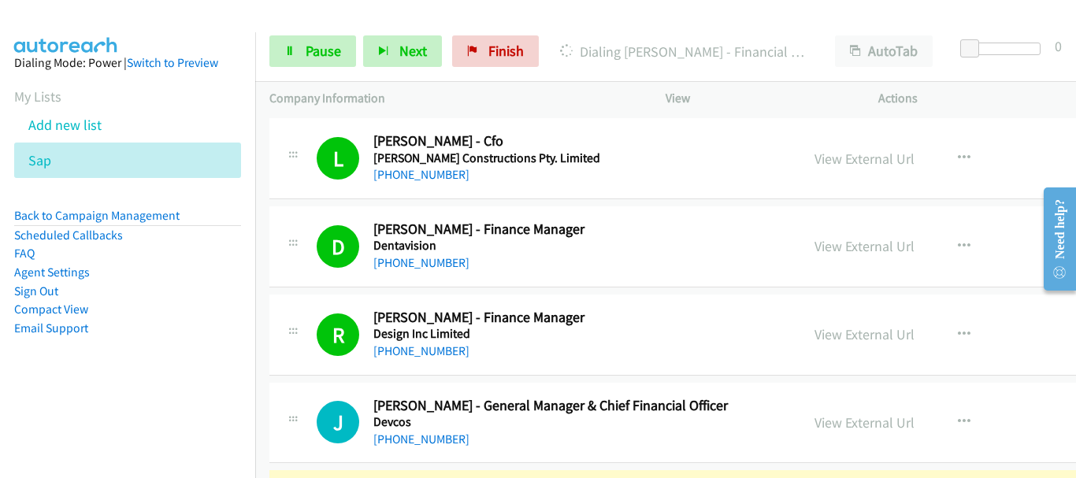
click at [321, 70] on div "Start Calls Pause Next Finish Dialing Gionatha Cravero - Financial Controller &…" at bounding box center [665, 51] width 821 height 61
click at [321, 61] on link "Pause" at bounding box center [312, 51] width 87 height 32
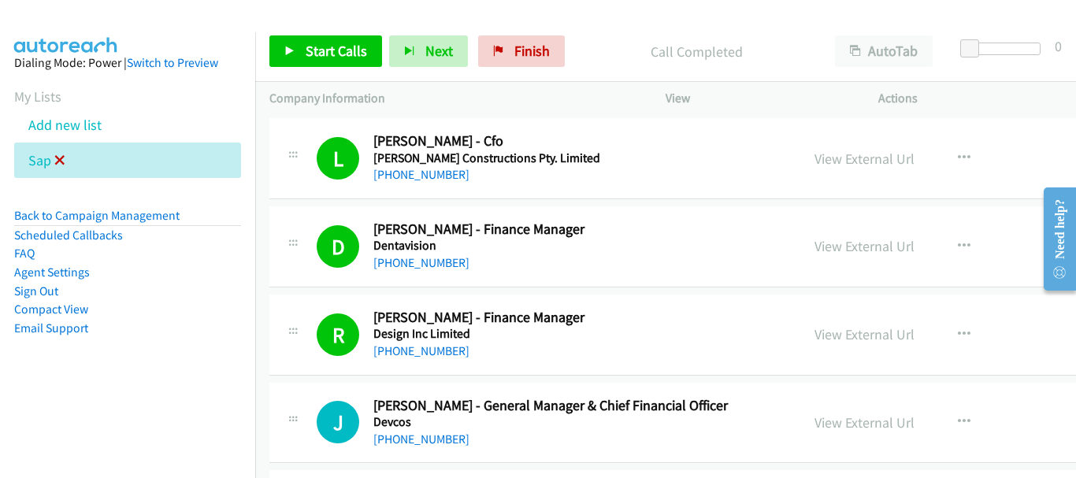
click at [57, 161] on icon at bounding box center [59, 161] width 11 height 11
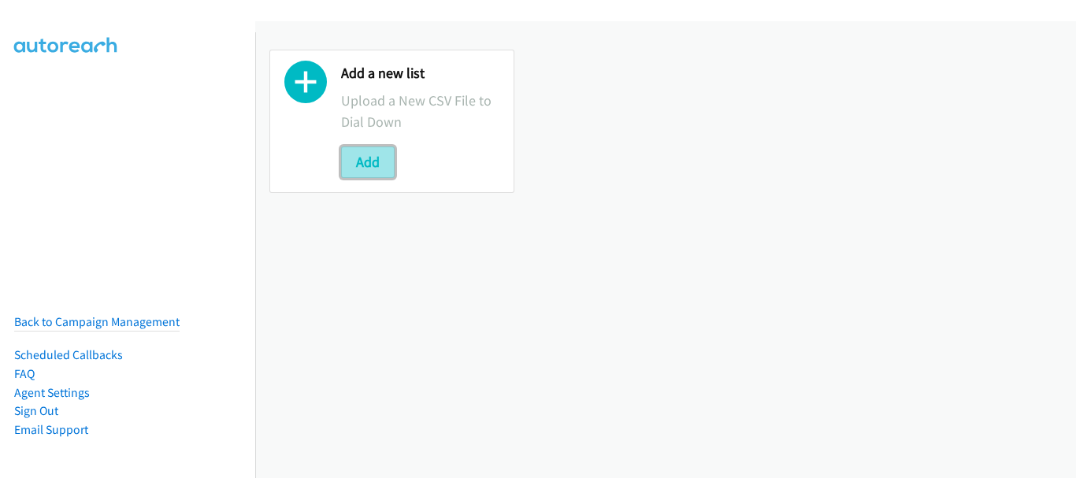
click at [350, 160] on button "Add" at bounding box center [368, 162] width 54 height 32
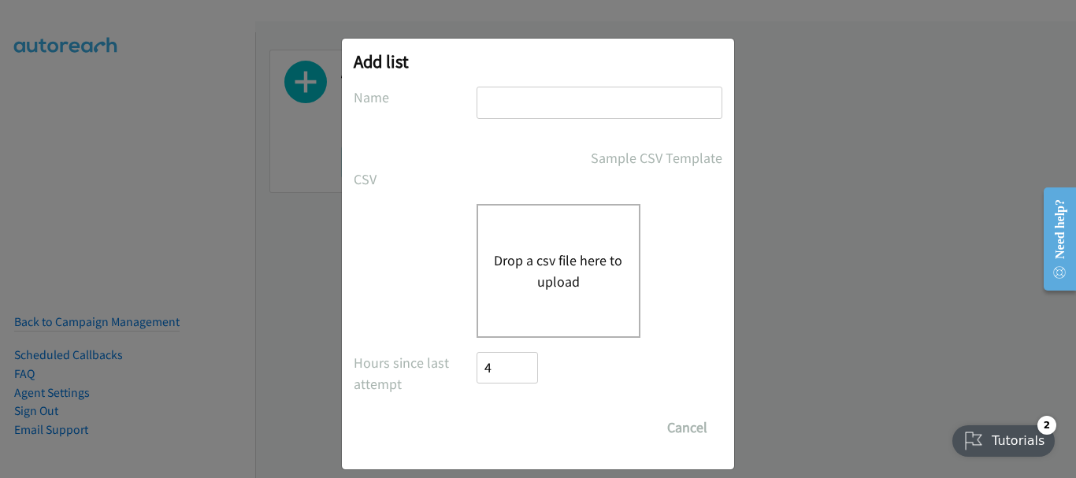
click at [525, 106] on input "text" at bounding box center [599, 103] width 246 height 32
type input "hp"
drag, startPoint x: 539, startPoint y: 291, endPoint x: 549, endPoint y: 303, distance: 16.2
click at [549, 303] on div "Drop a csv file here to upload" at bounding box center [558, 271] width 164 height 134
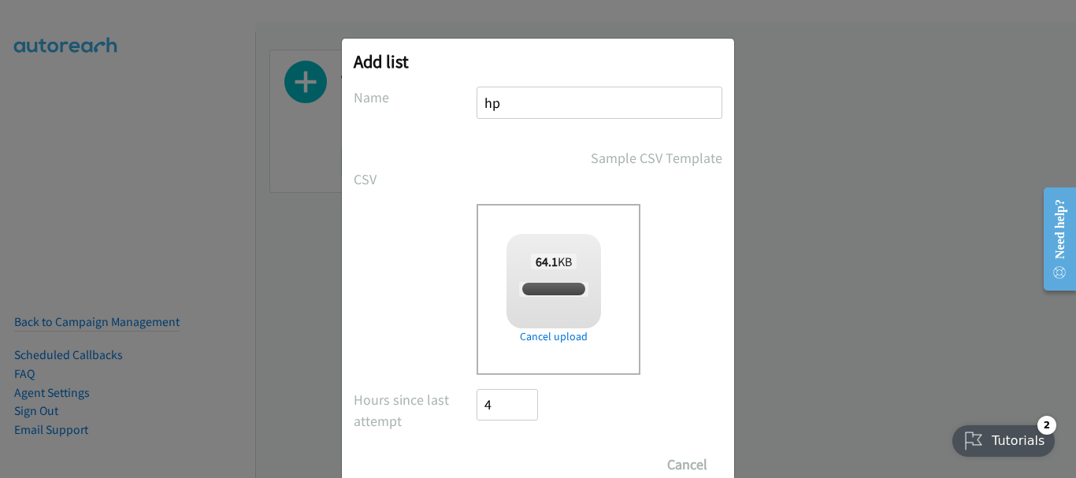
checkbox input "true"
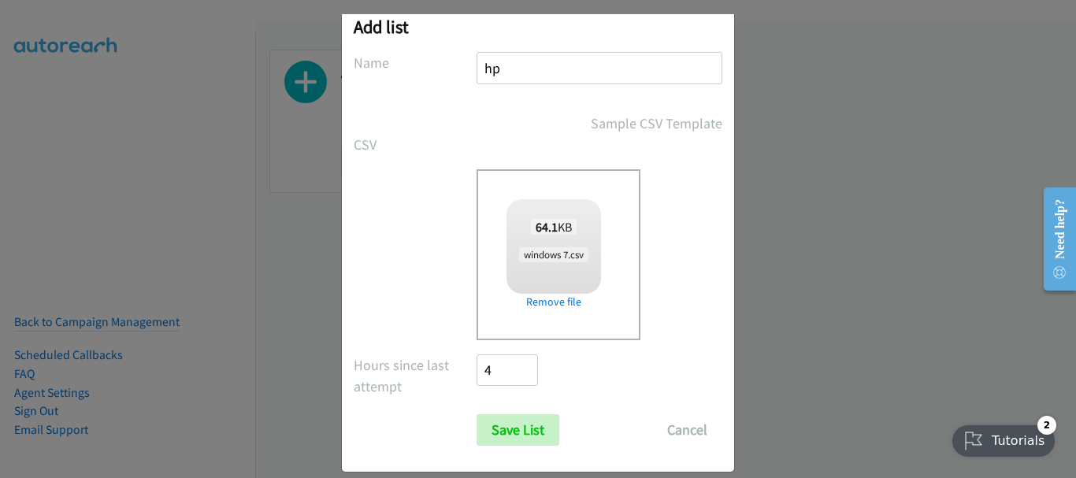
scroll to position [53, 0]
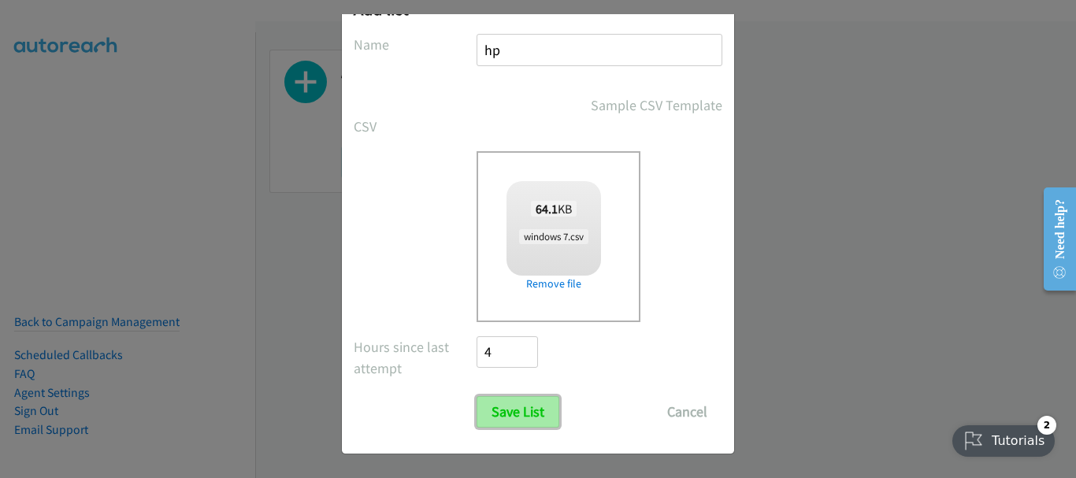
click at [512, 415] on input "Save List" at bounding box center [517, 412] width 83 height 32
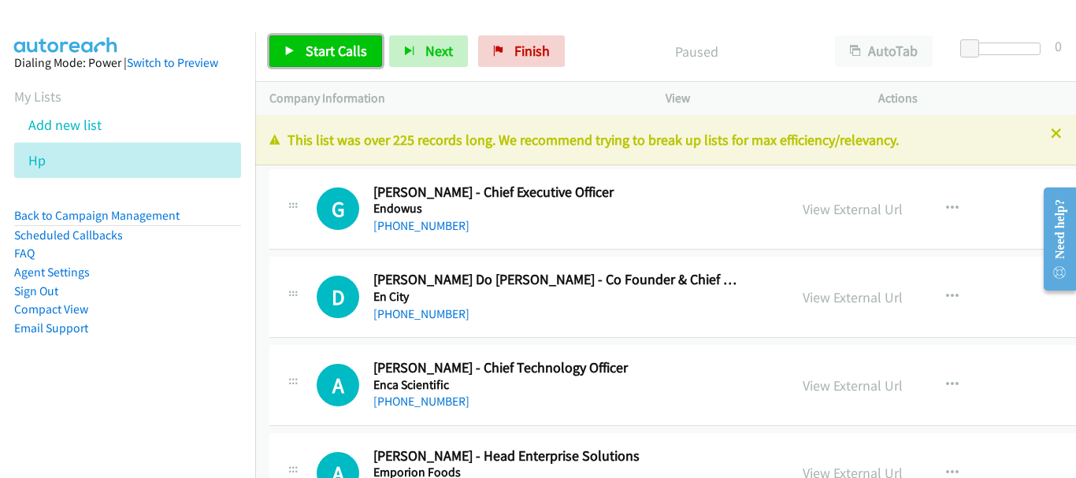
click at [322, 58] on span "Start Calls" at bounding box center [336, 51] width 61 height 18
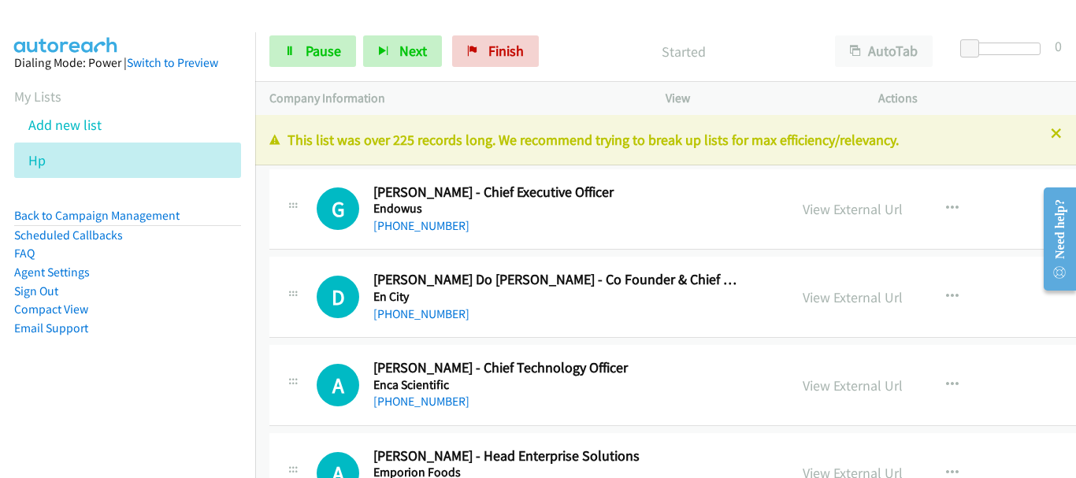
click at [280, 33] on div "Start Calls Pause Next Finish Started AutoTab AutoTab 0" at bounding box center [665, 51] width 821 height 61
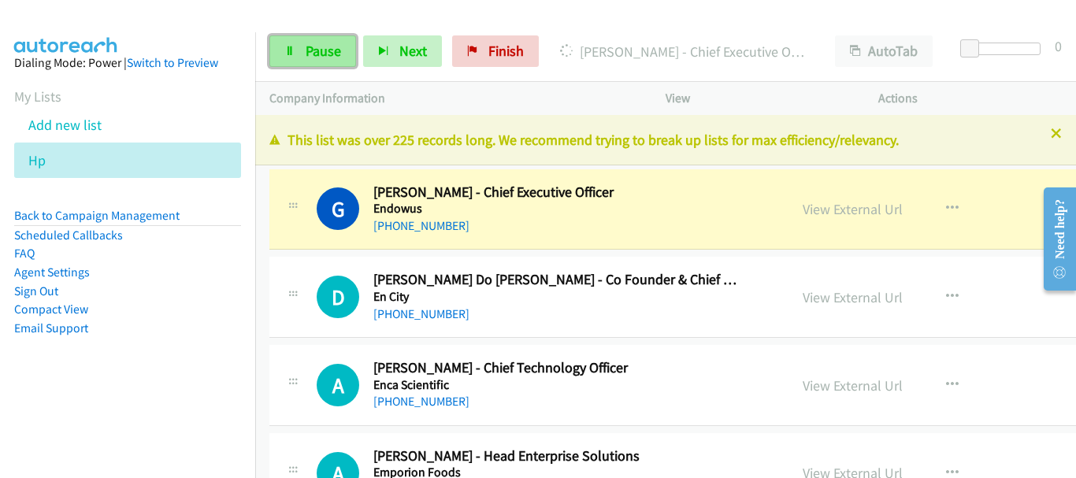
click at [327, 45] on span "Pause" at bounding box center [323, 51] width 35 height 18
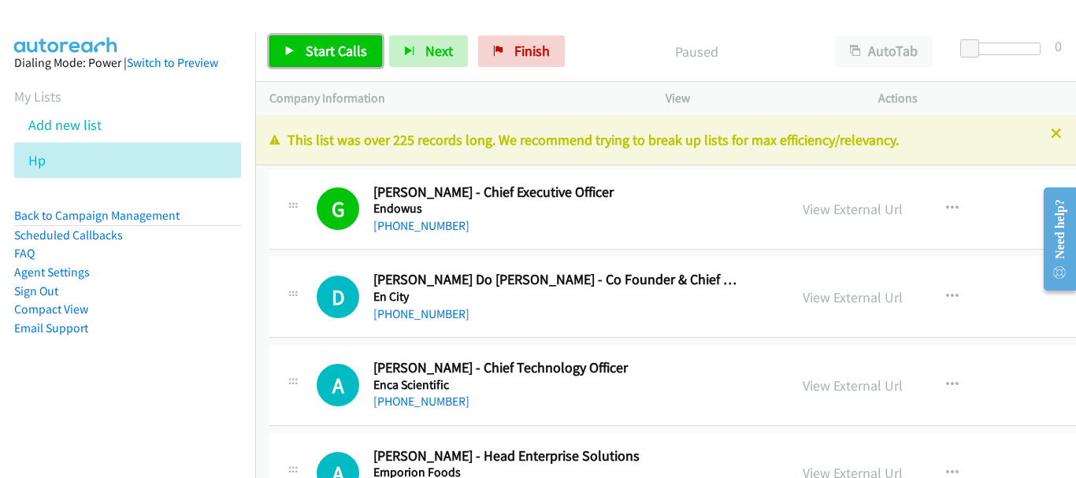
drag, startPoint x: 304, startPoint y: 50, endPoint x: 233, endPoint y: 7, distance: 82.7
click at [302, 49] on link "Start Calls" at bounding box center [325, 51] width 113 height 32
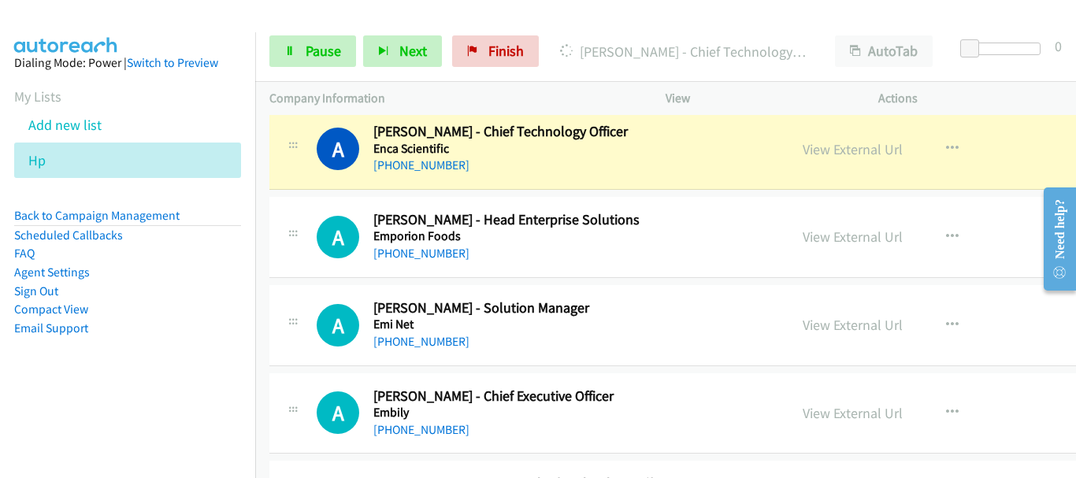
scroll to position [158, 0]
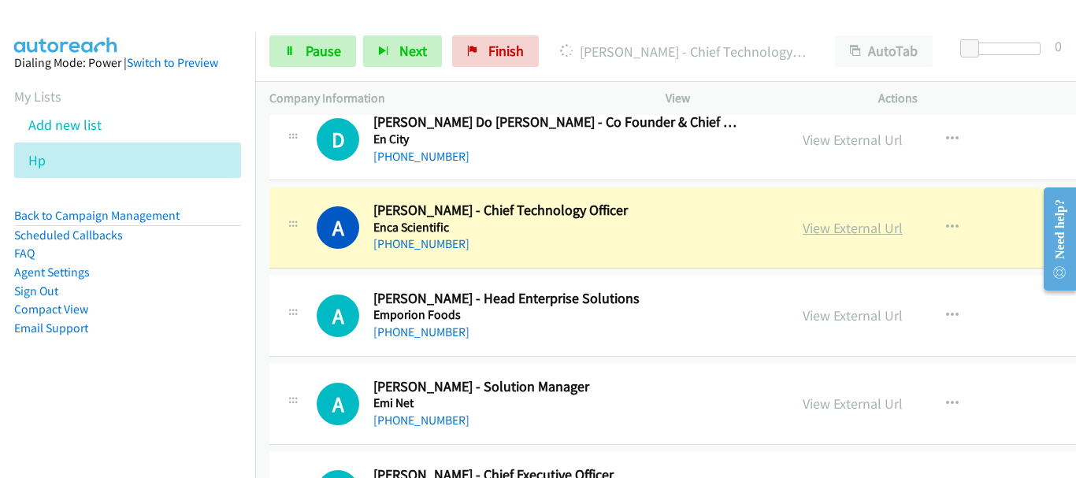
click at [831, 224] on link "View External Url" at bounding box center [852, 228] width 100 height 18
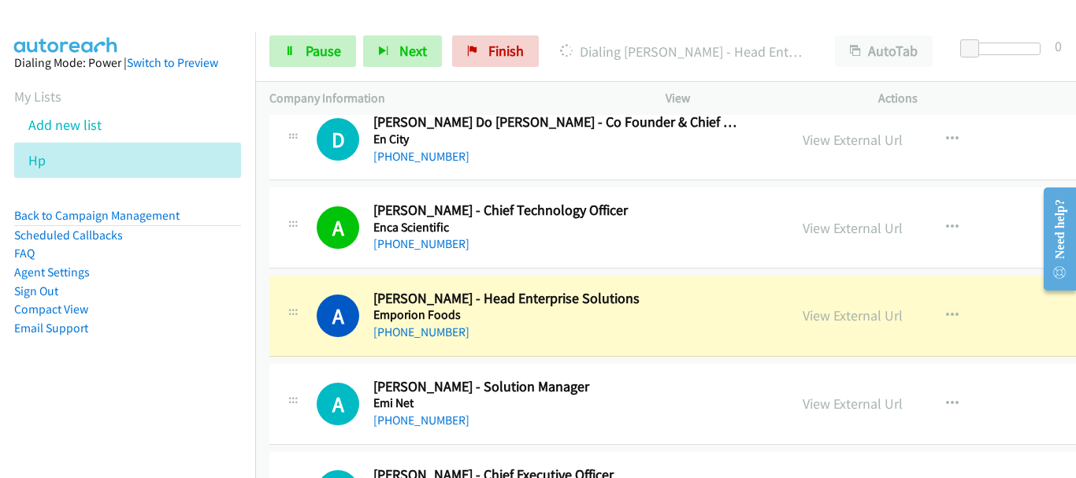
click at [148, 9] on main "Start Calls Pause Next Finish Dialing [PERSON_NAME] - Head Enterprise Solutions…" at bounding box center [538, 37] width 1076 height 75
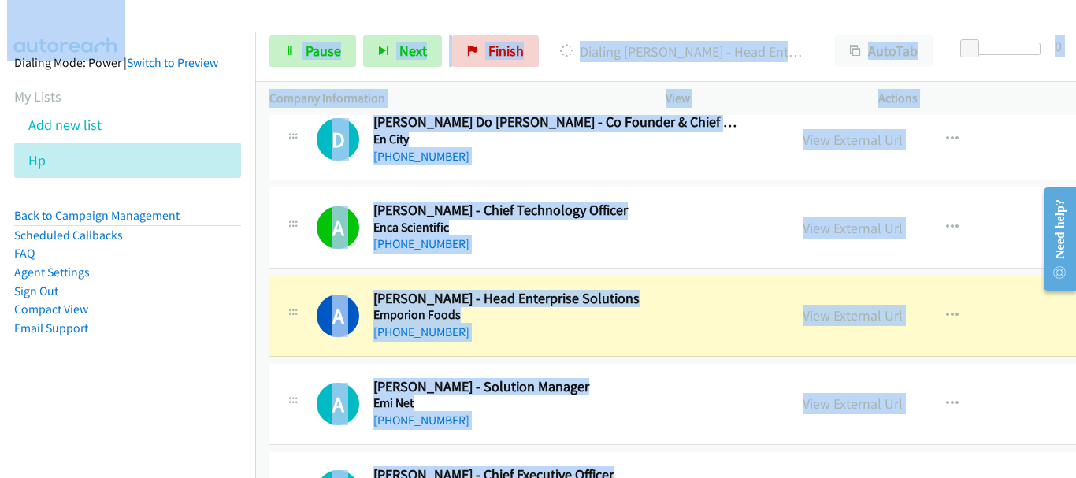
click at [169, 31] on div at bounding box center [531, 30] width 1062 height 61
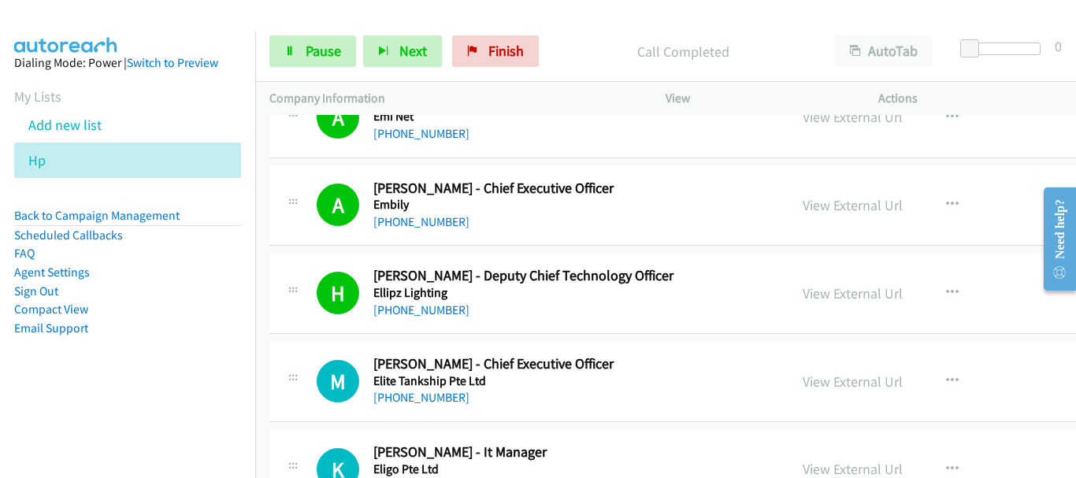
scroll to position [473, 0]
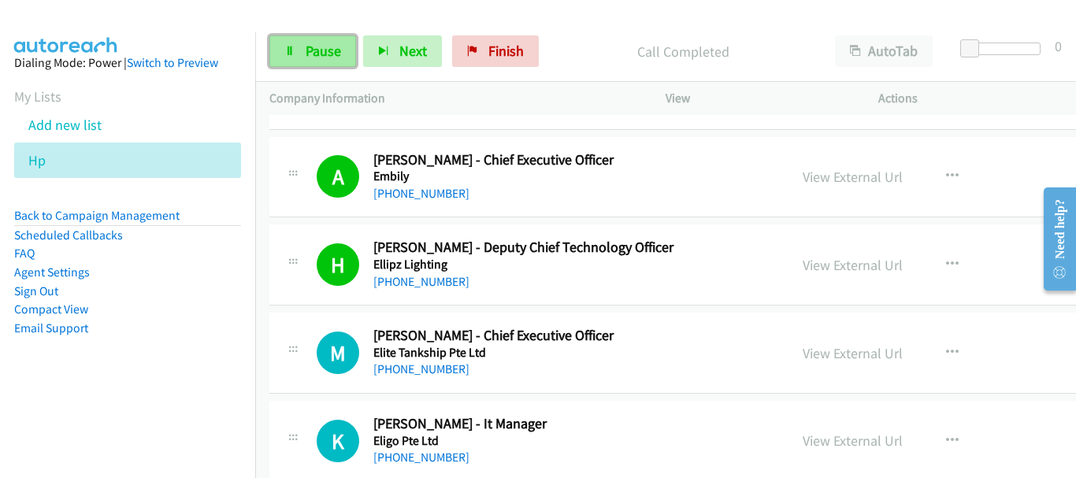
click at [336, 41] on link "Pause" at bounding box center [312, 51] width 87 height 32
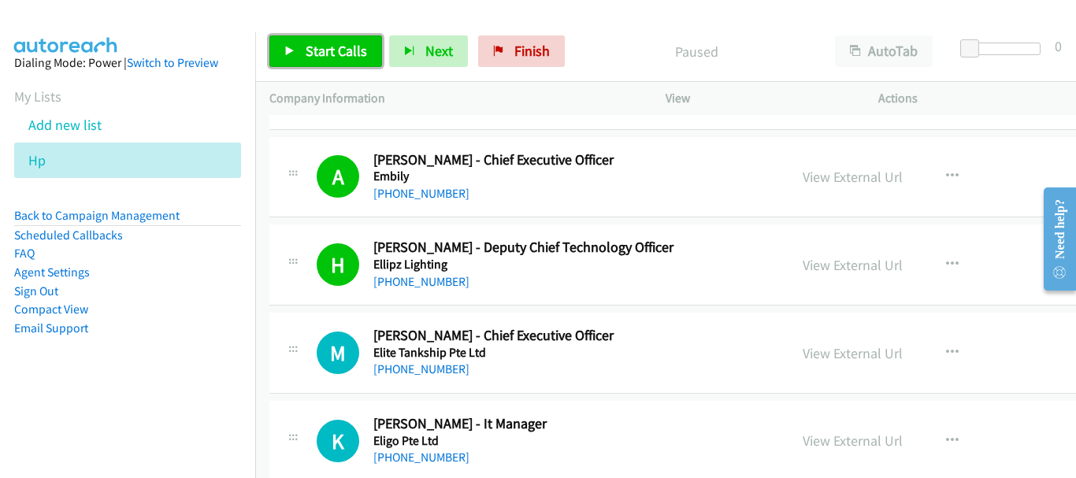
click at [351, 43] on span "Start Calls" at bounding box center [336, 51] width 61 height 18
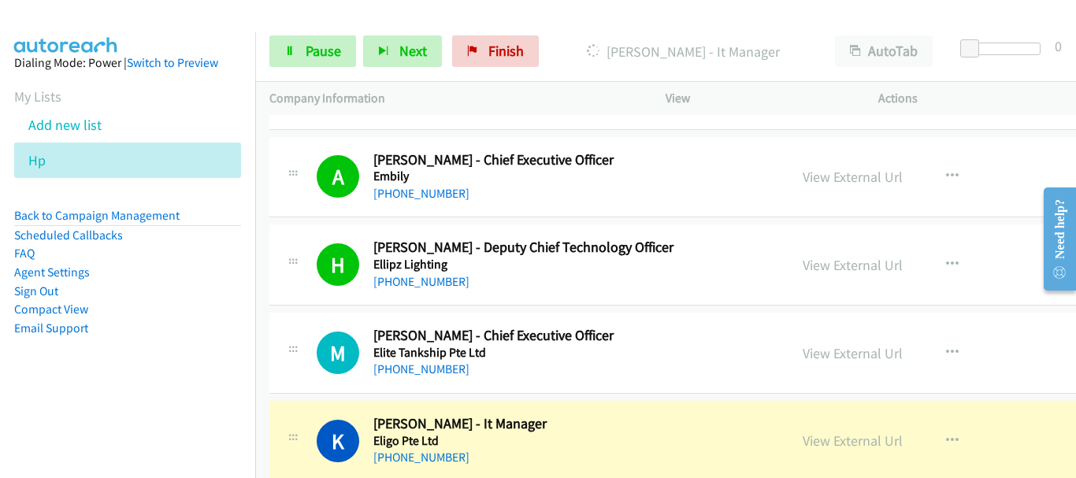
scroll to position [709, 0]
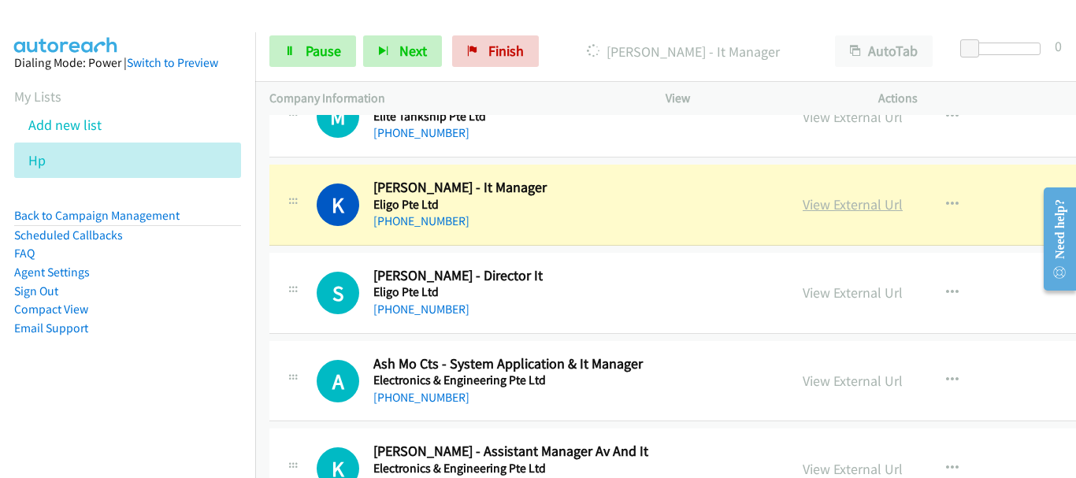
click at [837, 207] on link "View External Url" at bounding box center [852, 204] width 100 height 18
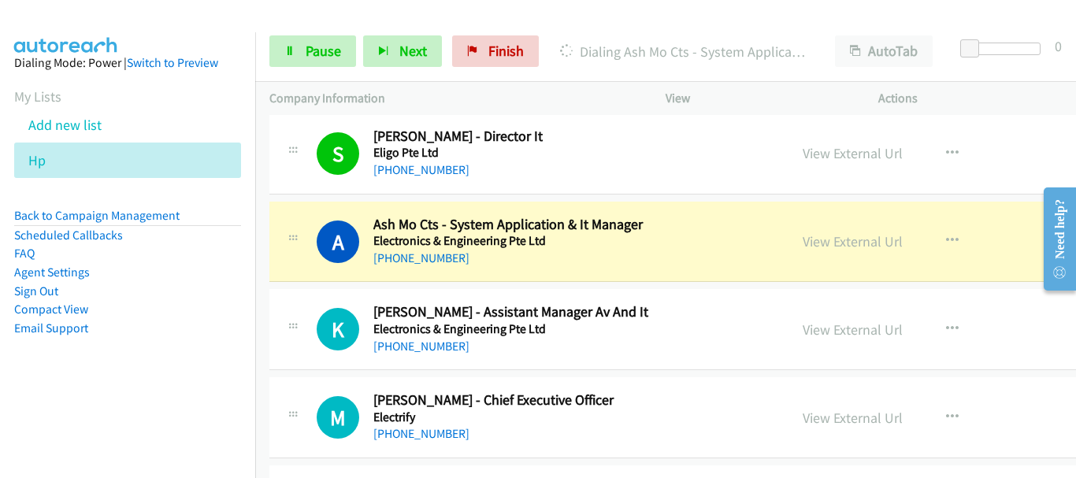
scroll to position [866, 0]
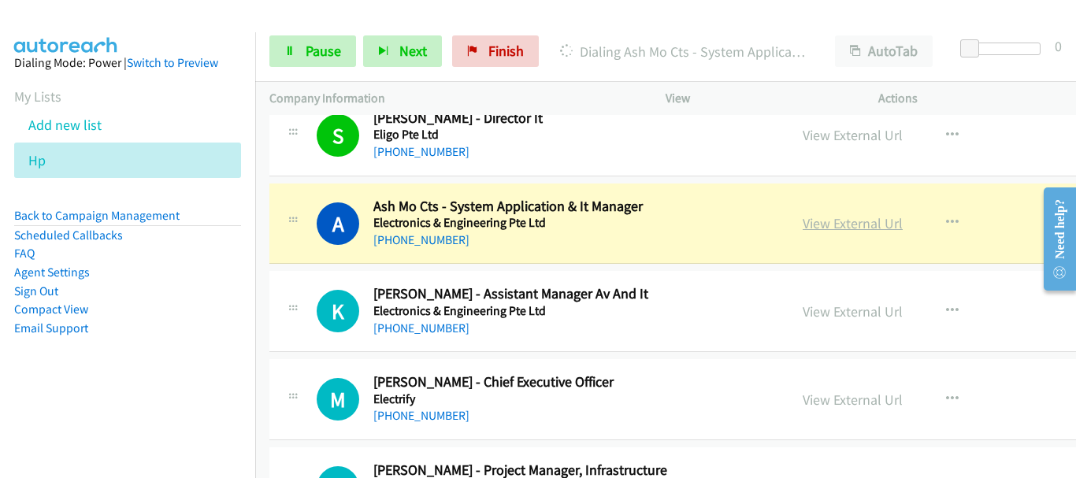
click at [864, 231] on link "View External Url" at bounding box center [852, 223] width 100 height 18
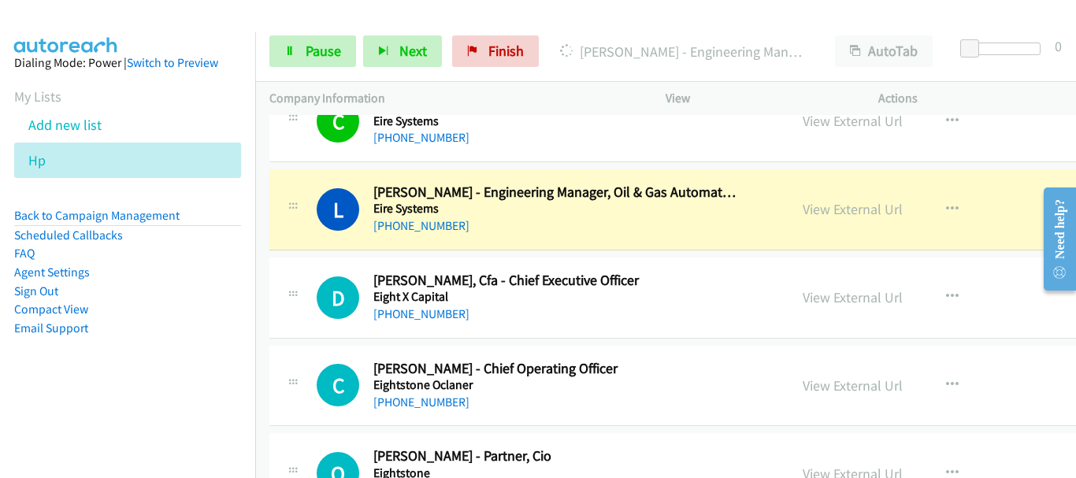
scroll to position [1260, 0]
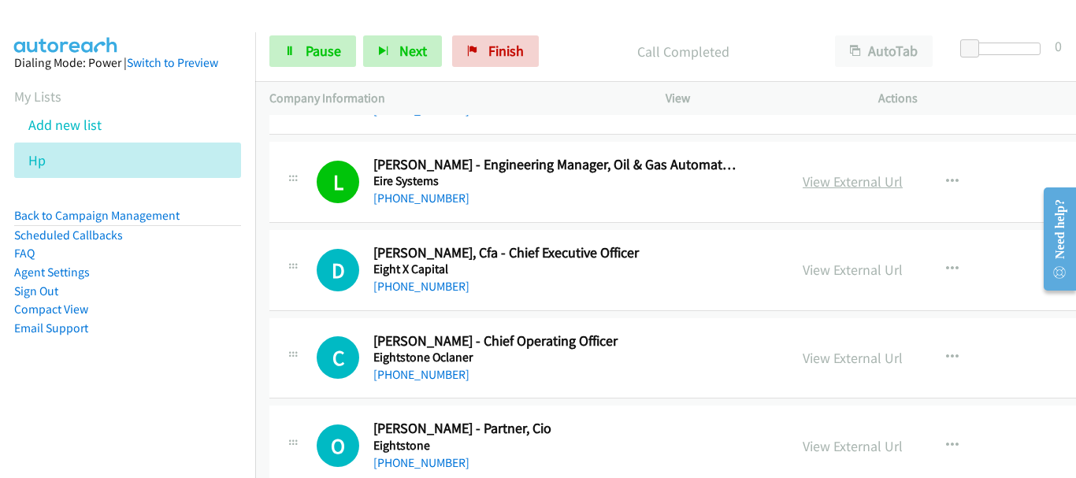
click at [873, 178] on link "View External Url" at bounding box center [852, 181] width 100 height 18
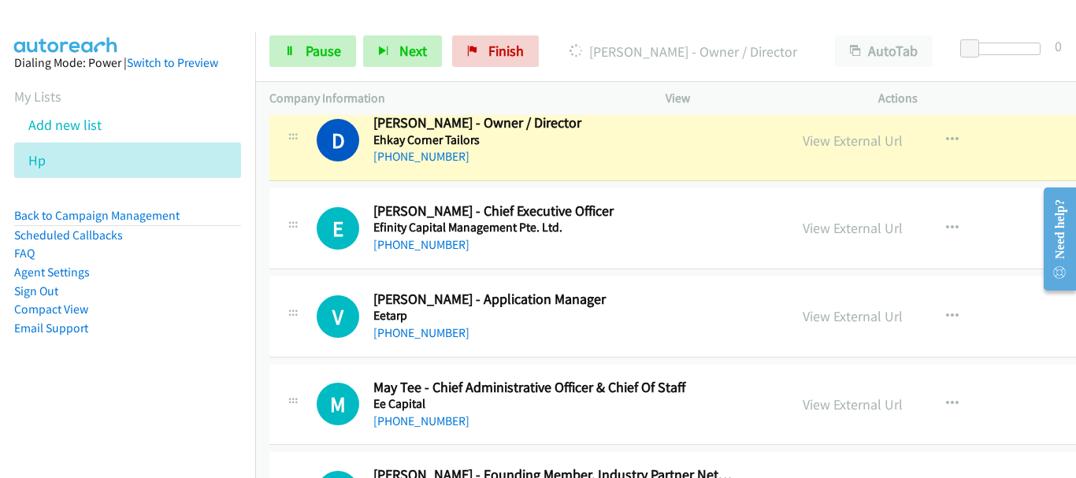
scroll to position [1575, 0]
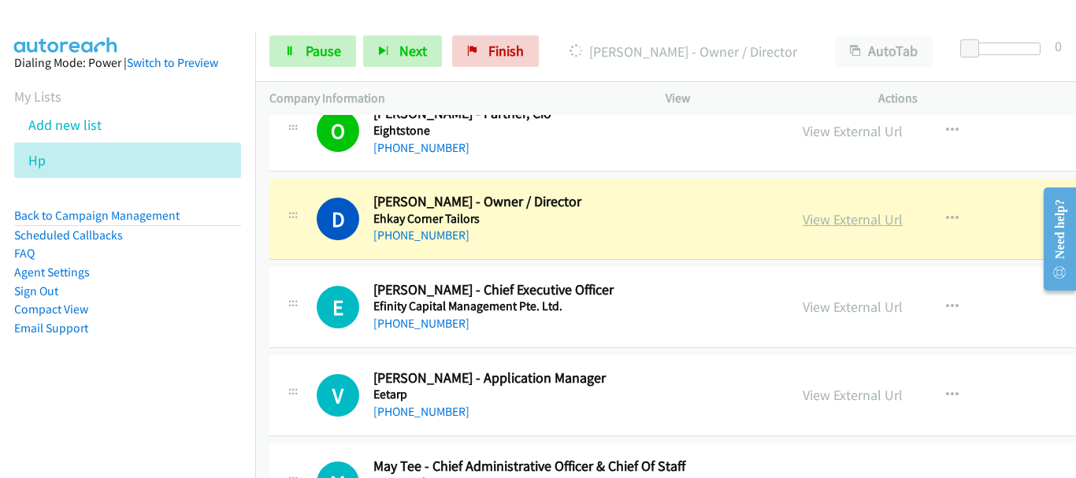
click at [843, 219] on link "View External Url" at bounding box center [852, 219] width 100 height 18
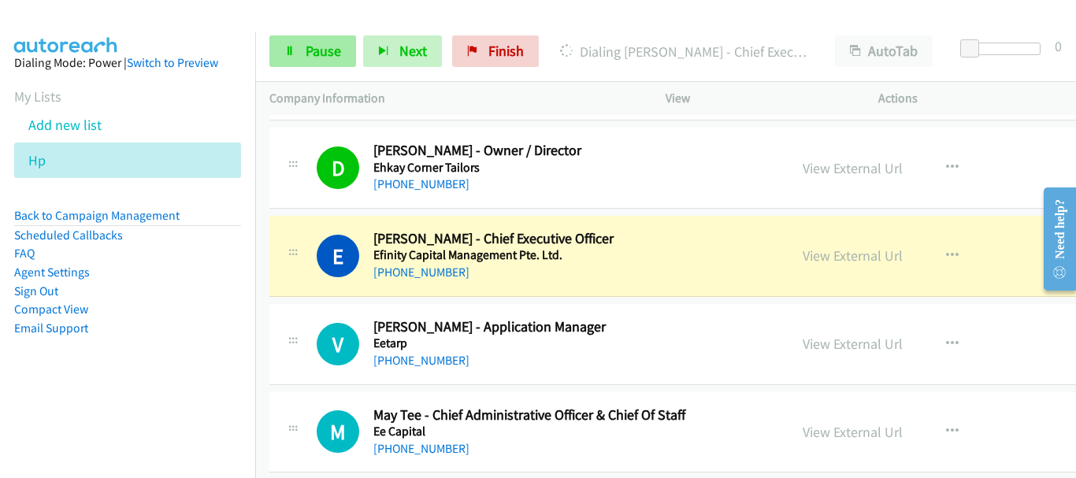
scroll to position [1654, 0]
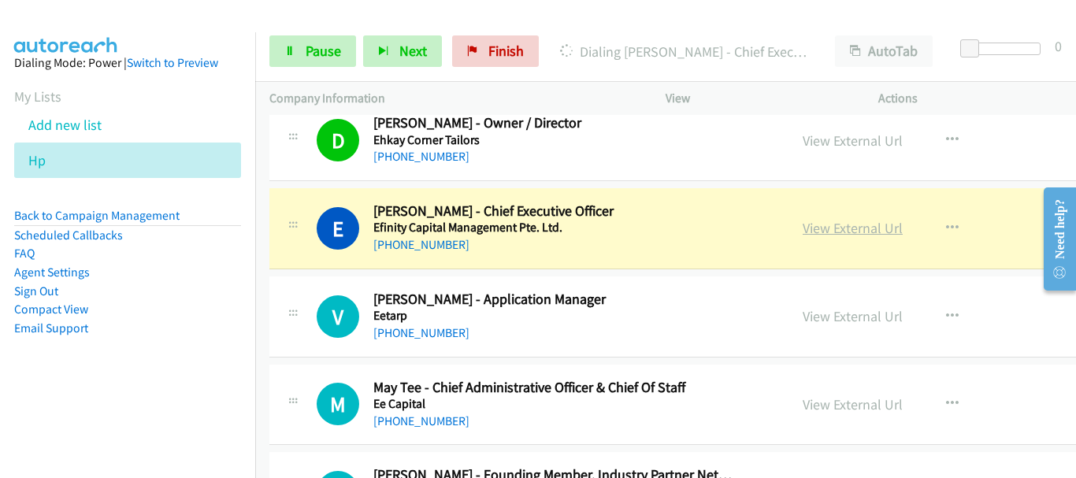
click at [880, 234] on link "View External Url" at bounding box center [852, 228] width 100 height 18
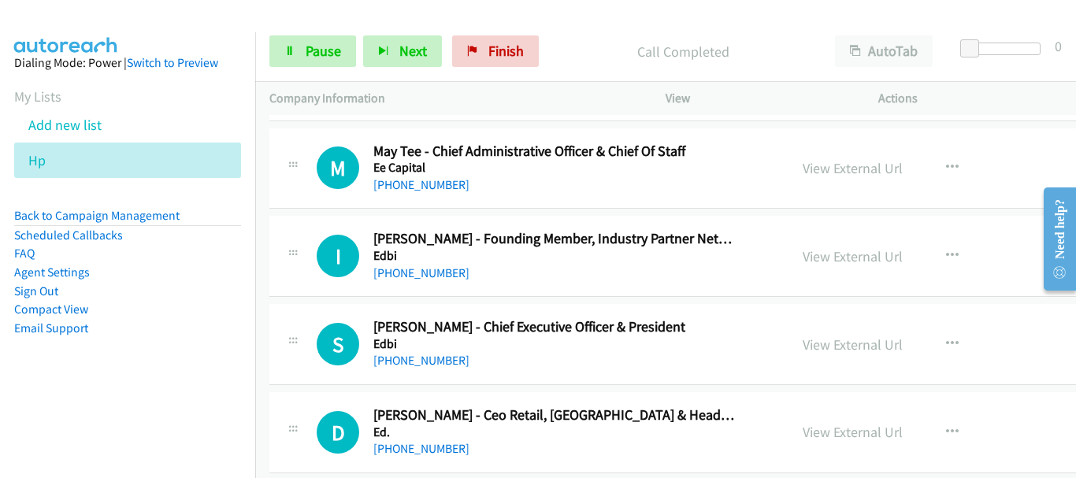
scroll to position [1811, 0]
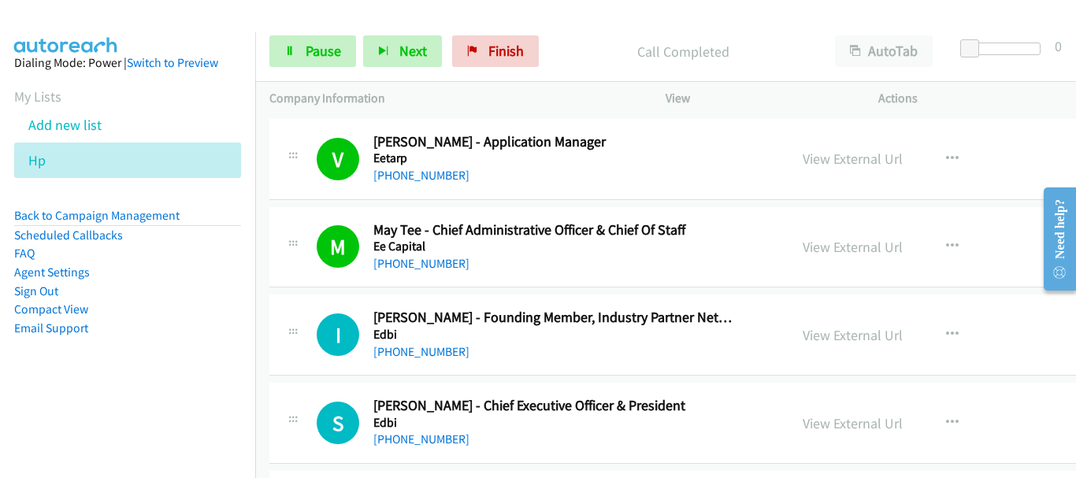
click at [984, 167] on div "View External Url View External Url Schedule/Manage Callback Start Calls Here R…" at bounding box center [925, 159] width 274 height 52
click at [311, 57] on span "Pause" at bounding box center [323, 51] width 35 height 18
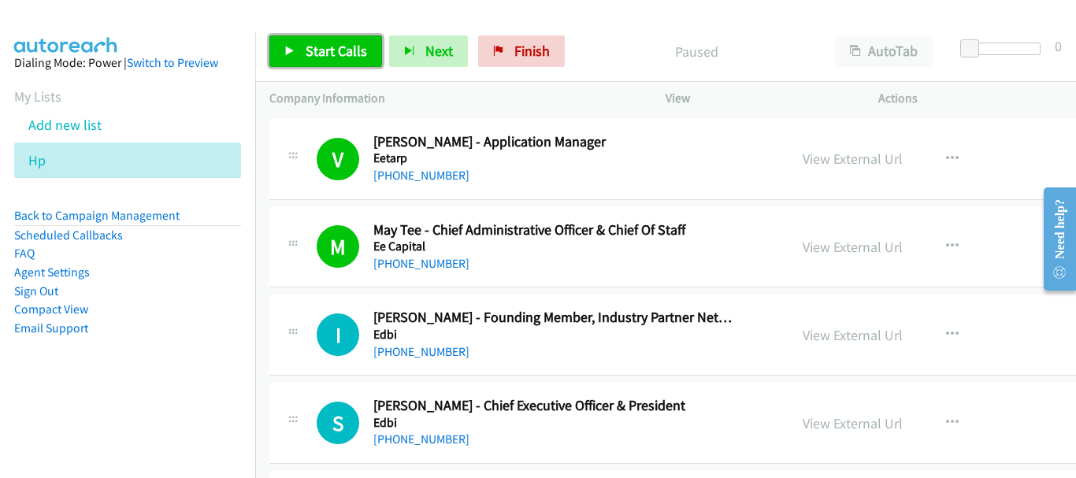
drag, startPoint x: 323, startPoint y: 52, endPoint x: 494, endPoint y: 456, distance: 438.6
click at [323, 53] on span "Start Calls" at bounding box center [336, 51] width 61 height 18
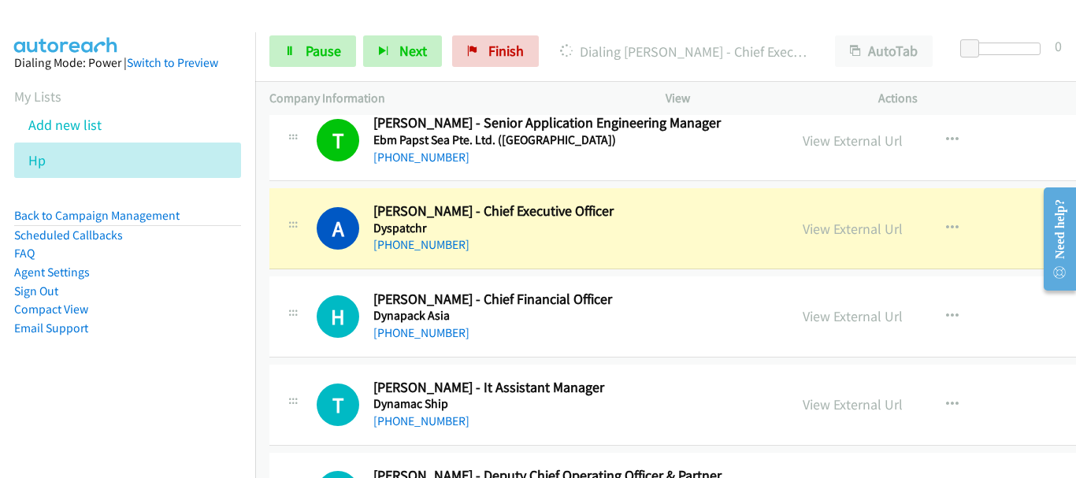
scroll to position [2993, 0]
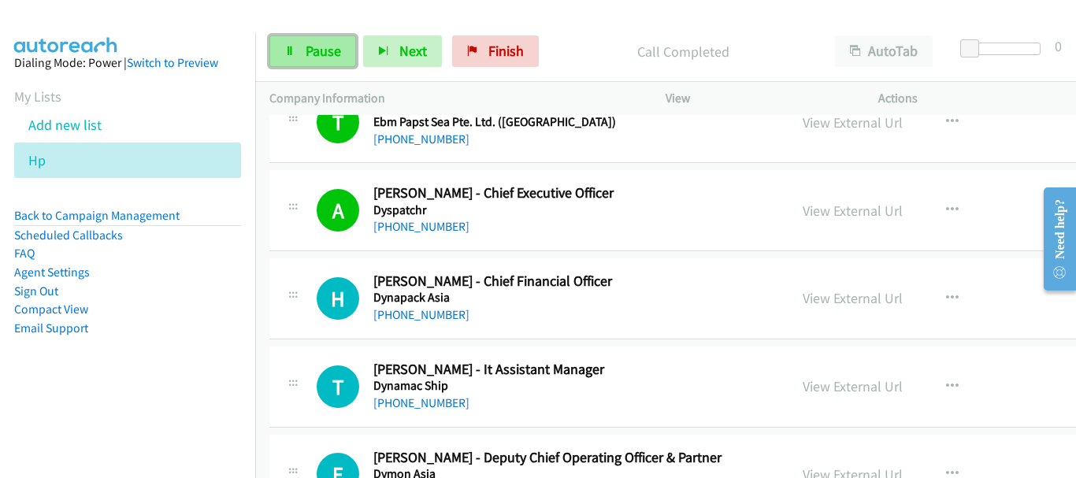
click at [304, 54] on link "Pause" at bounding box center [312, 51] width 87 height 32
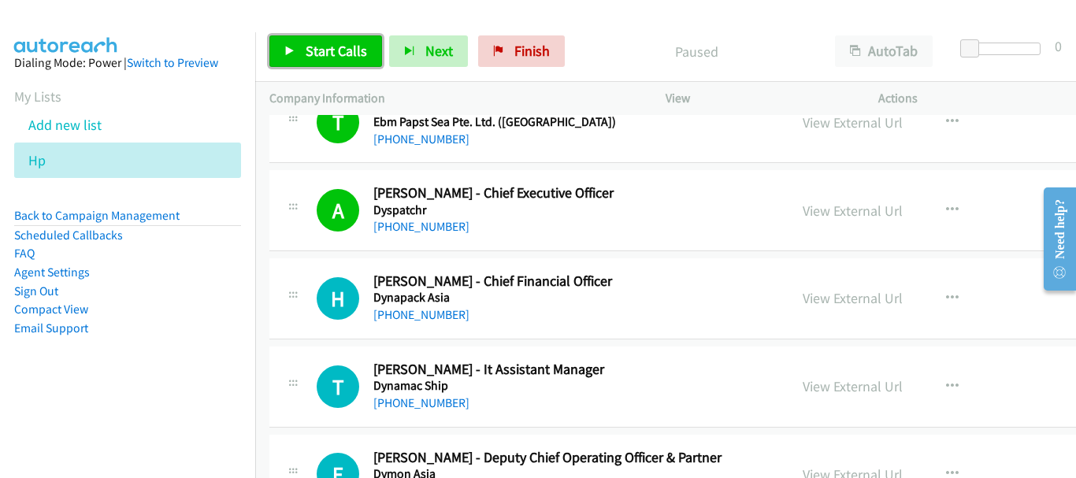
click at [335, 63] on link "Start Calls" at bounding box center [325, 51] width 113 height 32
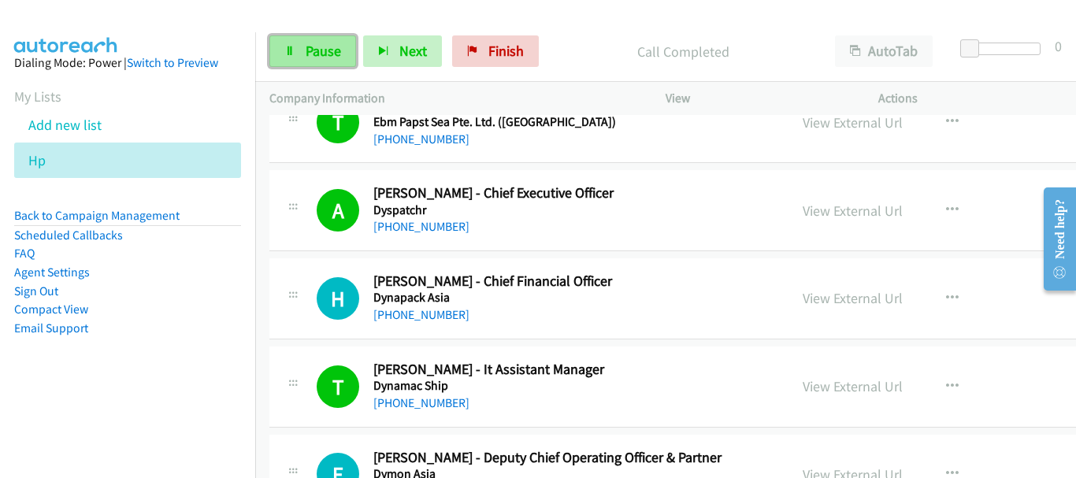
click at [310, 45] on span "Pause" at bounding box center [323, 51] width 35 height 18
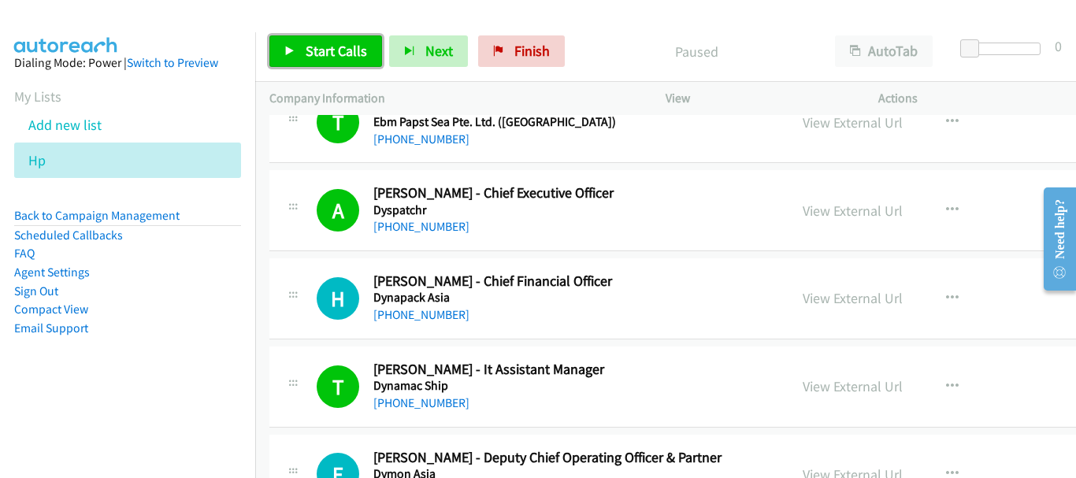
click at [332, 46] on span "Start Calls" at bounding box center [336, 51] width 61 height 18
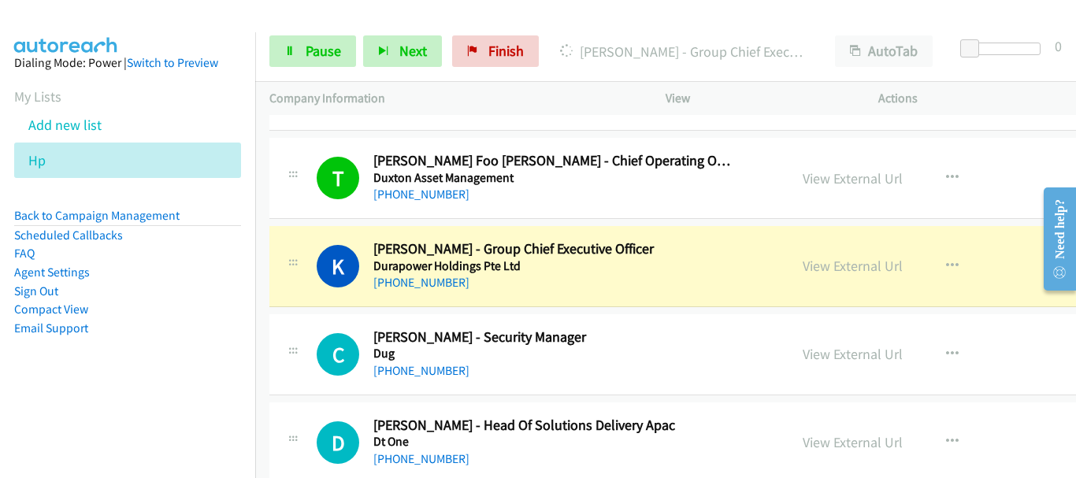
scroll to position [3544, 0]
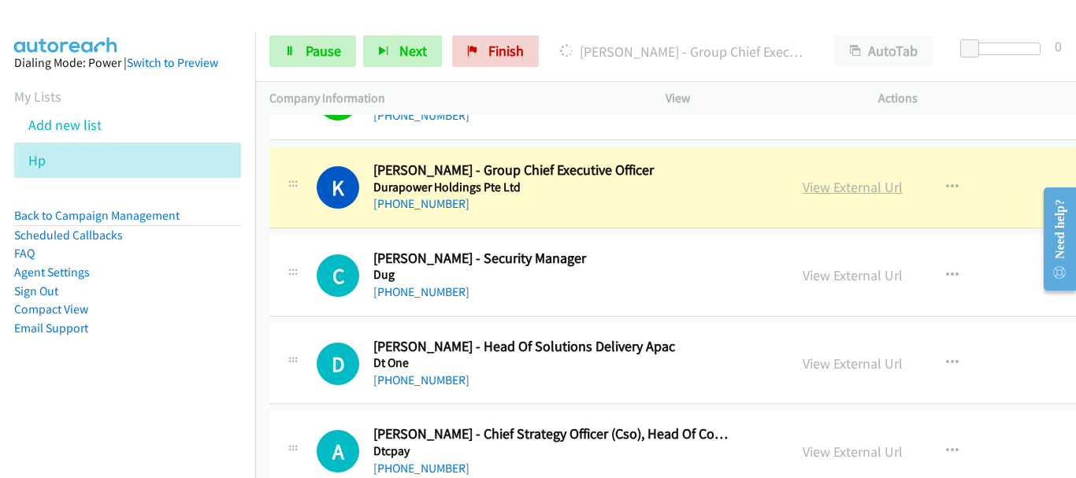
click at [857, 186] on link "View External Url" at bounding box center [852, 187] width 100 height 18
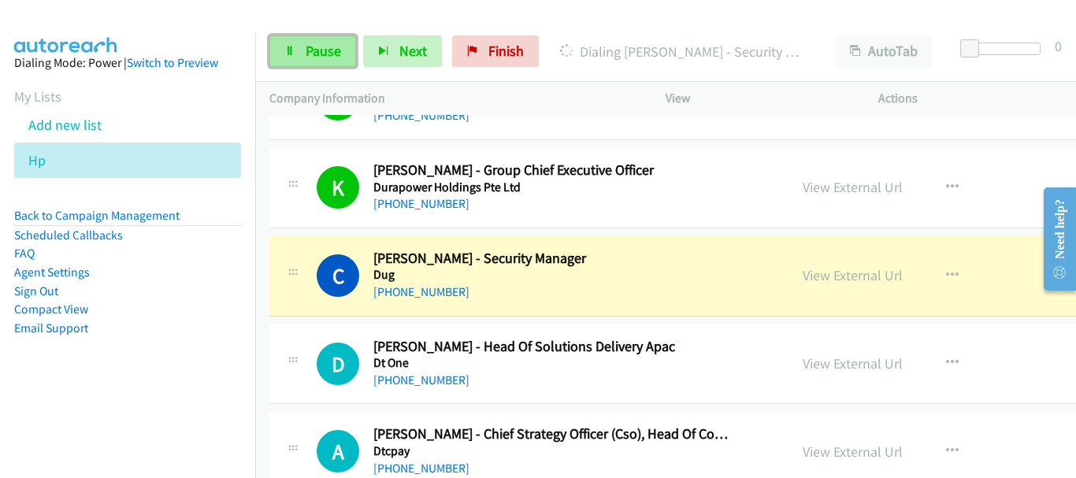
click at [350, 36] on link "Pause" at bounding box center [312, 51] width 87 height 32
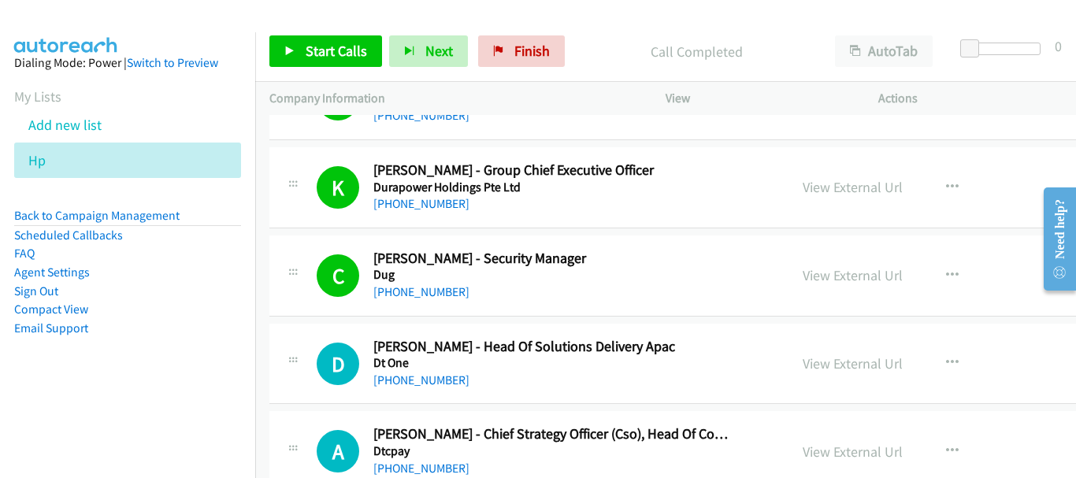
drag, startPoint x: 272, startPoint y: 106, endPoint x: 269, endPoint y: 63, distance: 43.4
click at [272, 106] on p "Company Information" at bounding box center [453, 98] width 368 height 19
click at [187, 109] on li "Add new list" at bounding box center [141, 124] width 255 height 35
click at [601, 46] on p "Call Completed" at bounding box center [696, 51] width 221 height 21
click at [639, 20] on div at bounding box center [531, 30] width 1062 height 61
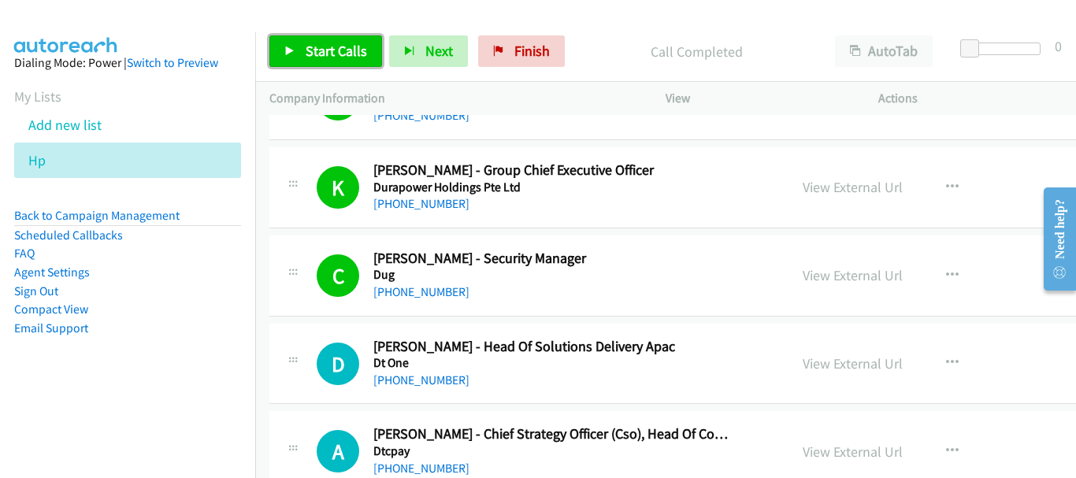
click at [306, 48] on span "Start Calls" at bounding box center [336, 51] width 61 height 18
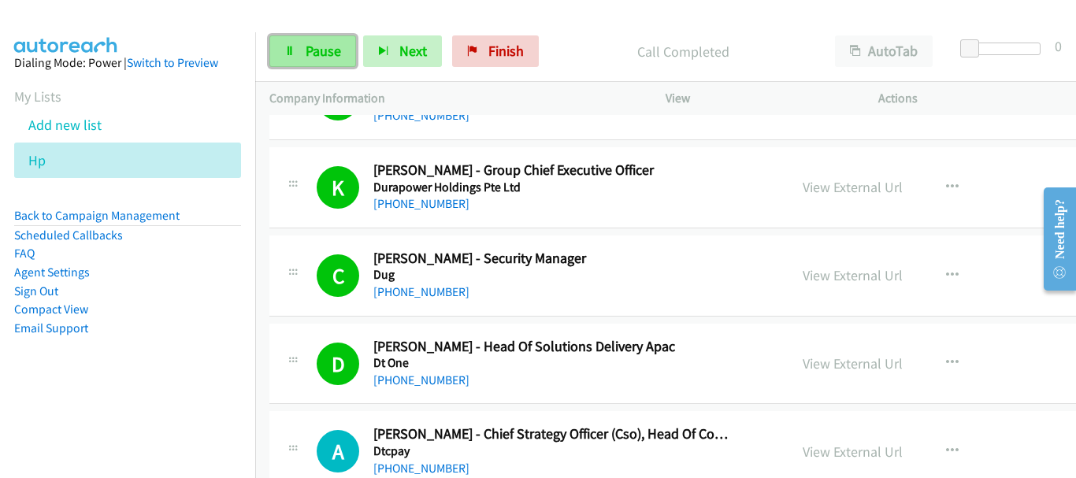
click at [326, 39] on link "Pause" at bounding box center [312, 51] width 87 height 32
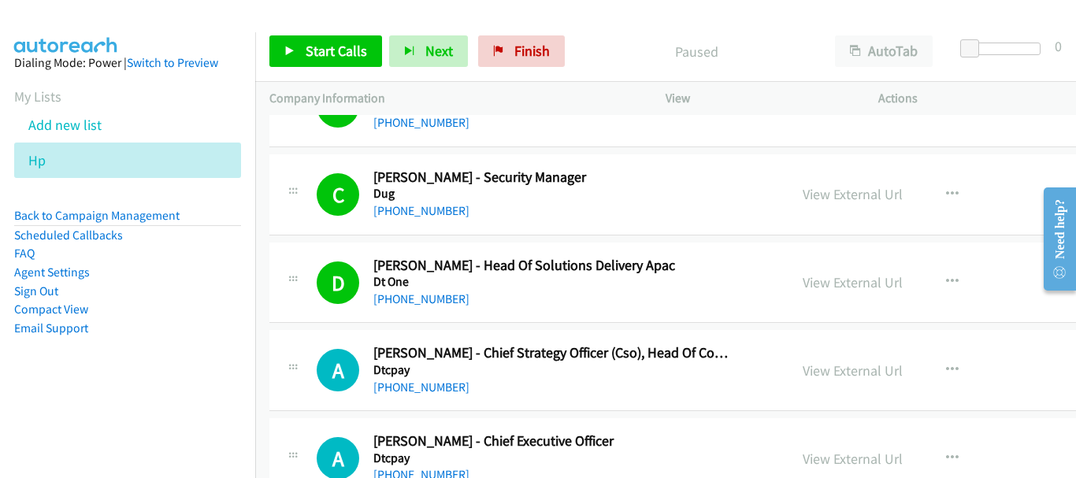
scroll to position [3701, 0]
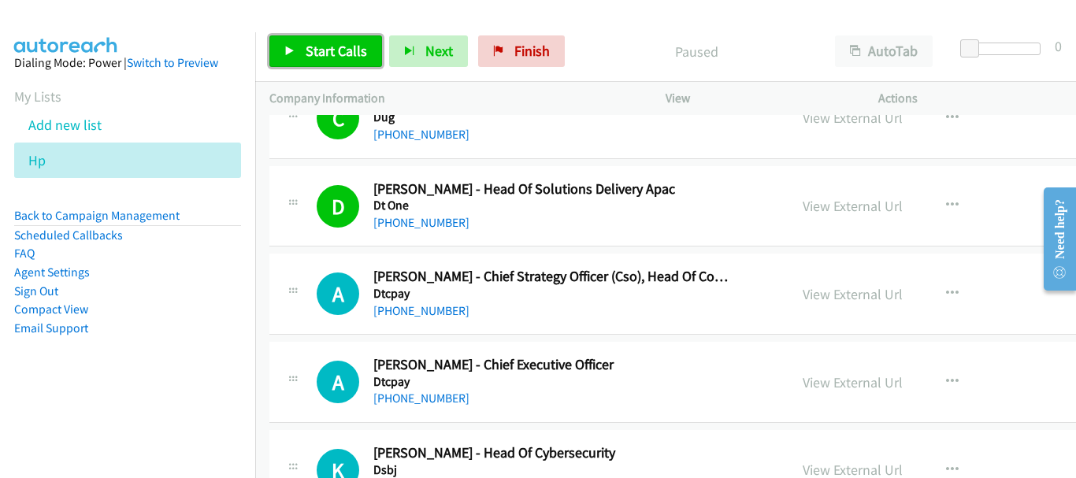
click at [317, 51] on span "Start Calls" at bounding box center [336, 51] width 61 height 18
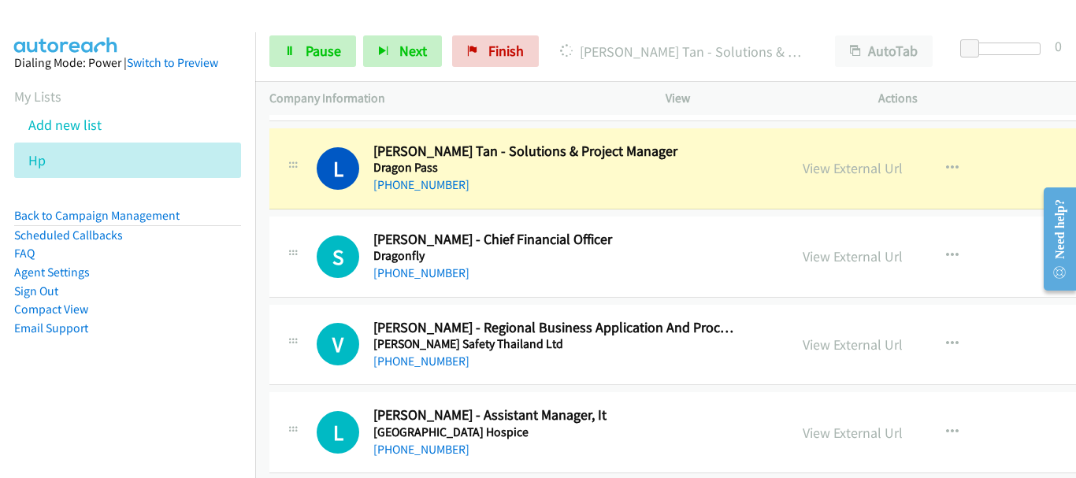
scroll to position [4095, 0]
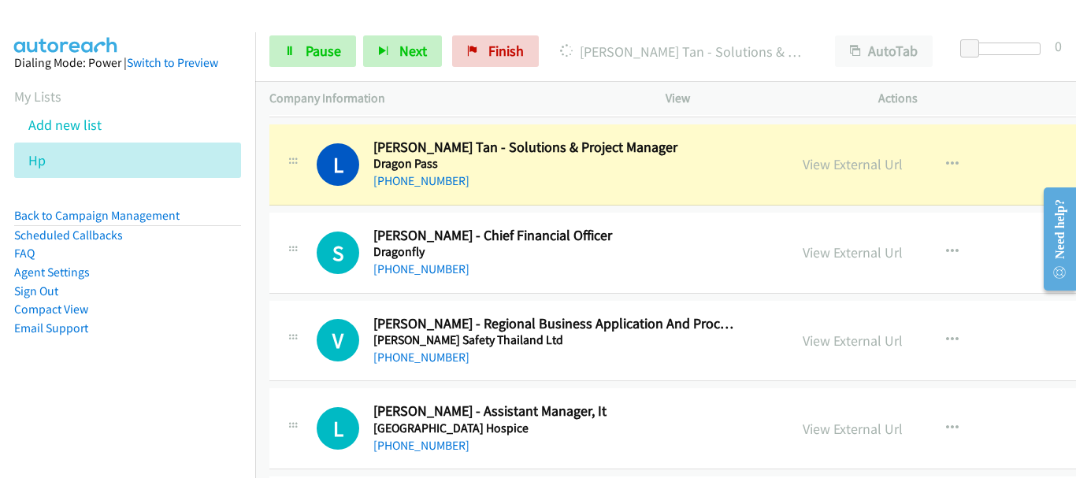
click at [91, 15] on img at bounding box center [66, 27] width 118 height 55
click at [862, 164] on link "View External Url" at bounding box center [852, 164] width 100 height 18
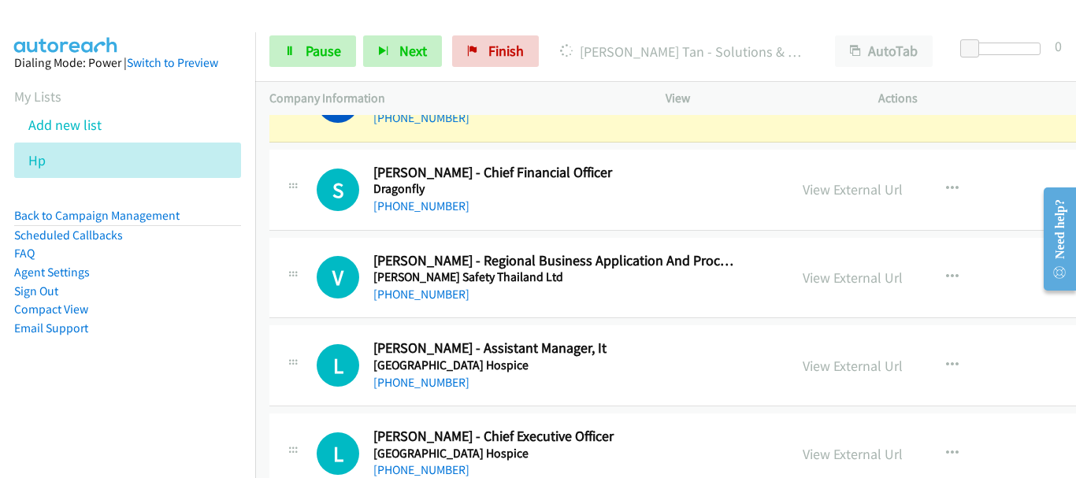
scroll to position [4174, 0]
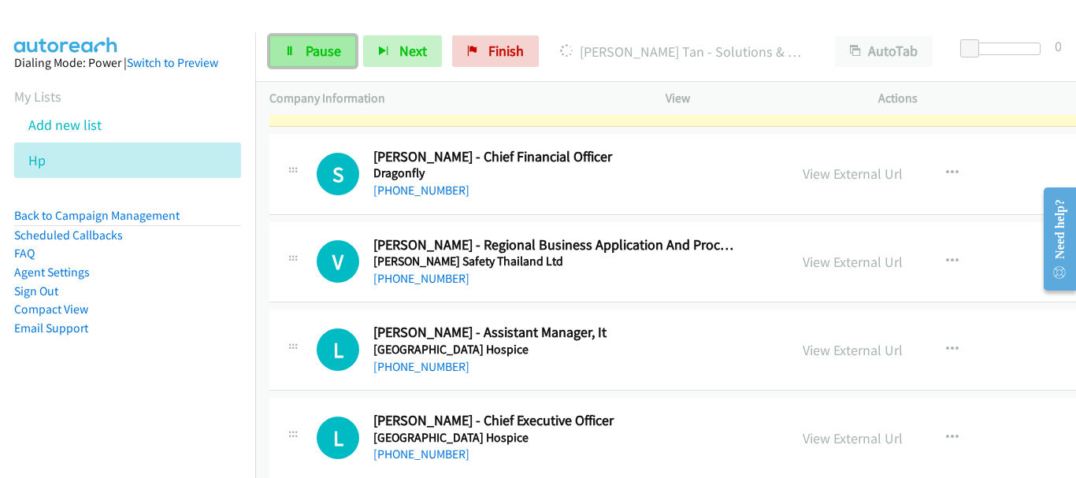
click at [297, 52] on link "Pause" at bounding box center [312, 51] width 87 height 32
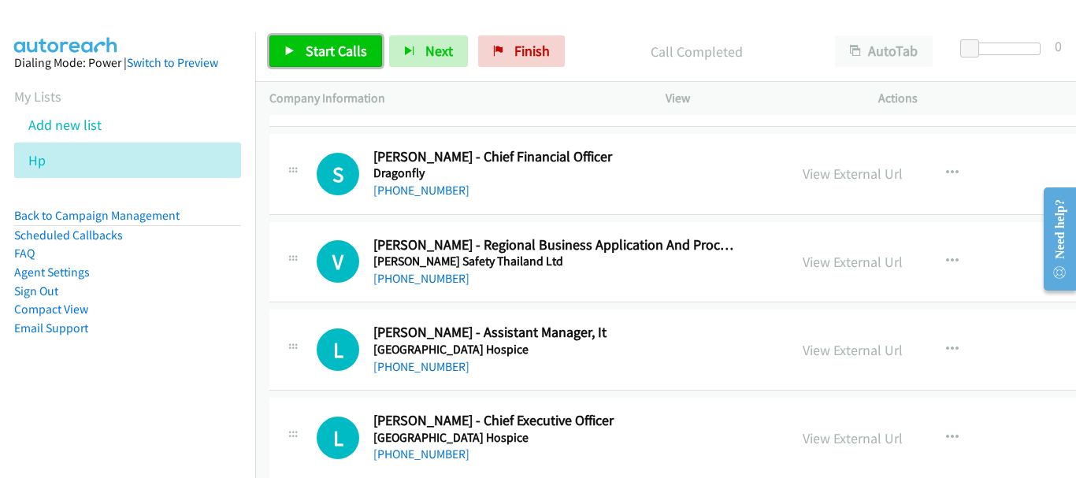
click at [343, 43] on span "Start Calls" at bounding box center [336, 51] width 61 height 18
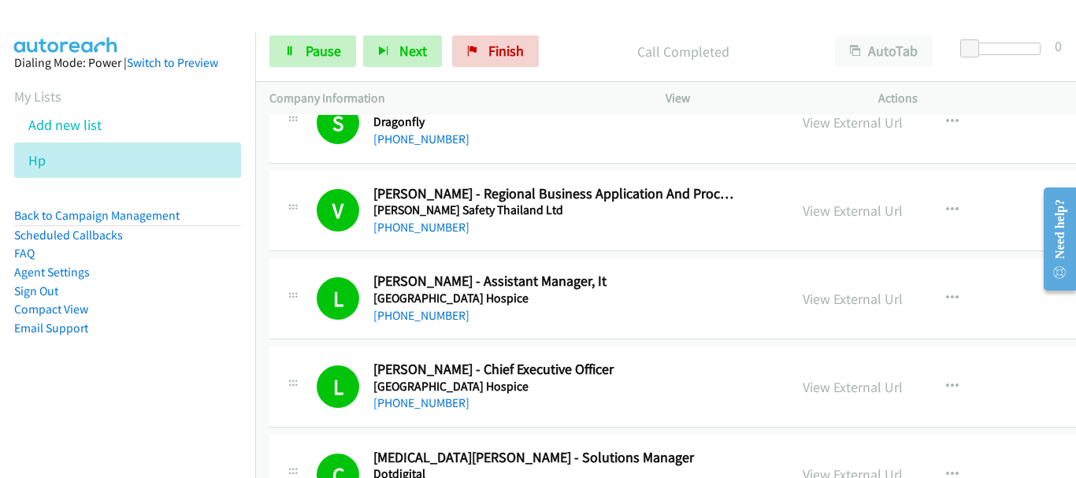
scroll to position [4253, 0]
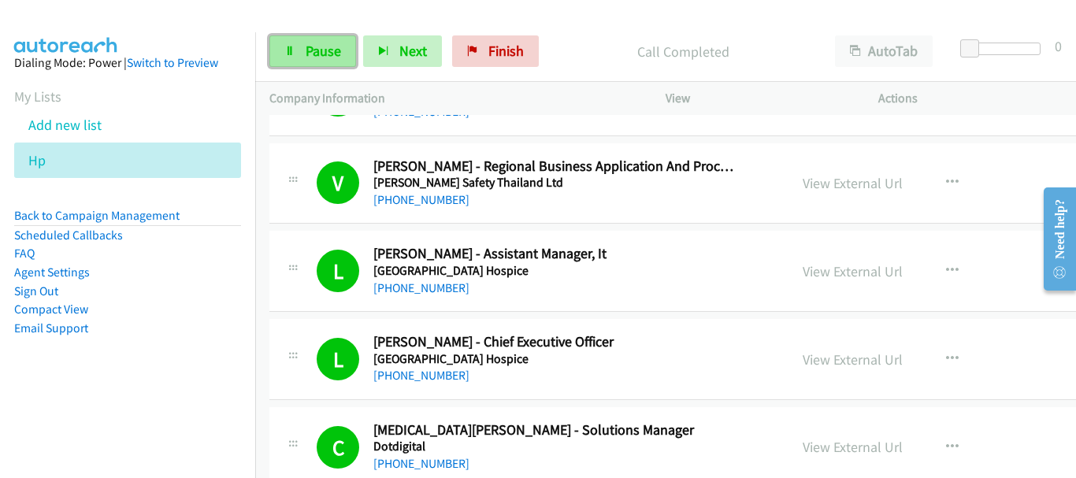
click at [306, 57] on span "Pause" at bounding box center [323, 51] width 35 height 18
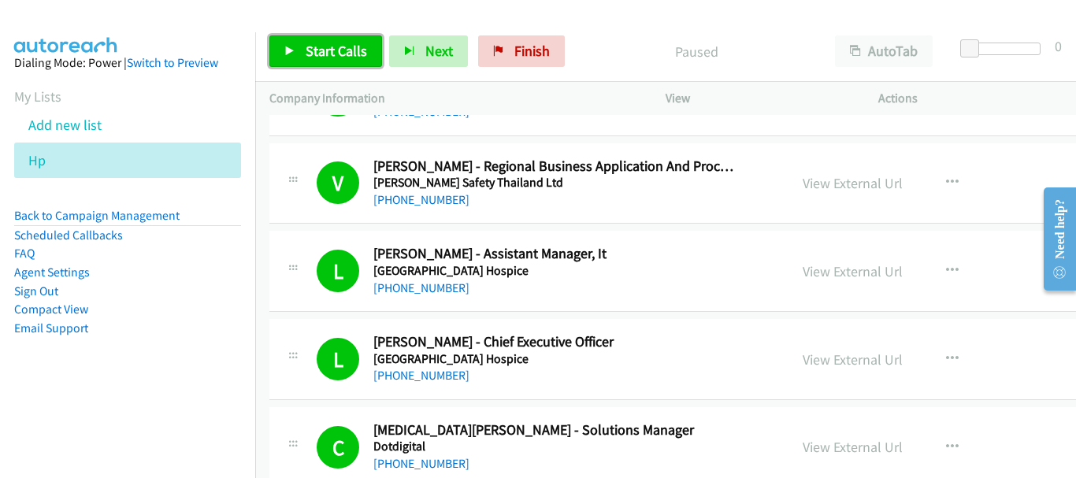
click at [349, 66] on link "Start Calls" at bounding box center [325, 51] width 113 height 32
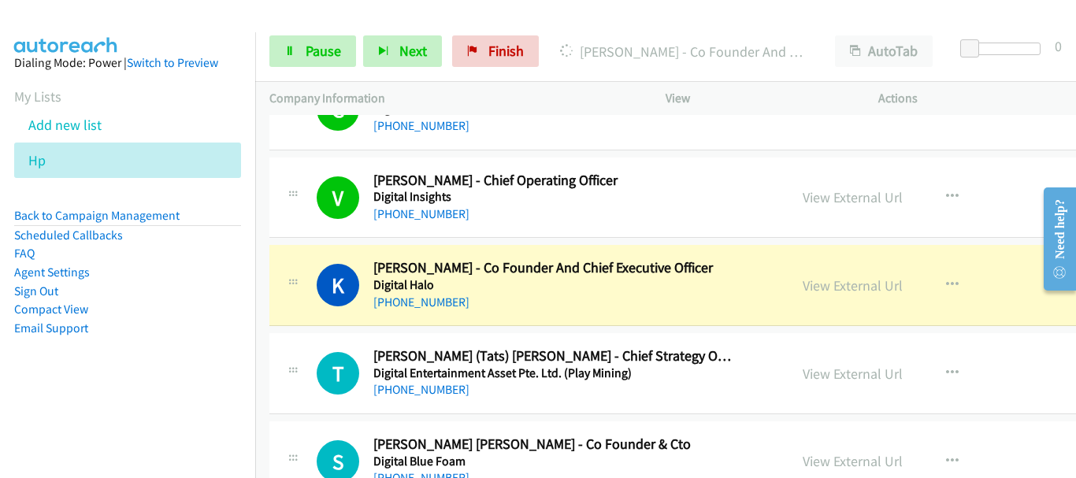
scroll to position [5198, 0]
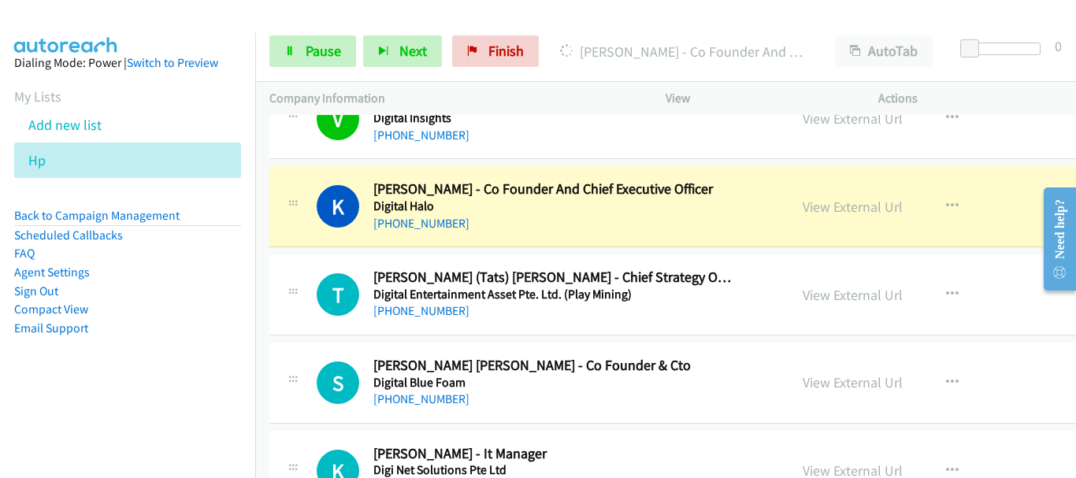
click at [335, 69] on div "Start Calls Pause Next Finish [PERSON_NAME] - Co Founder And Chief Executive Of…" at bounding box center [665, 51] width 821 height 61
click at [333, 59] on span "Pause" at bounding box center [323, 51] width 35 height 18
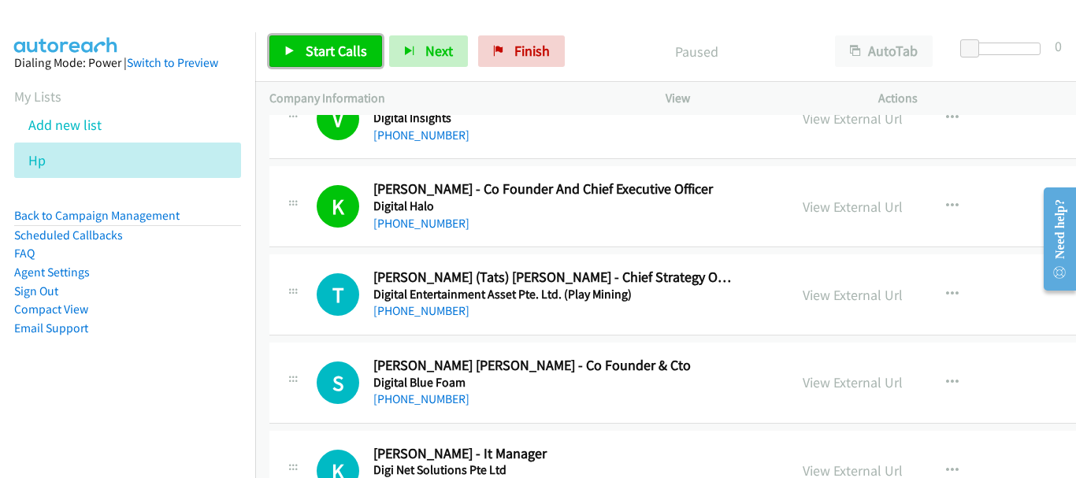
click at [347, 53] on span "Start Calls" at bounding box center [336, 51] width 61 height 18
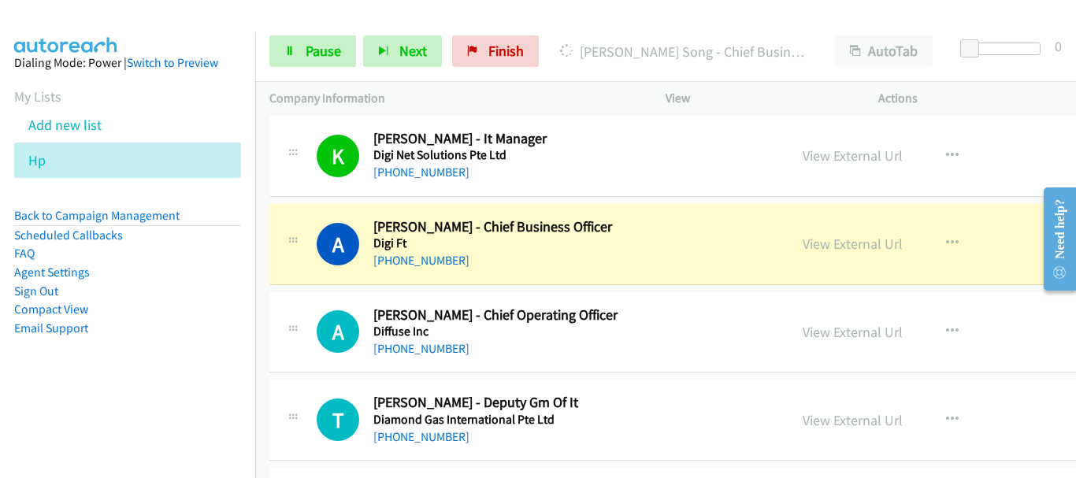
scroll to position [5591, 0]
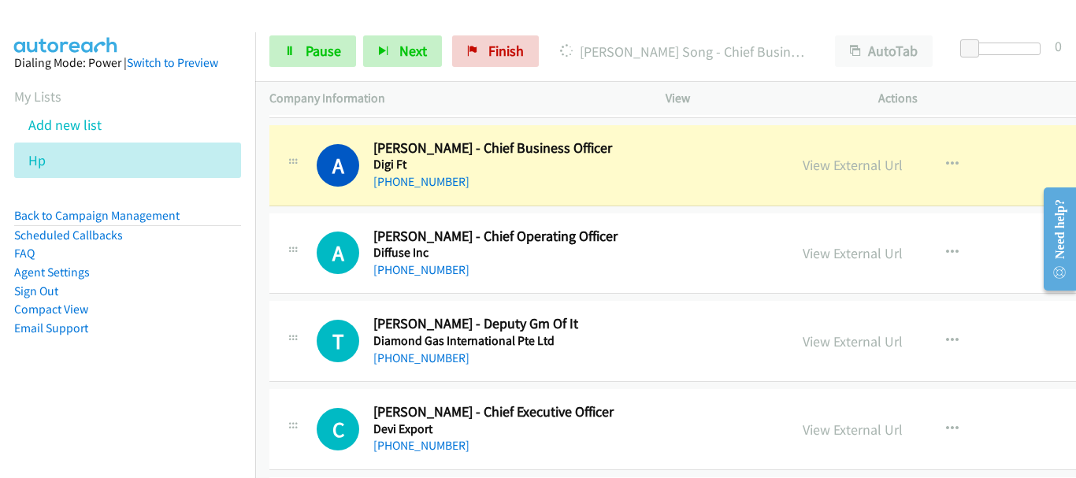
click at [269, 245] on div "A Callback Scheduled [PERSON_NAME] - Chief Operating Officer Diffuse Inc [GEOGR…" at bounding box center [528, 254] width 519 height 52
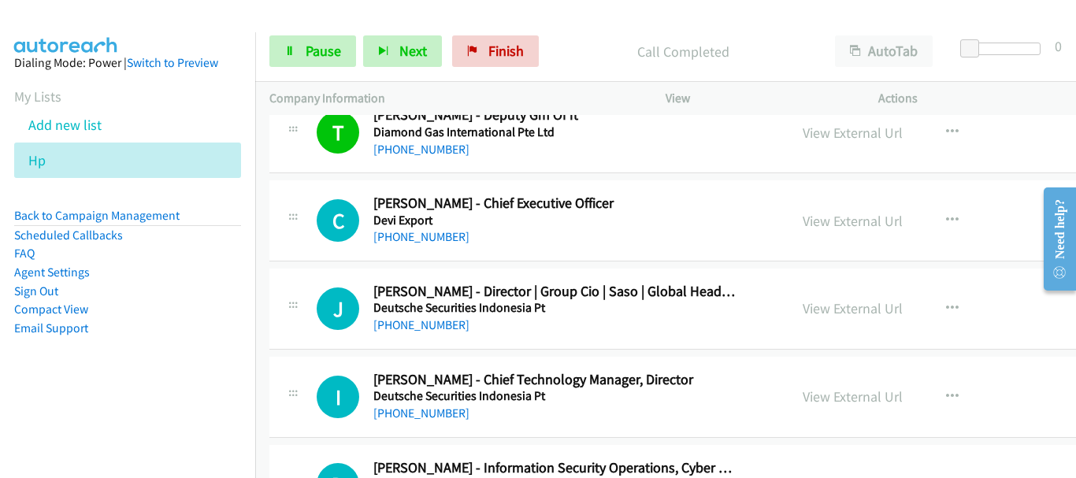
scroll to position [5828, 0]
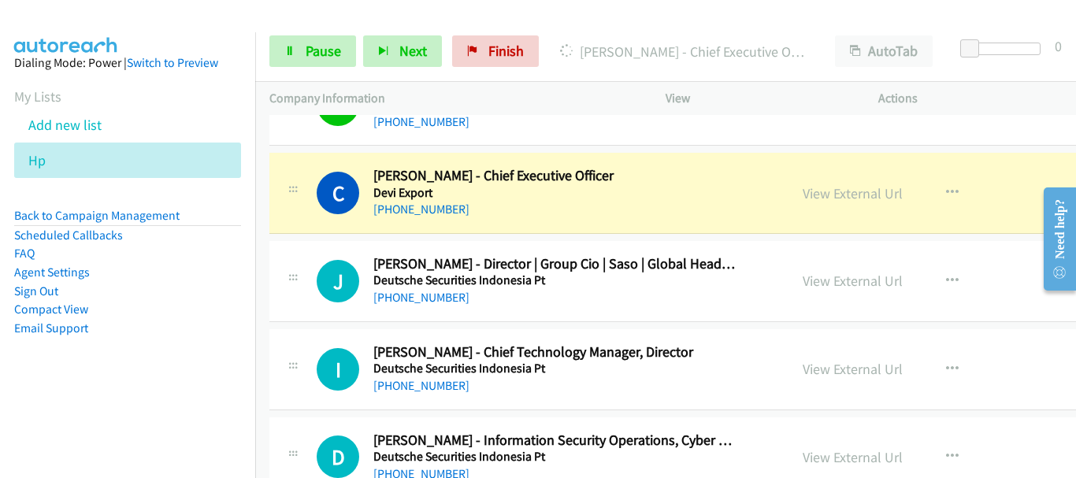
click at [847, 183] on div "View External Url" at bounding box center [852, 193] width 100 height 21
click at [845, 188] on link "View External Url" at bounding box center [852, 193] width 100 height 18
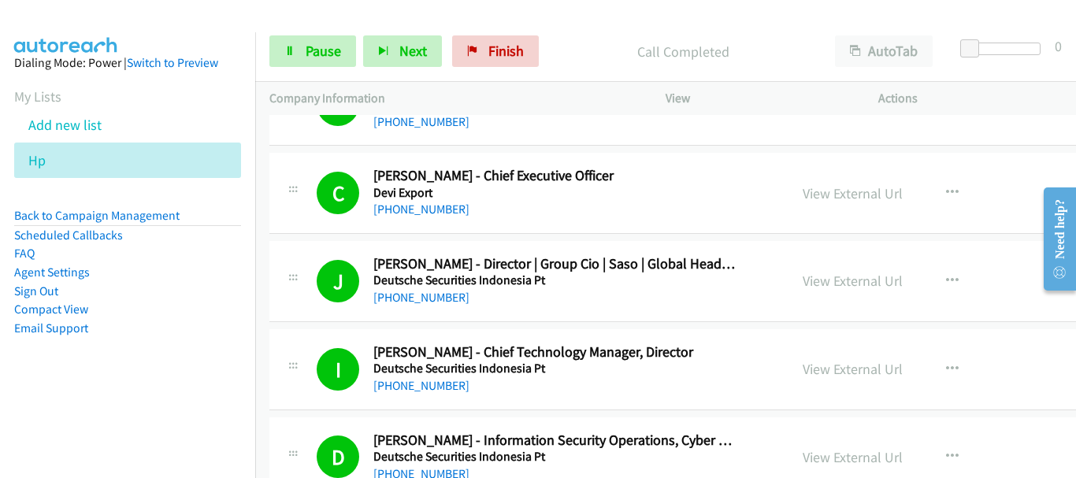
click at [127, 33] on aside "Dialing Mode: Power | Switch to Preview My Lists Add new list Hp Back to Campai…" at bounding box center [127, 220] width 255 height 376
click at [303, 48] on link "Pause" at bounding box center [312, 51] width 87 height 32
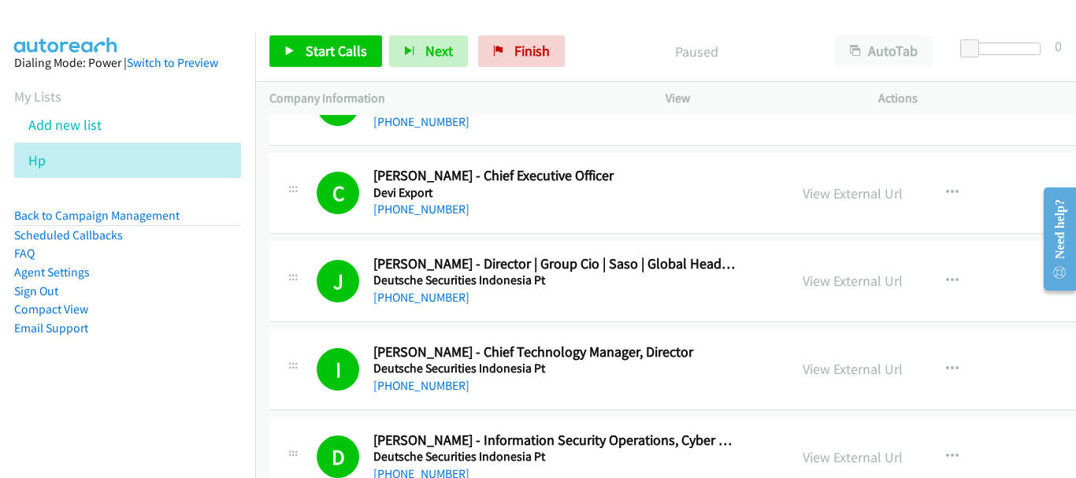
drag, startPoint x: 140, startPoint y: 31, endPoint x: 176, endPoint y: 2, distance: 46.0
click at [140, 31] on div at bounding box center [531, 30] width 1062 height 61
click at [325, 58] on span "Start Calls" at bounding box center [336, 51] width 61 height 18
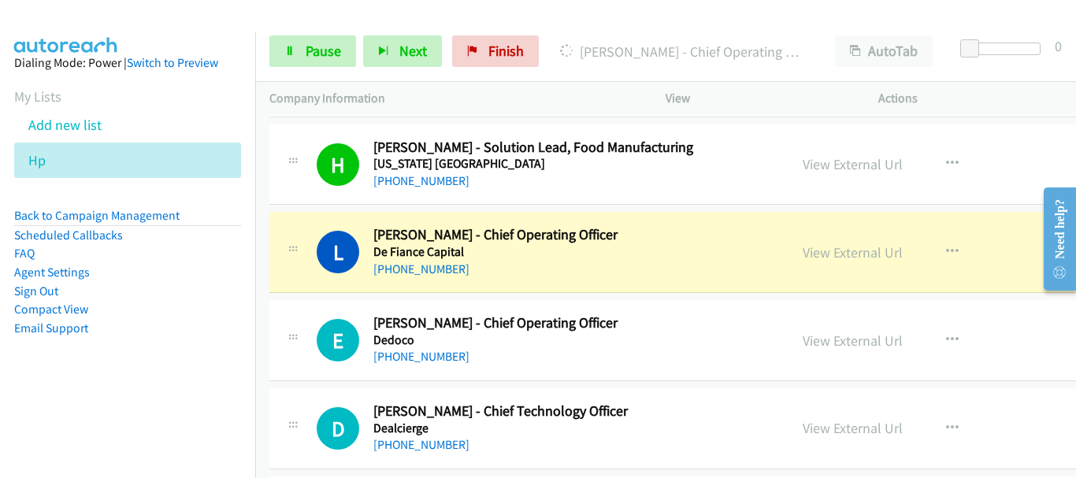
scroll to position [6615, 0]
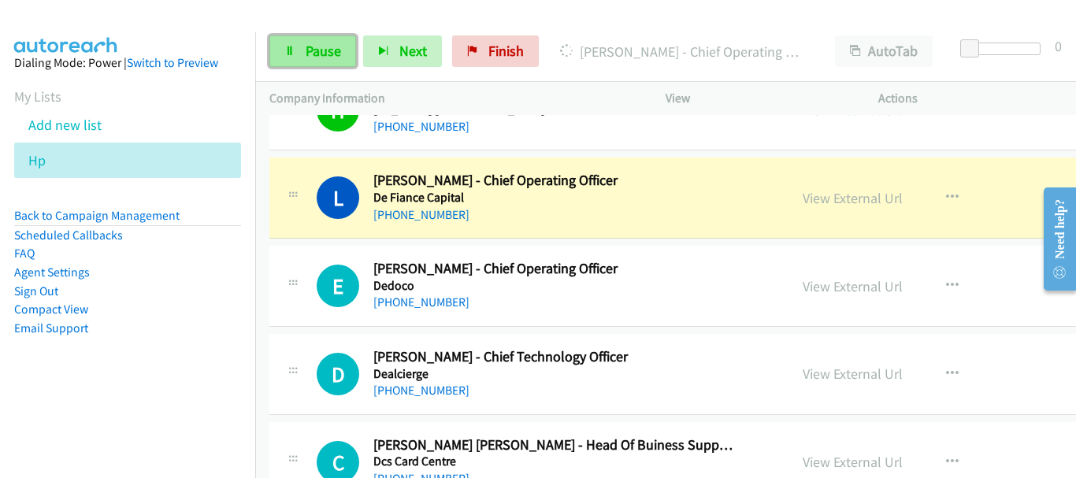
click at [295, 50] on icon at bounding box center [289, 51] width 11 height 11
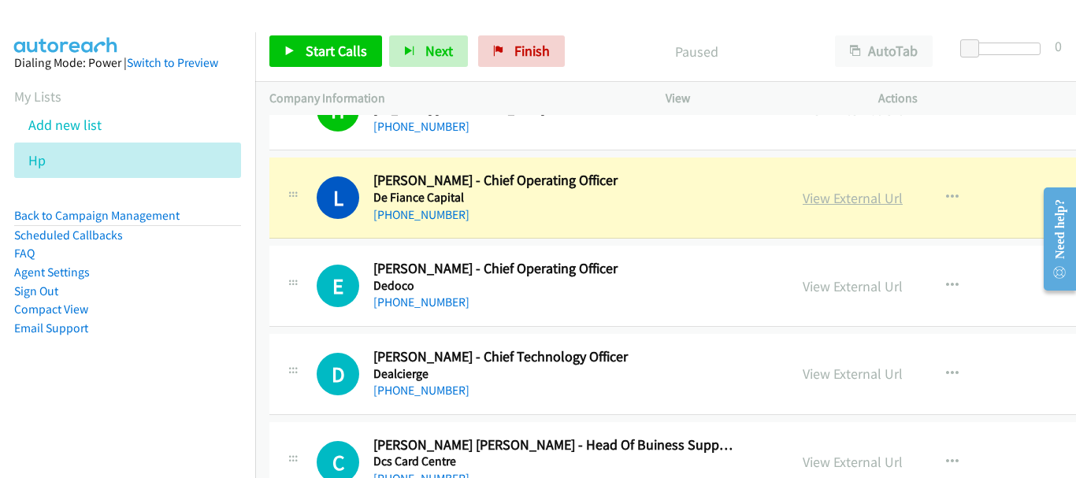
click at [821, 202] on link "View External Url" at bounding box center [852, 198] width 100 height 18
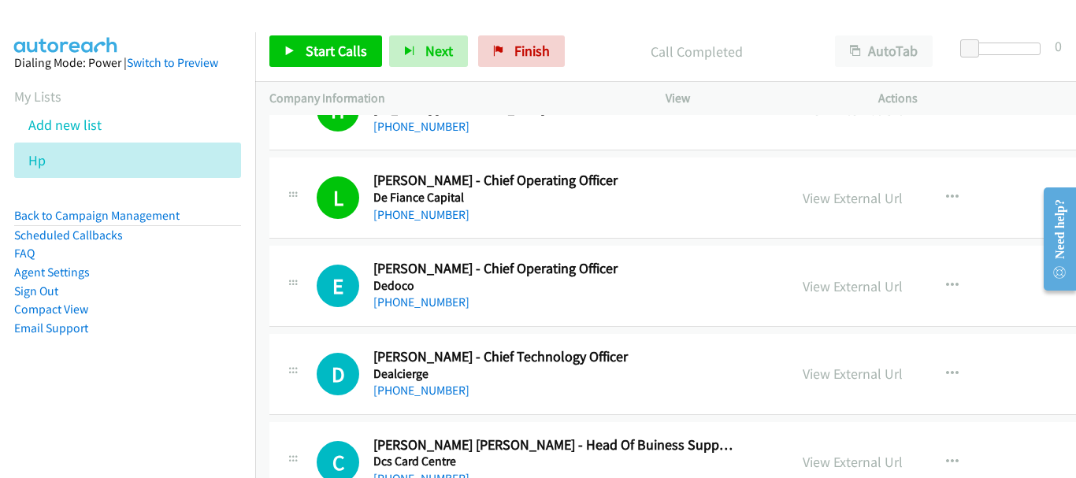
click at [323, 102] on p "Company Information" at bounding box center [453, 98] width 368 height 19
click at [319, 60] on link "Start Calls" at bounding box center [325, 51] width 113 height 32
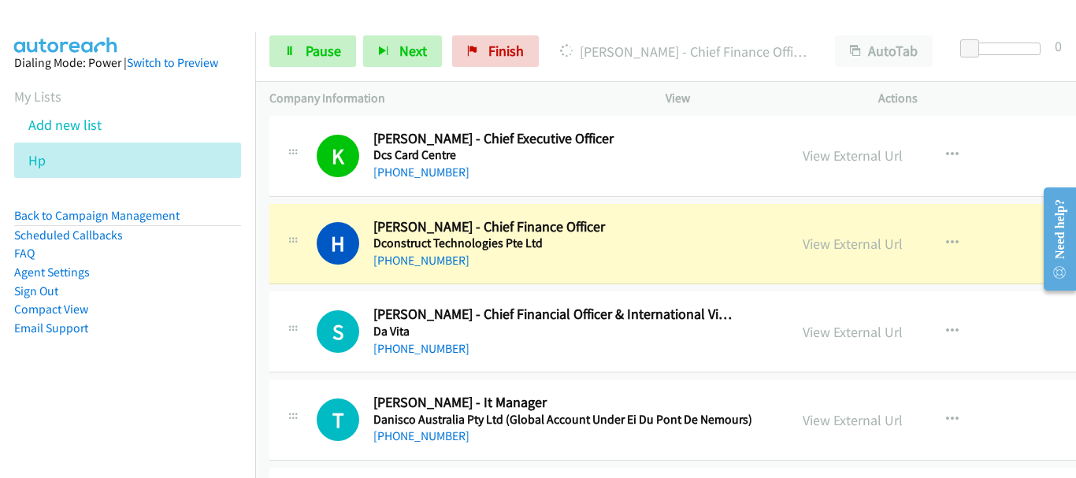
scroll to position [7088, 0]
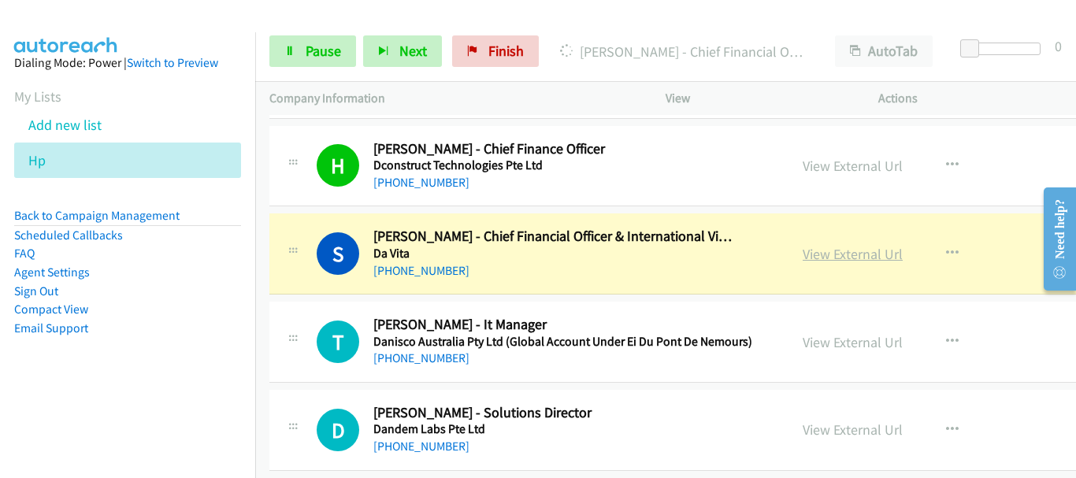
click at [821, 262] on link "View External Url" at bounding box center [852, 254] width 100 height 18
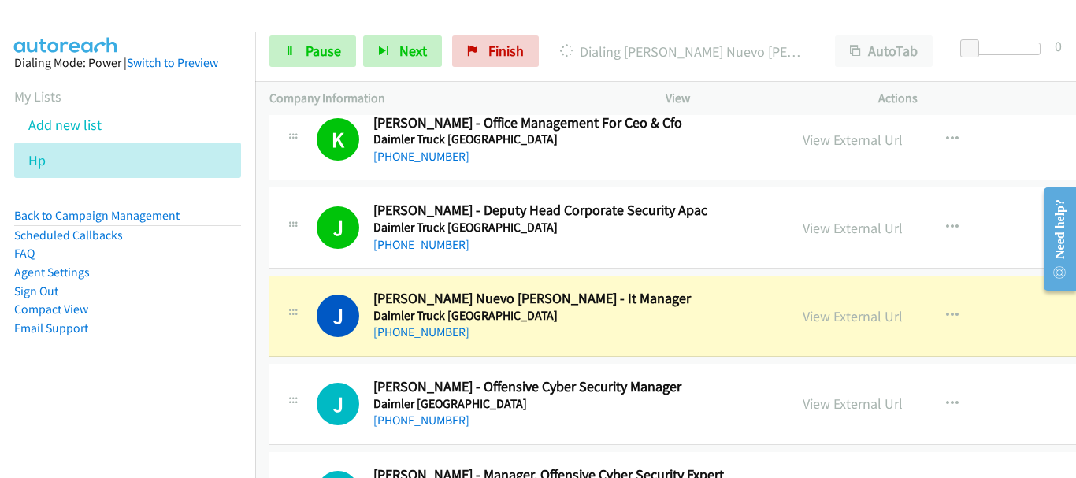
scroll to position [7639, 0]
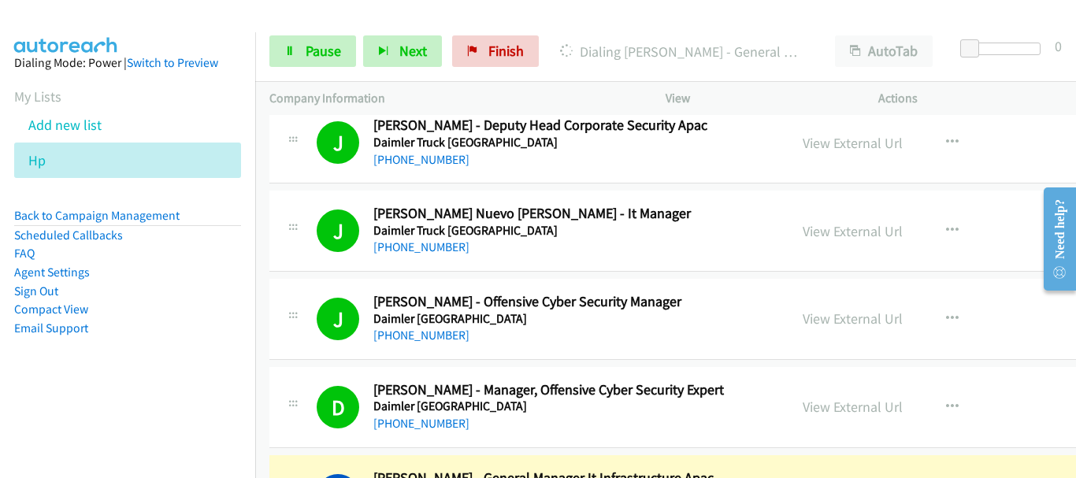
drag, startPoint x: 113, startPoint y: 32, endPoint x: 136, endPoint y: 7, distance: 34.5
click at [114, 32] on aside "Dialing Mode: Power | Switch to Preview My Lists Add new list Hp Back to Campai…" at bounding box center [127, 220] width 255 height 376
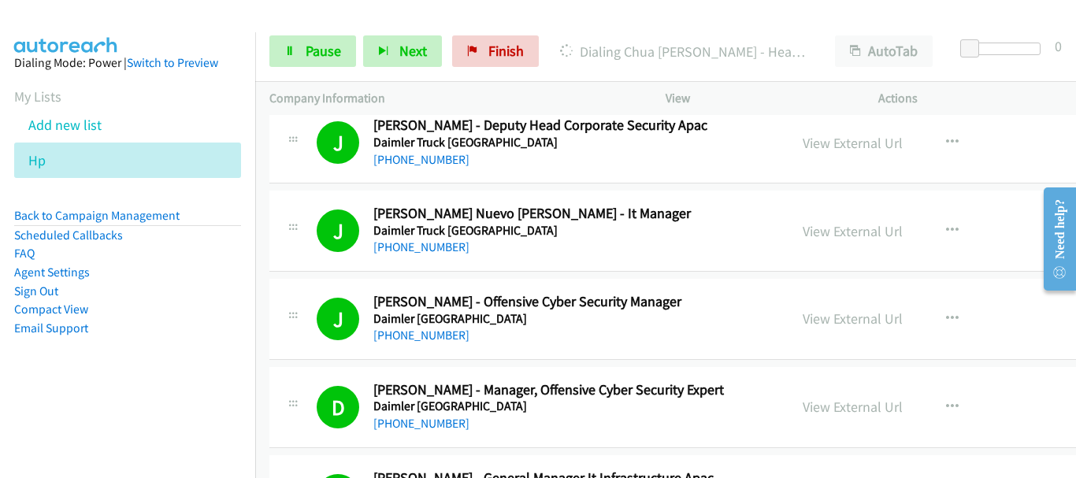
click at [40, 16] on img at bounding box center [66, 27] width 118 height 55
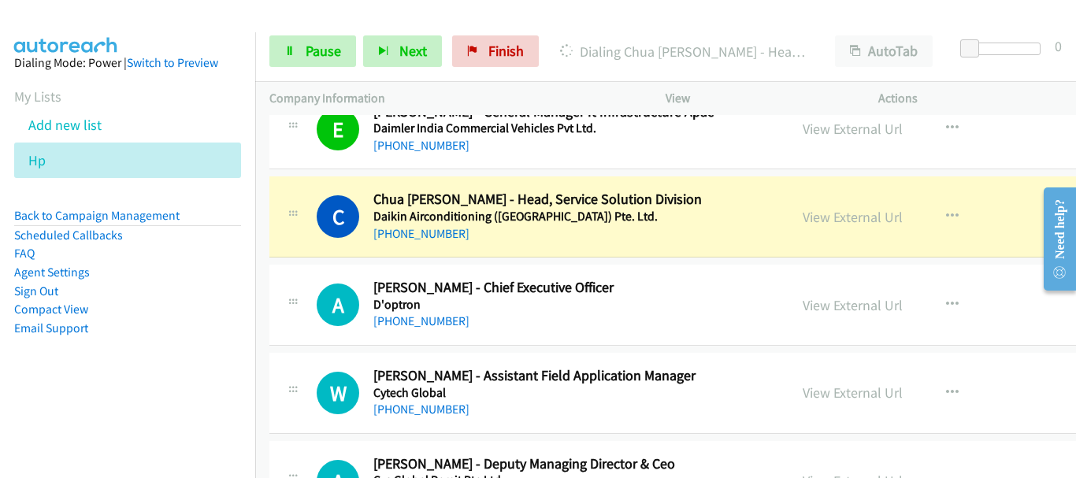
scroll to position [8033, 0]
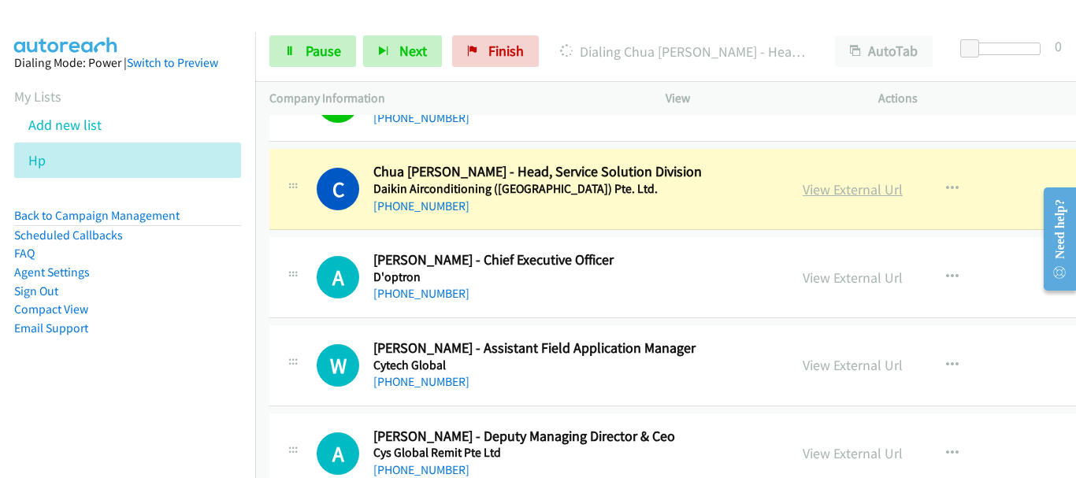
click at [869, 187] on link "View External Url" at bounding box center [852, 189] width 100 height 18
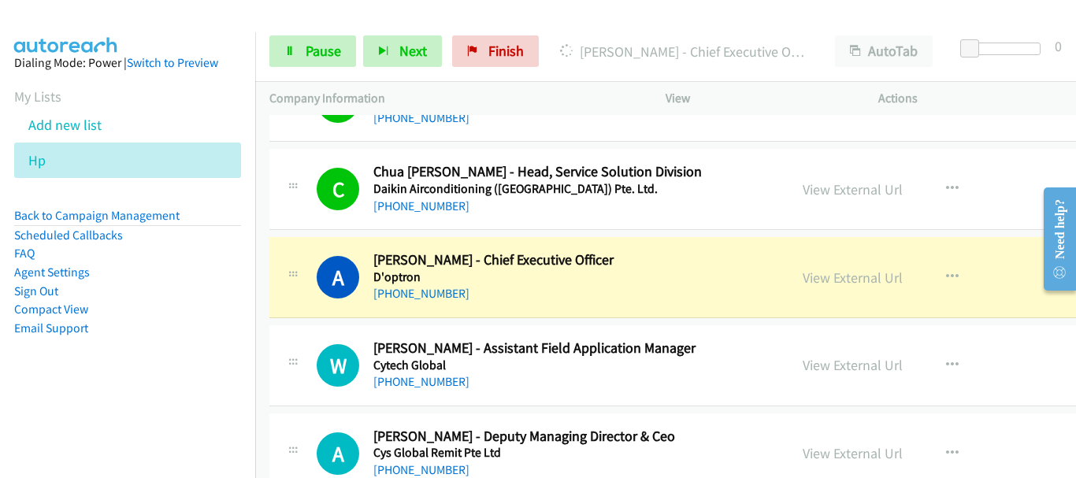
click at [165, 17] on div at bounding box center [531, 30] width 1062 height 61
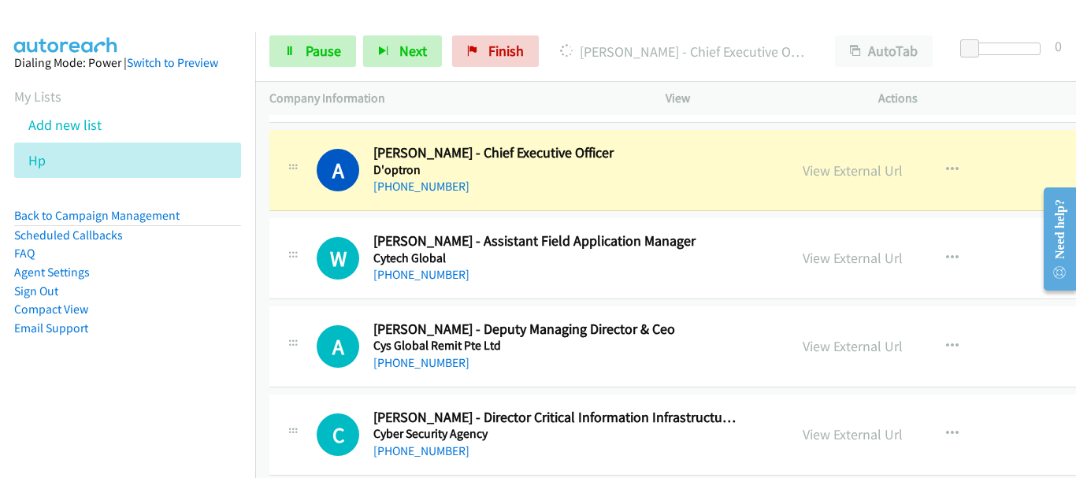
scroll to position [8111, 0]
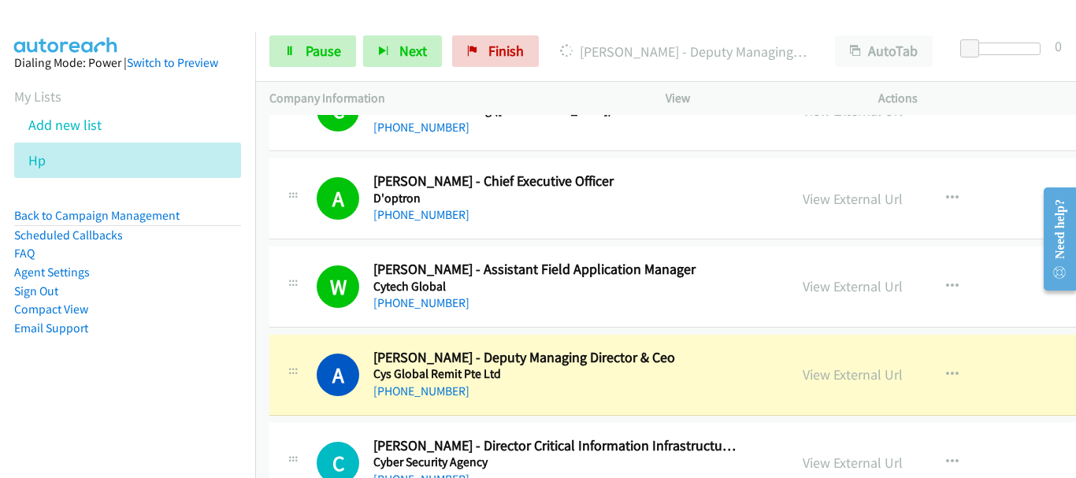
drag, startPoint x: 993, startPoint y: 222, endPoint x: 999, endPoint y: 239, distance: 18.2
click at [993, 222] on div "View External Url View External Url Schedule/Manage Callback Start Calls Here R…" at bounding box center [925, 198] width 274 height 52
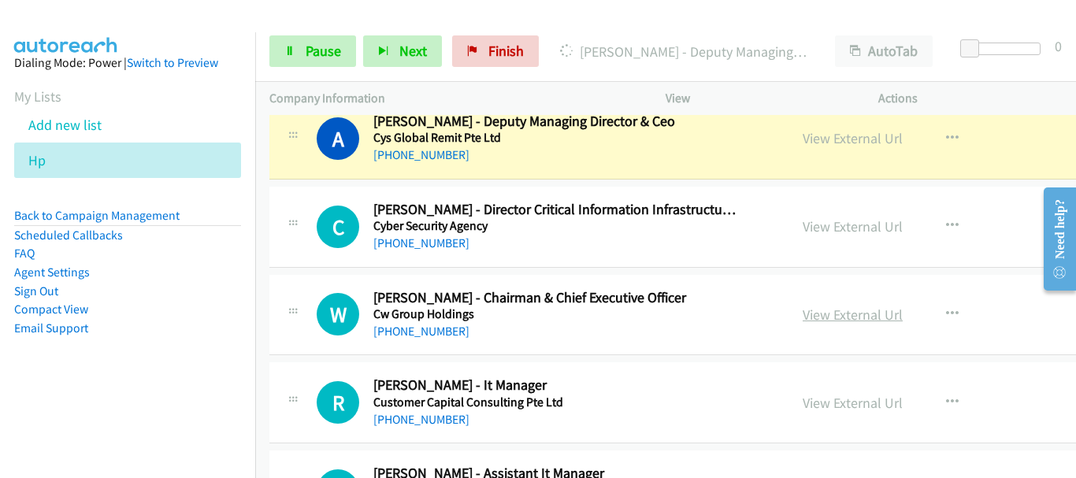
scroll to position [8269, 0]
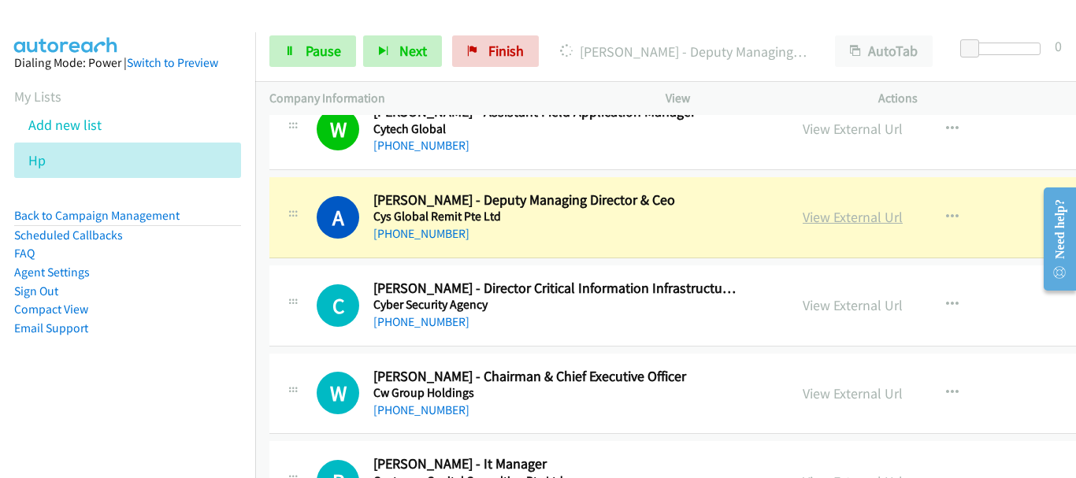
click at [894, 224] on link "View External Url" at bounding box center [852, 217] width 100 height 18
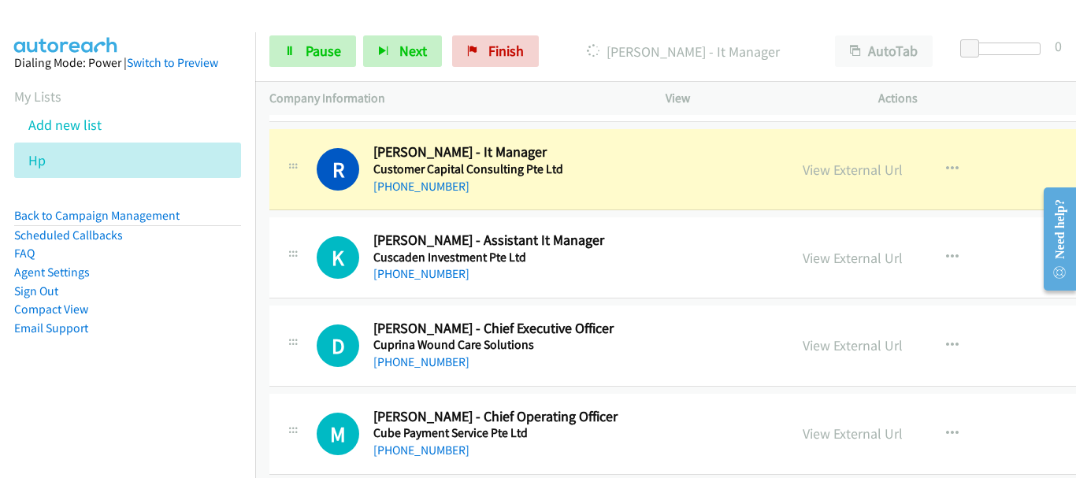
scroll to position [8584, 0]
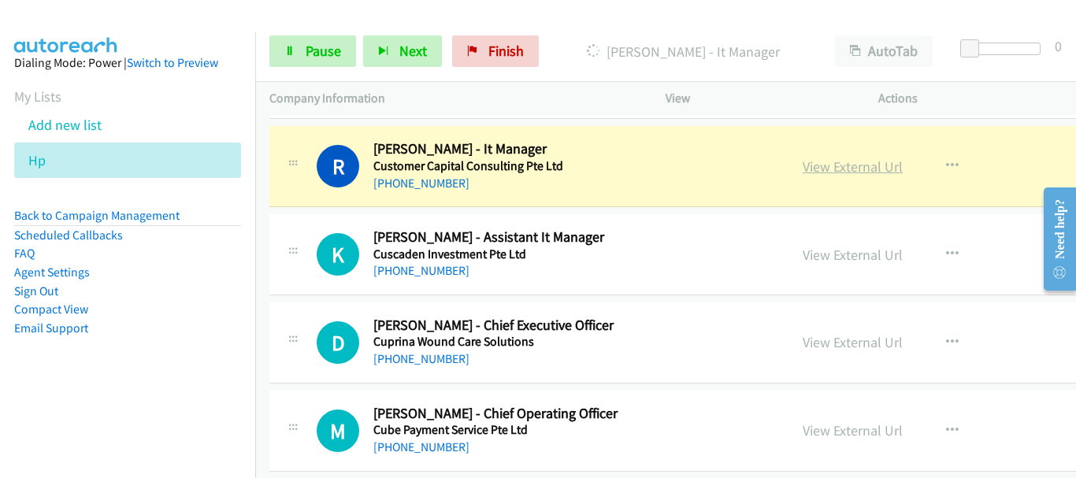
click at [874, 165] on link "View External Url" at bounding box center [852, 167] width 100 height 18
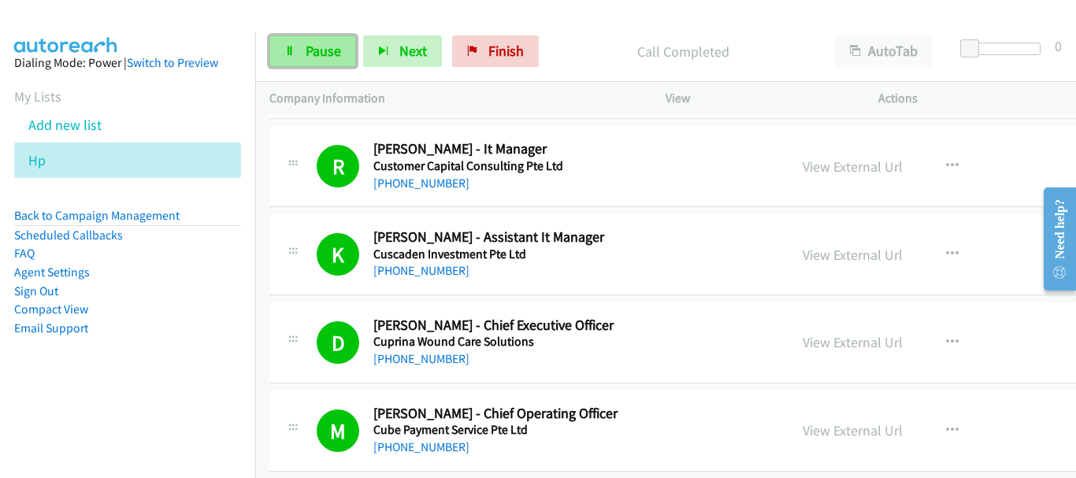
click at [297, 52] on link "Pause" at bounding box center [312, 51] width 87 height 32
